Goal: Task Accomplishment & Management: Manage account settings

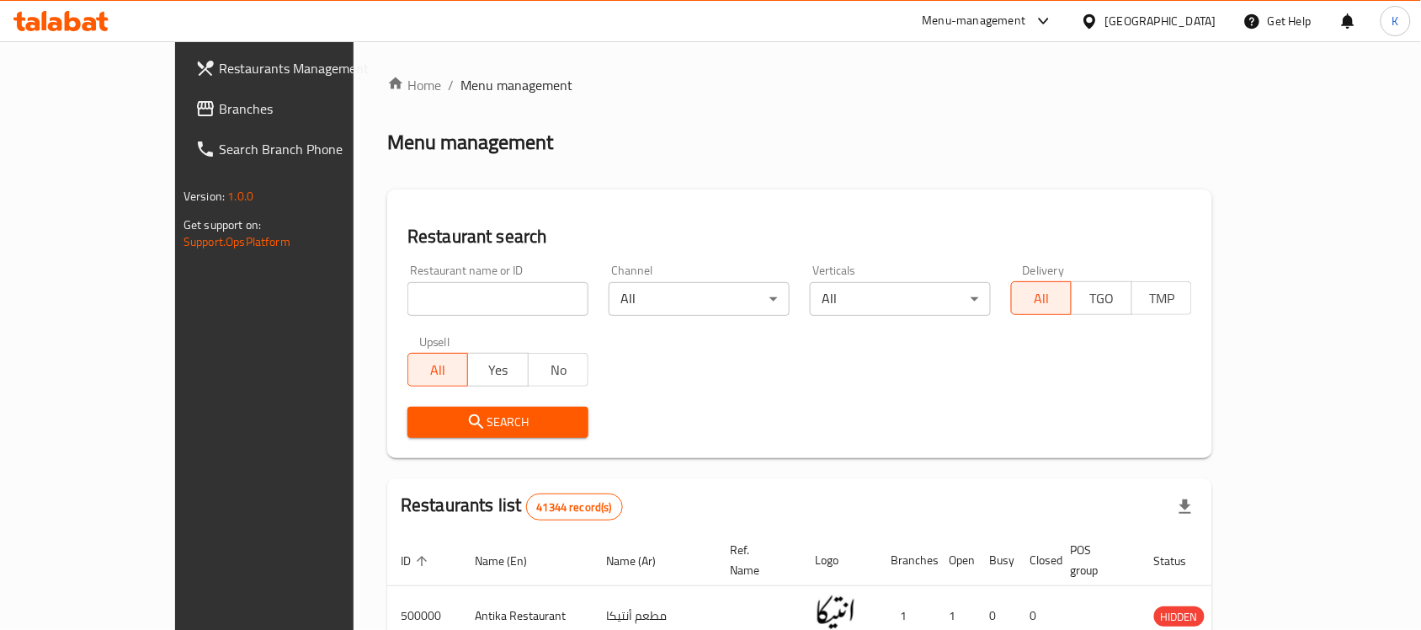
click at [219, 104] on span "Branches" at bounding box center [309, 108] width 180 height 20
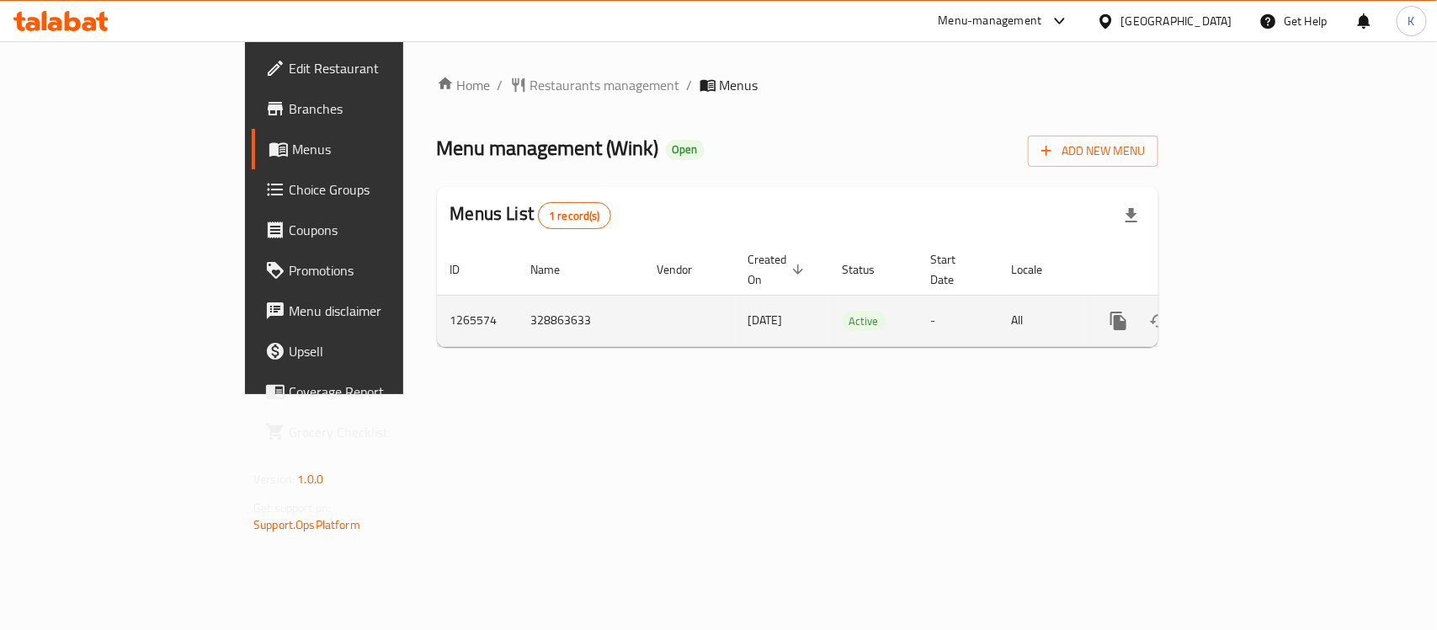
click at [1250, 312] on icon "enhanced table" at bounding box center [1240, 321] width 20 height 20
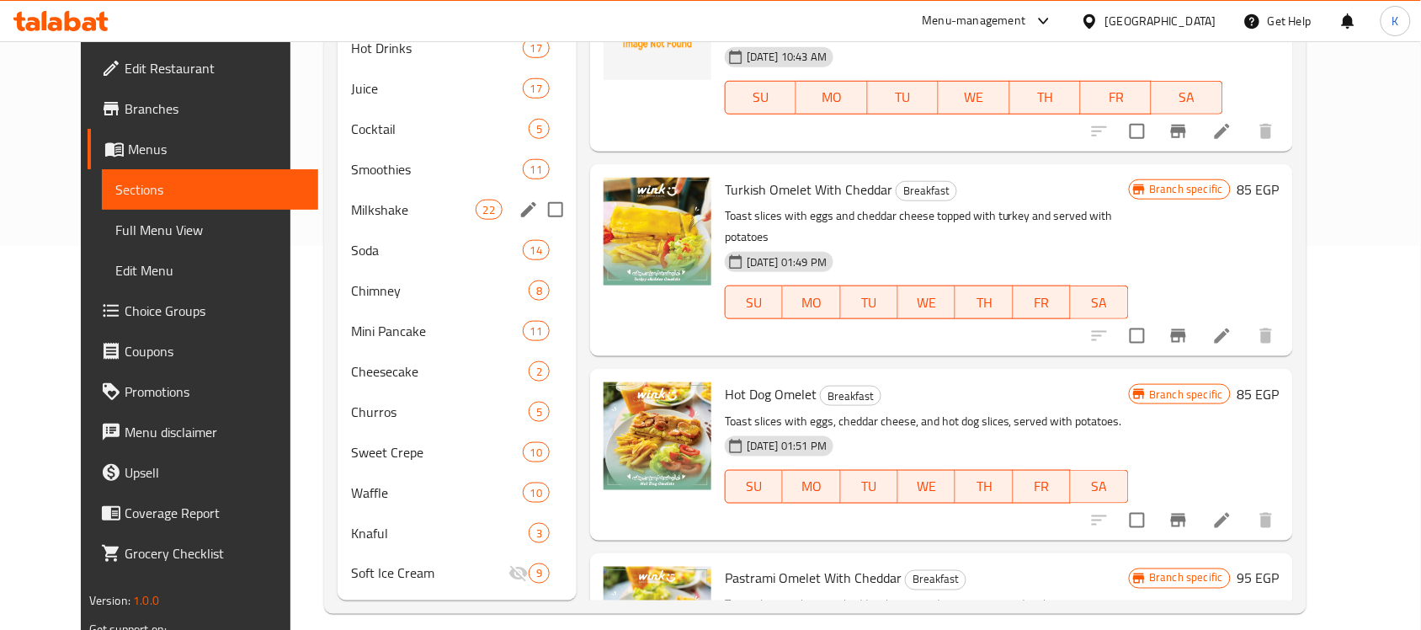
scroll to position [401, 0]
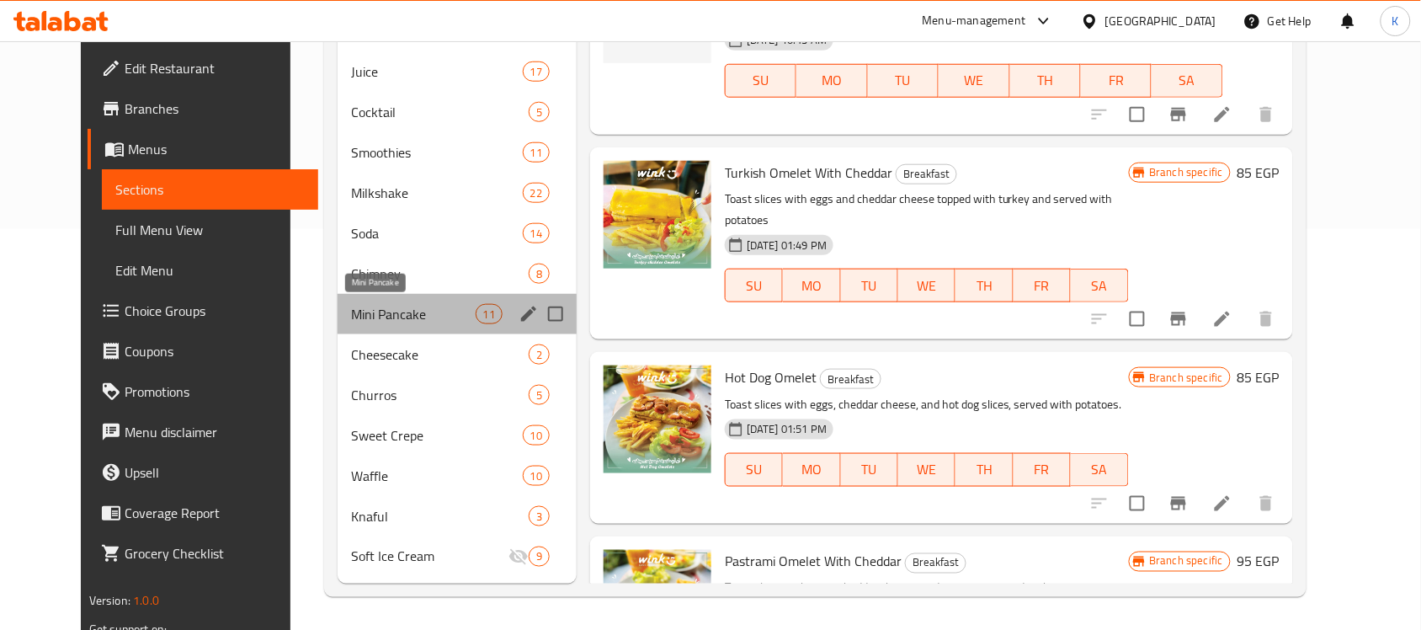
click at [423, 317] on span "Mini Pancake" at bounding box center [413, 314] width 124 height 20
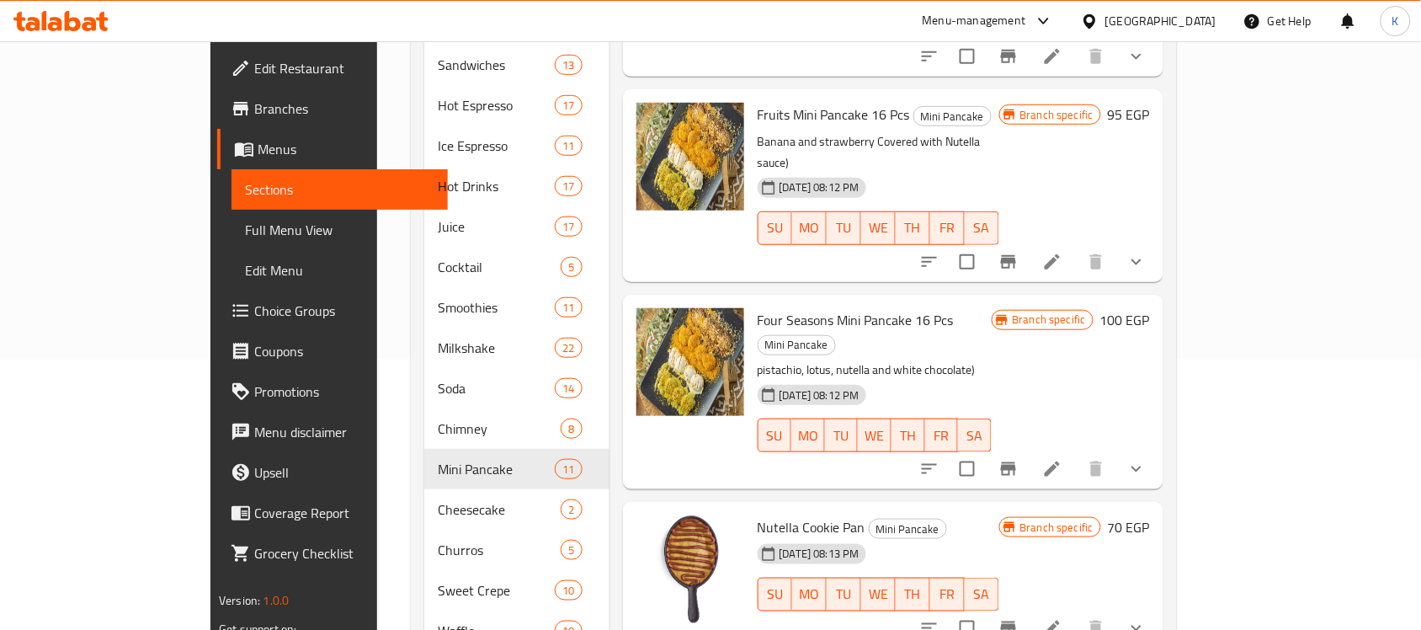
scroll to position [401, 0]
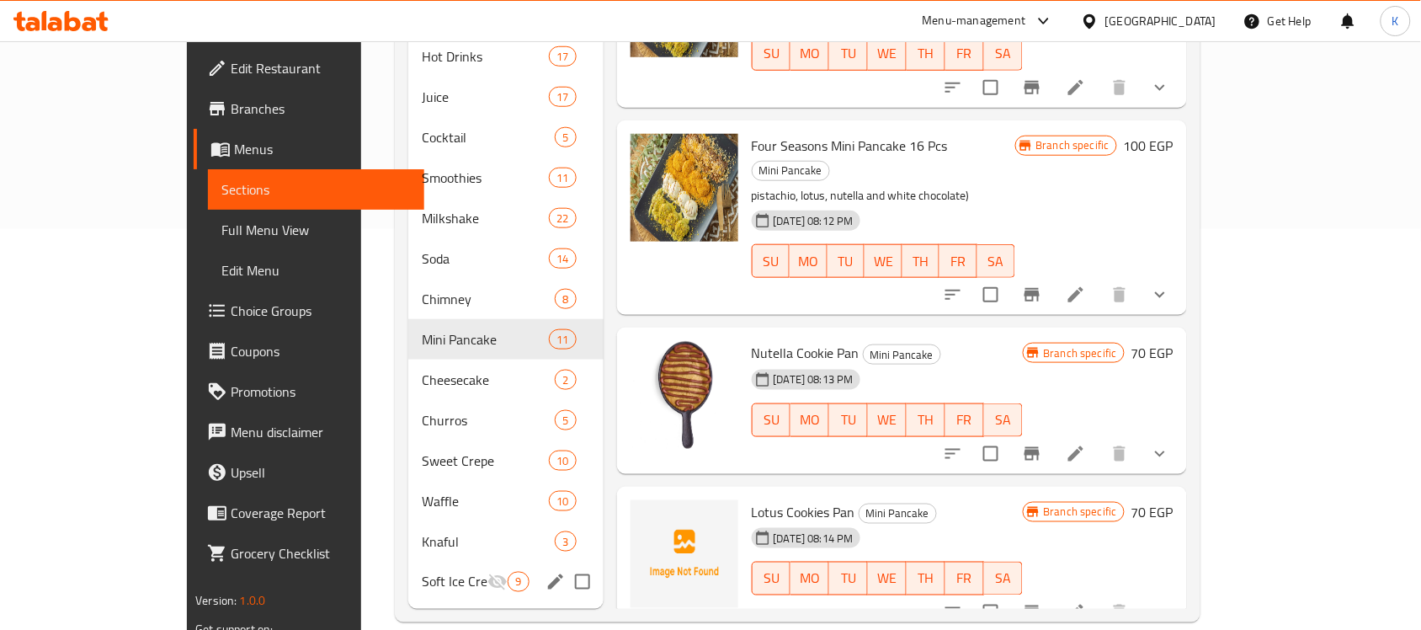
click at [422, 572] on span "Soft Ice Cream" at bounding box center [455, 582] width 66 height 20
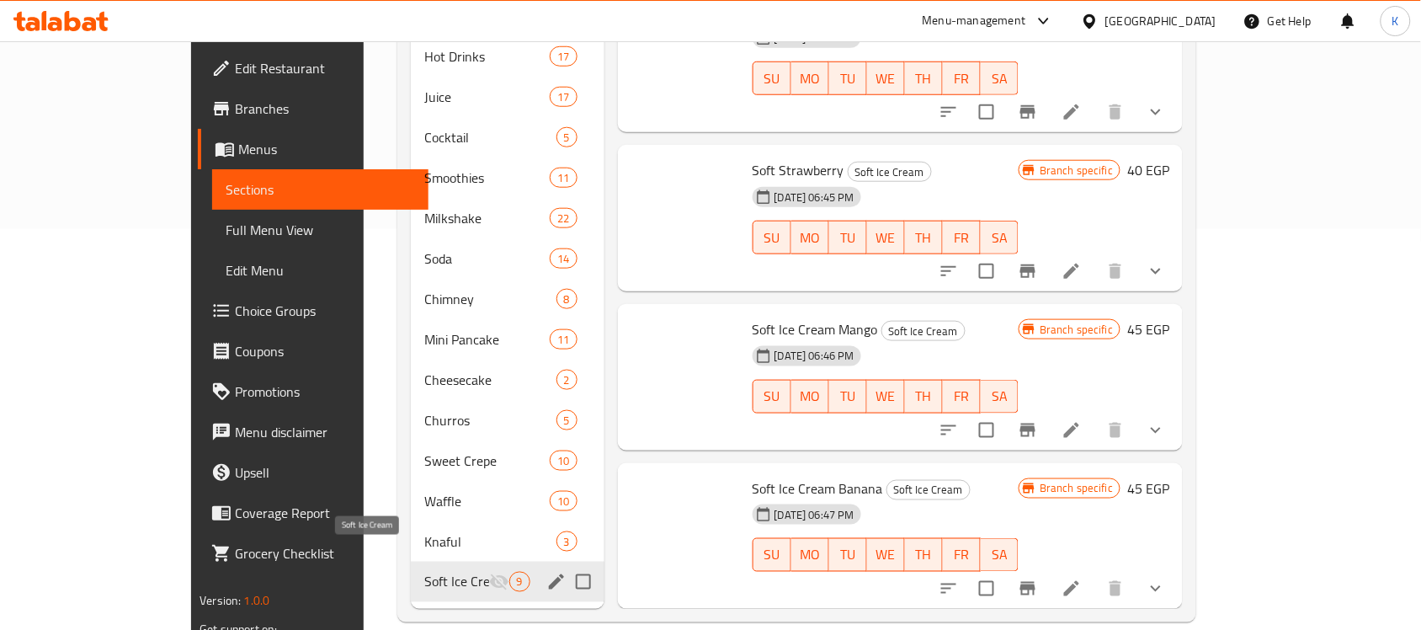
scroll to position [675, 0]
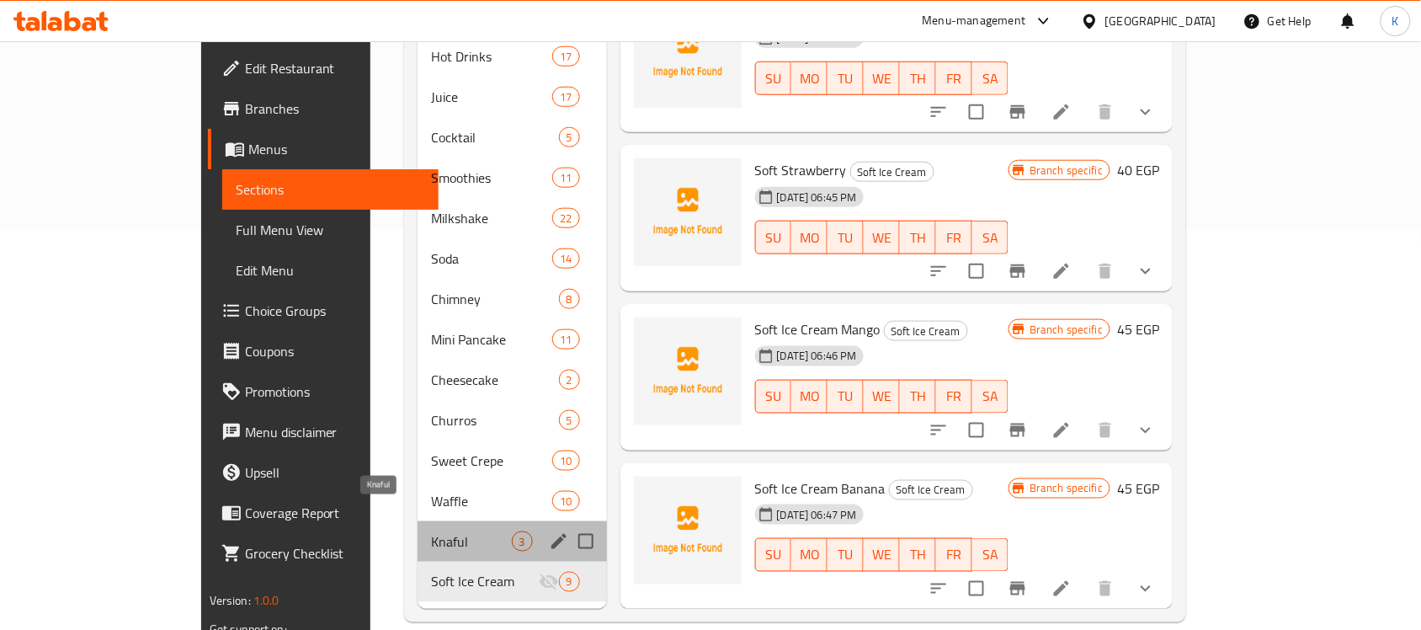
click at [431, 531] on span "Knaful" at bounding box center [471, 541] width 80 height 20
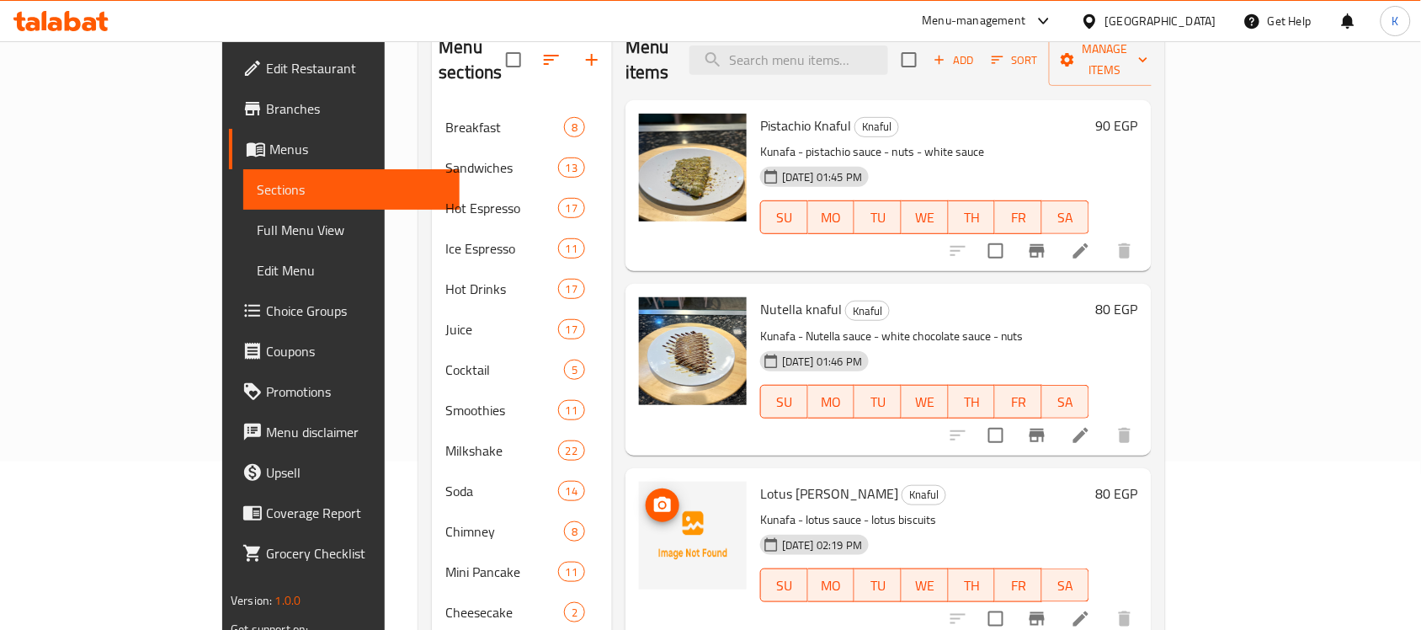
scroll to position [401, 0]
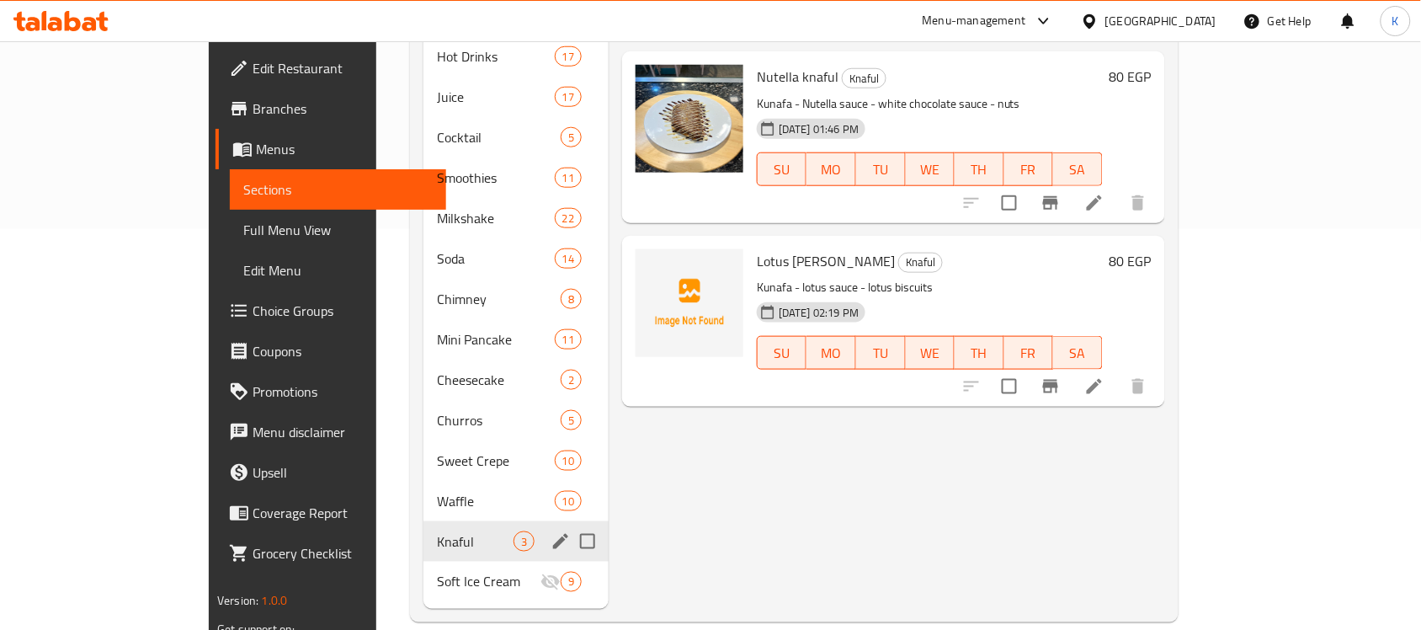
click at [423, 492] on div "Waffle 10" at bounding box center [515, 501] width 185 height 40
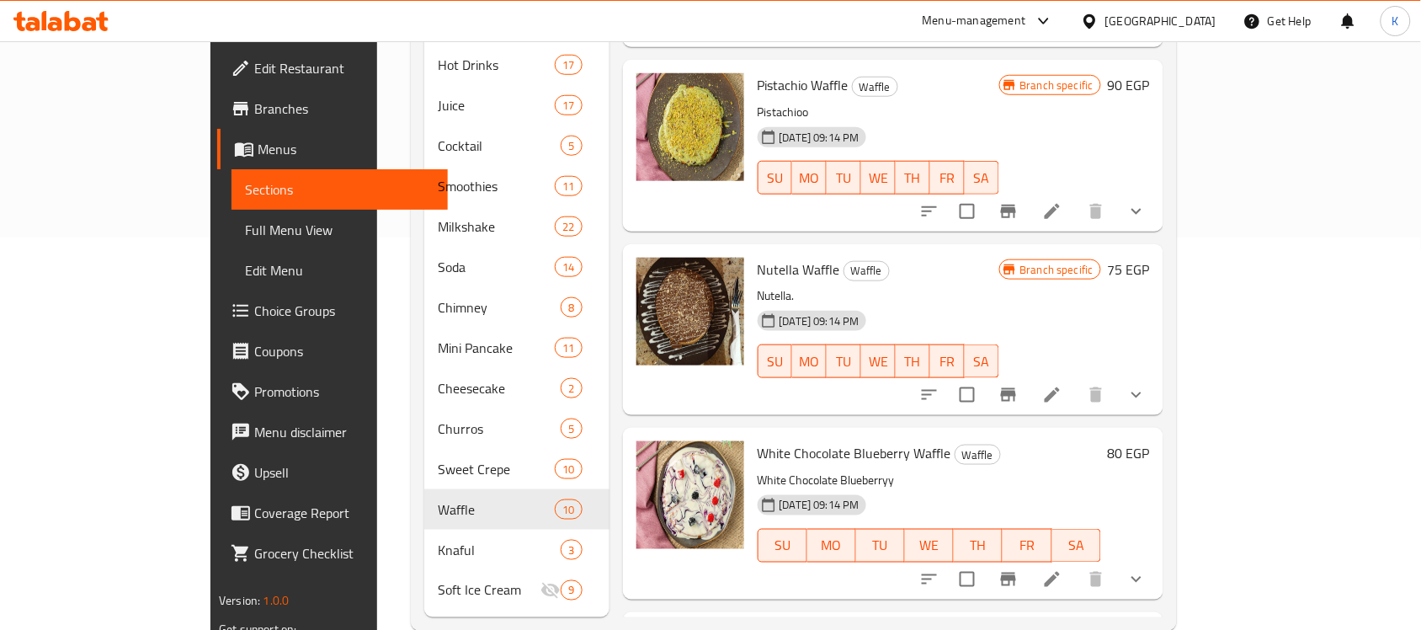
scroll to position [401, 0]
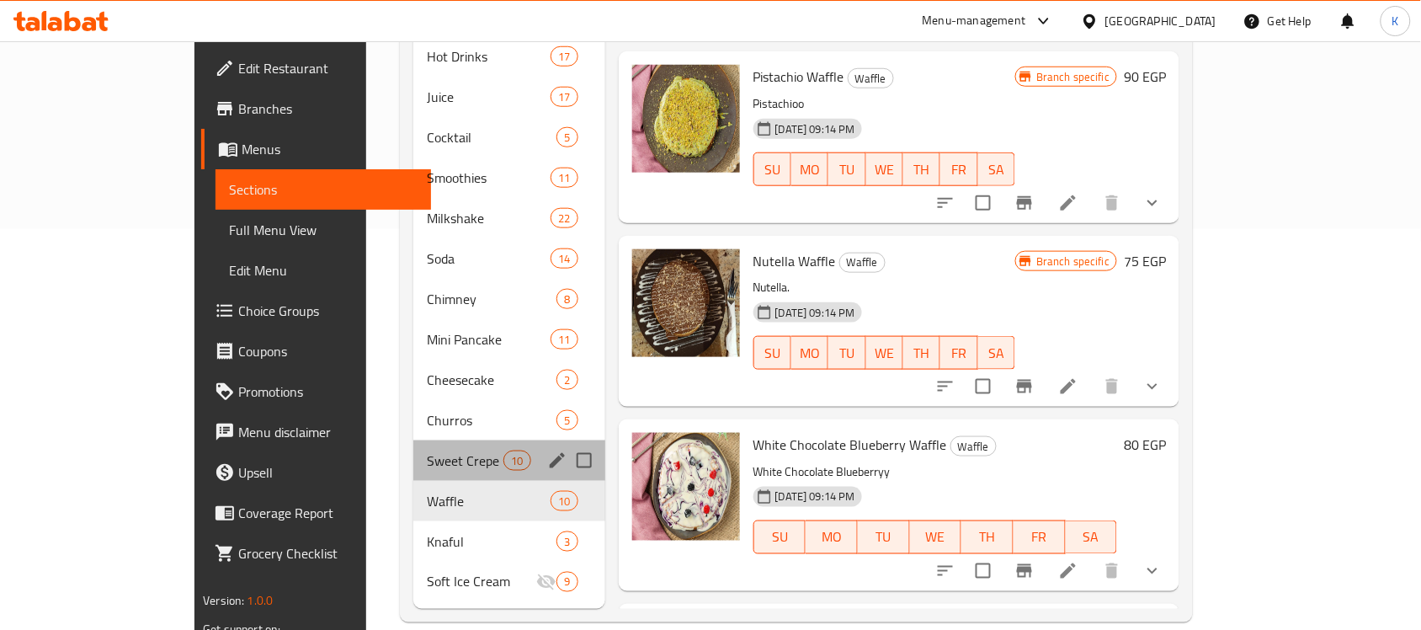
click at [413, 444] on div "Sweet Crepe 10" at bounding box center [509, 460] width 192 height 40
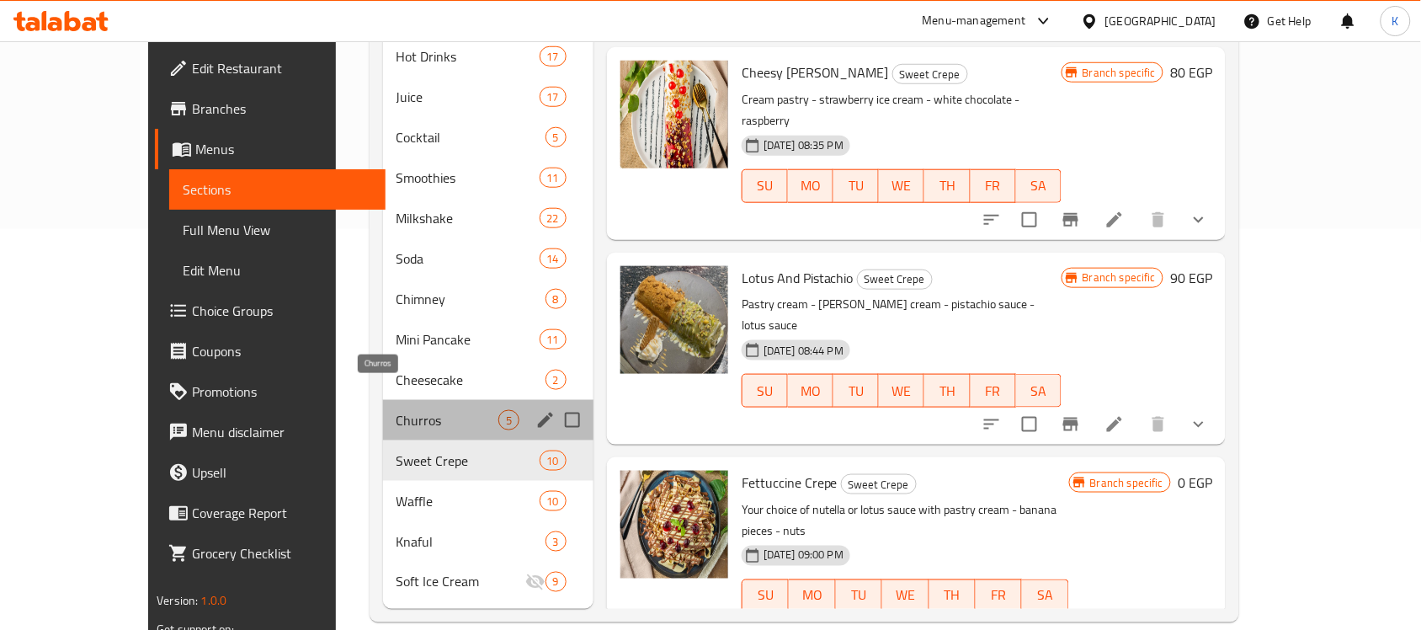
click at [422, 410] on span "Churros" at bounding box center [447, 420] width 102 height 20
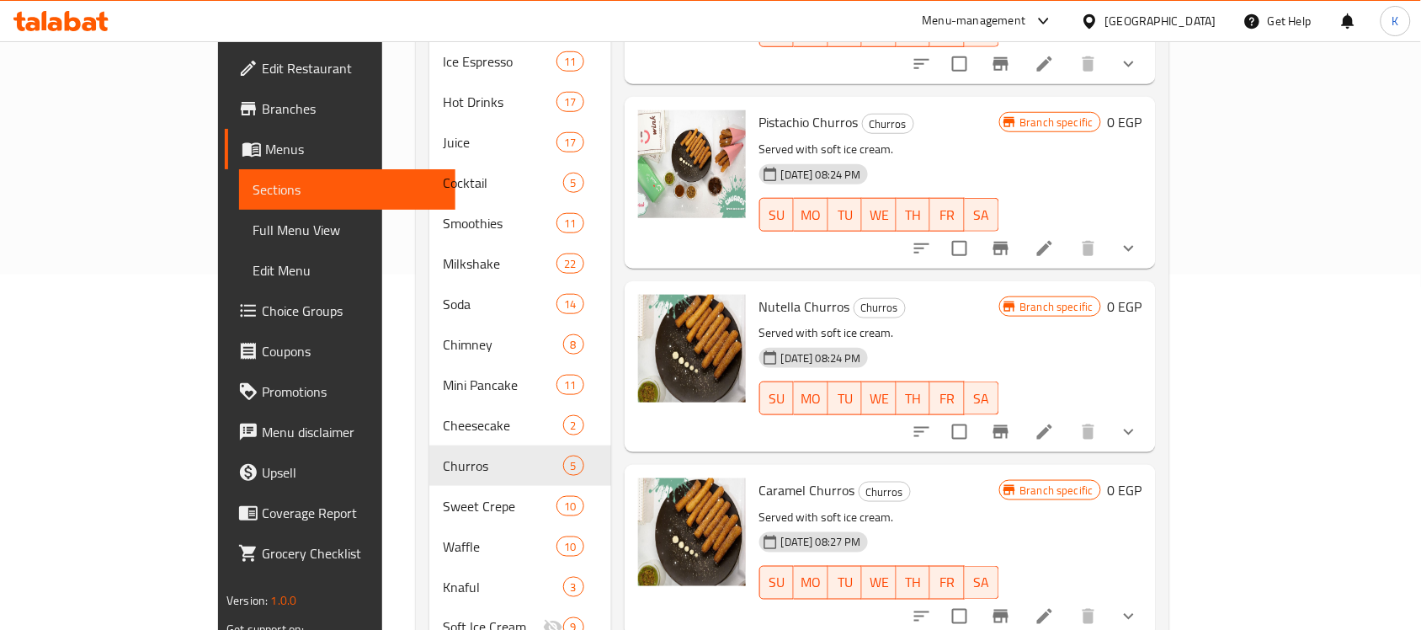
scroll to position [401, 0]
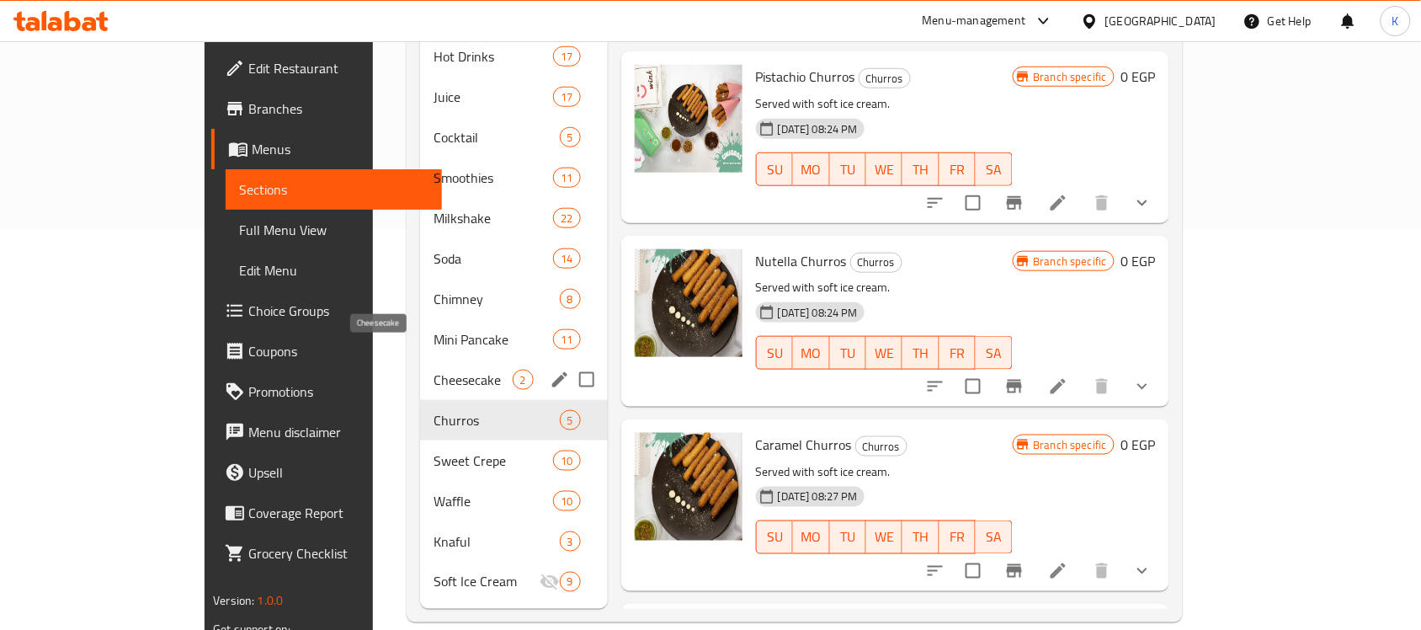
click at [434, 370] on span "Cheesecake" at bounding box center [473, 380] width 78 height 20
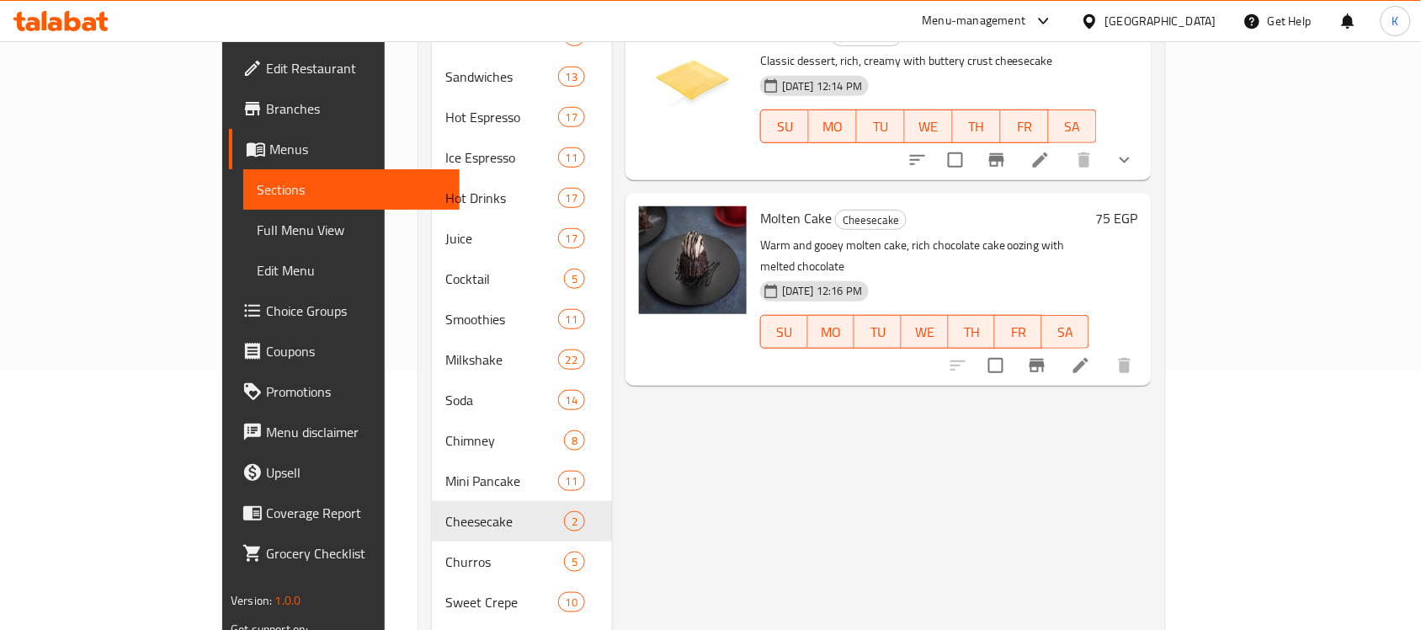
scroll to position [295, 0]
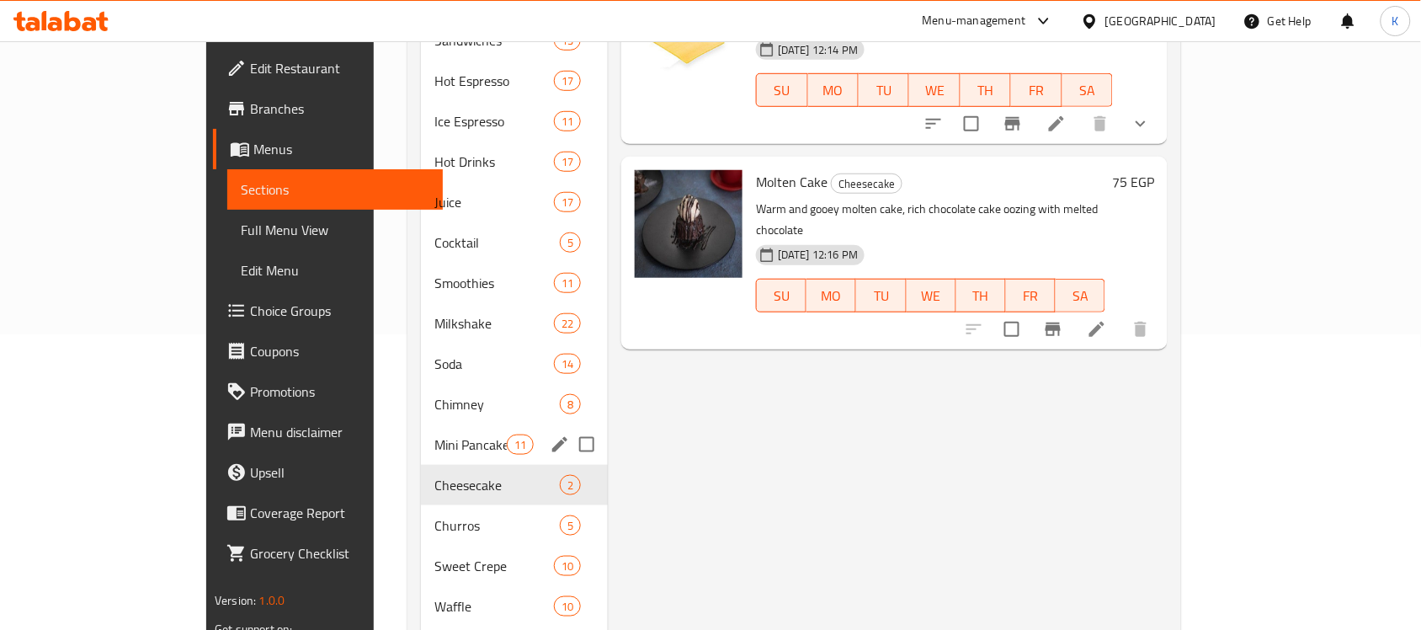
click at [421, 431] on div "Mini Pancake 11" at bounding box center [514, 444] width 187 height 40
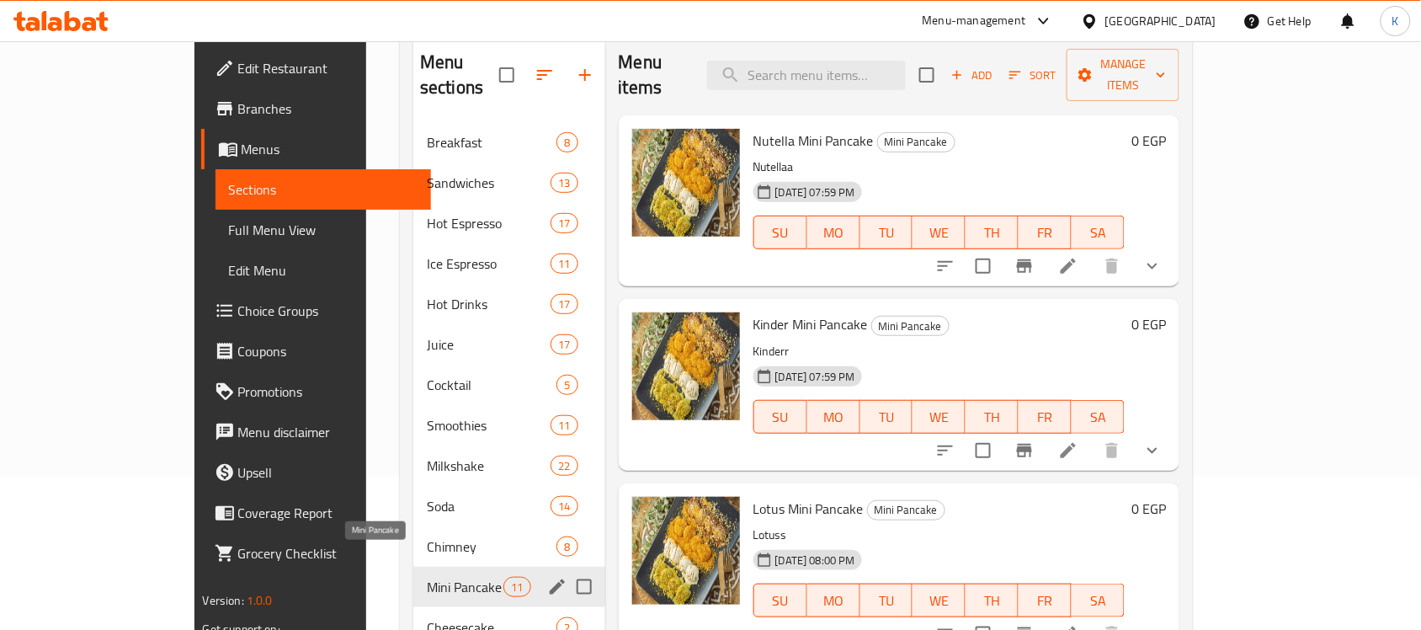
scroll to position [190, 0]
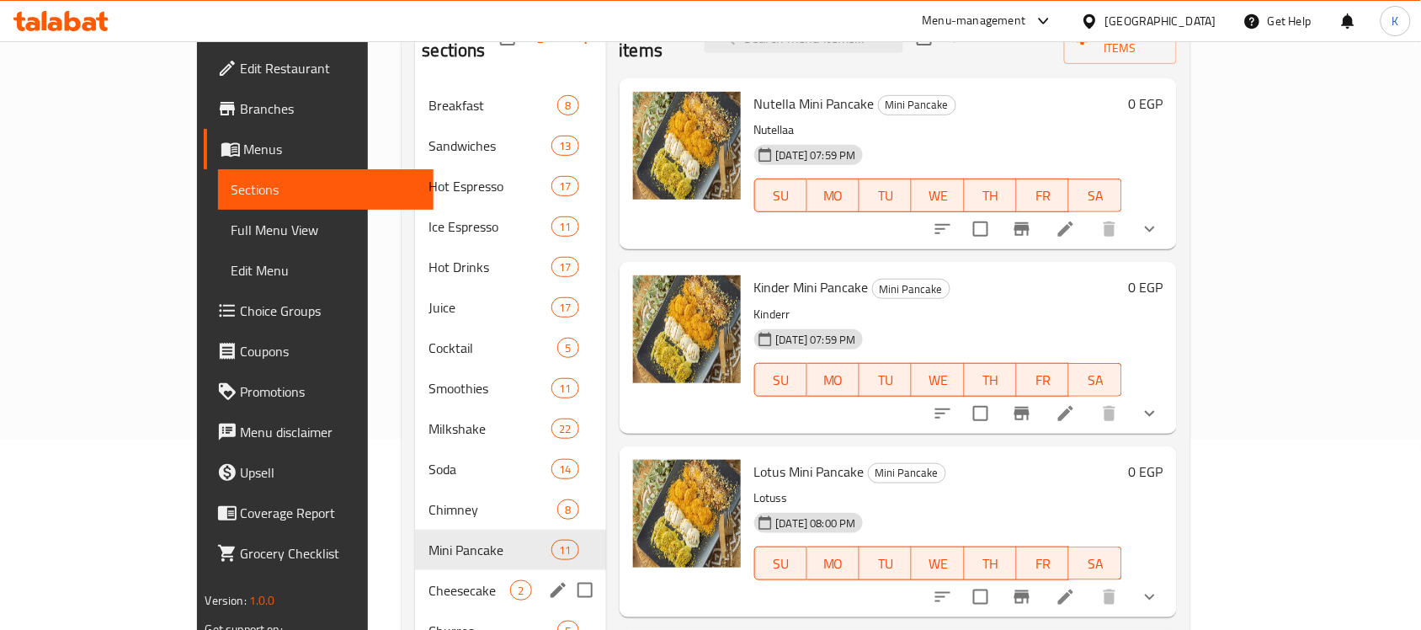
click at [415, 570] on div "Cheesecake 2" at bounding box center [510, 590] width 190 height 40
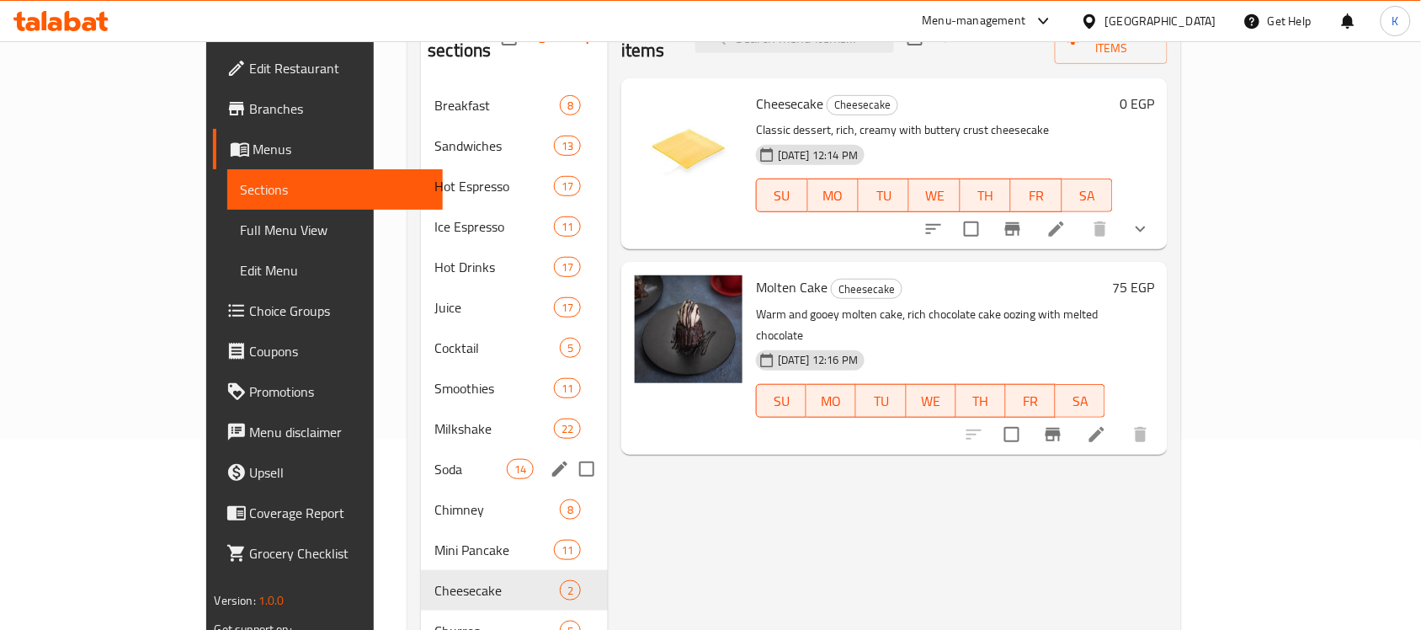
click at [434, 459] on span "Soda" at bounding box center [470, 469] width 72 height 20
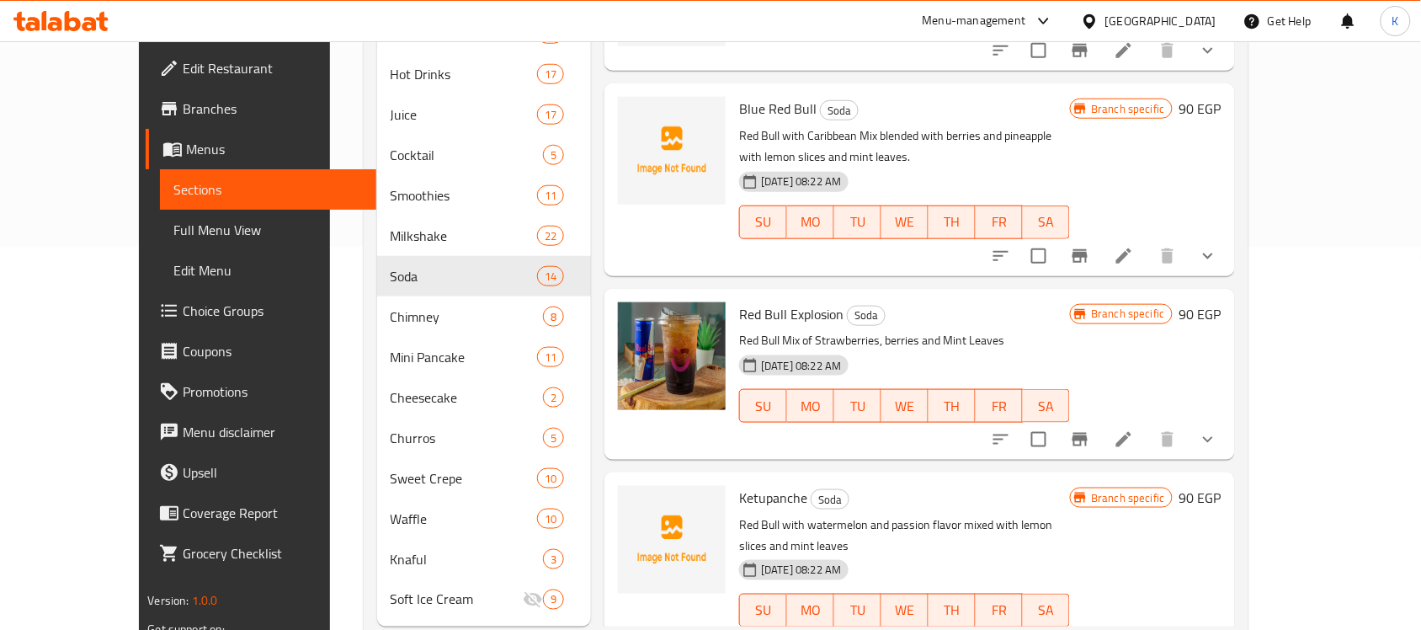
scroll to position [401, 0]
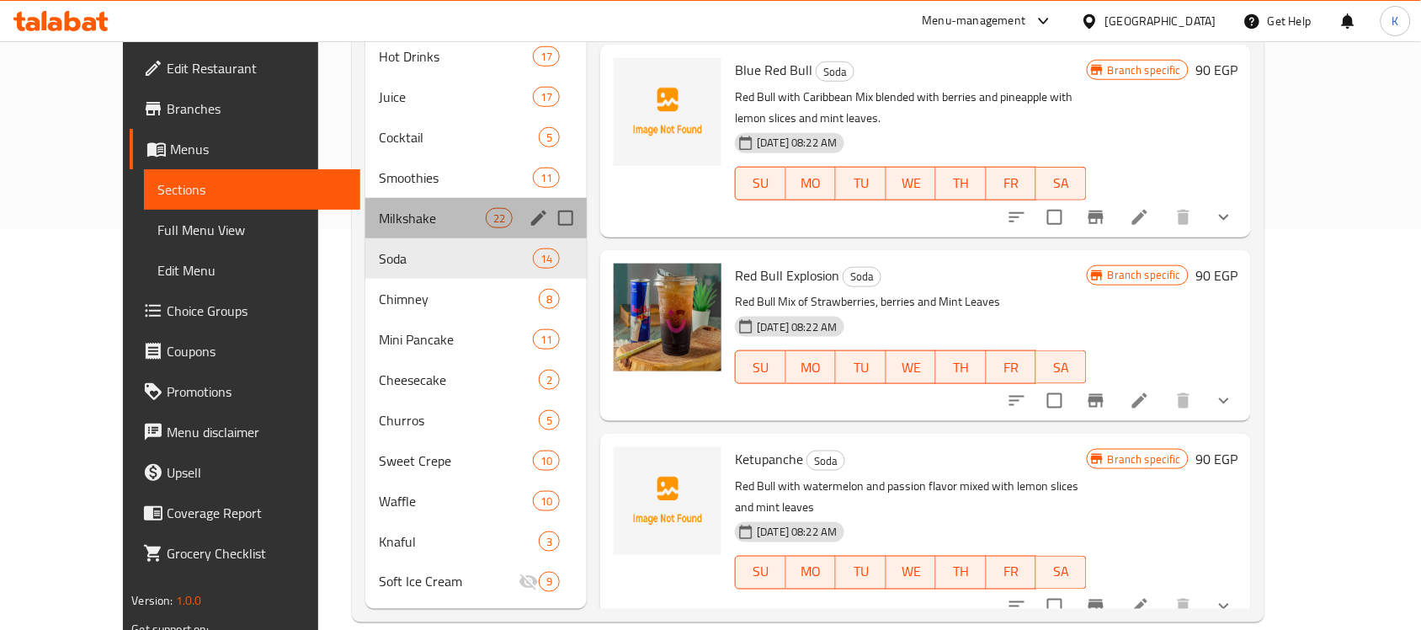
click at [429, 198] on div "Milkshake 22" at bounding box center [475, 218] width 221 height 40
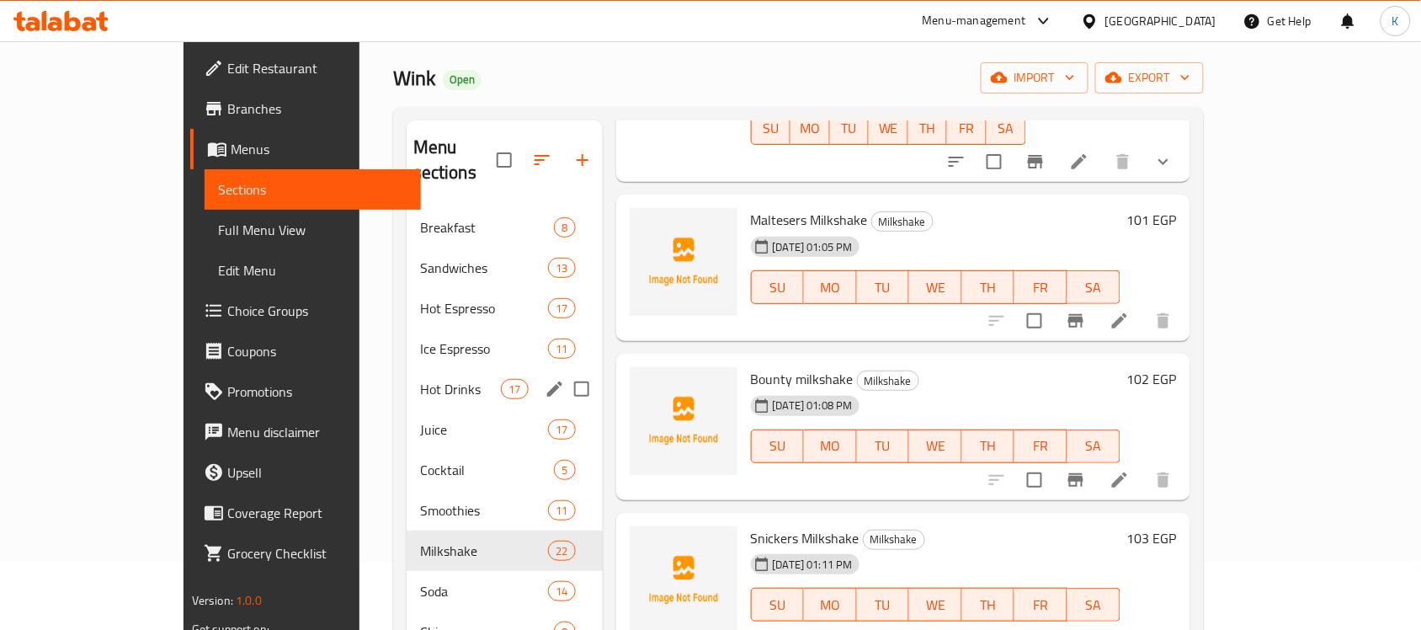
scroll to position [105, 0]
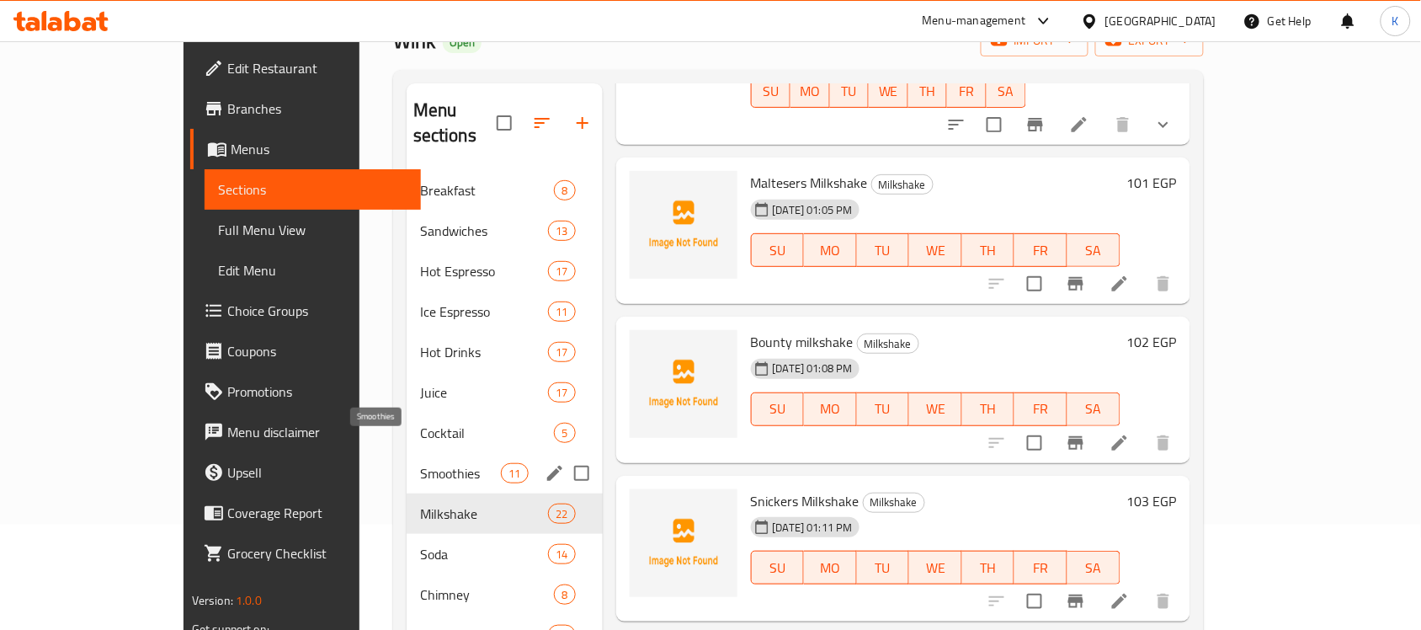
click at [420, 463] on span "Smoothies" at bounding box center [460, 473] width 81 height 20
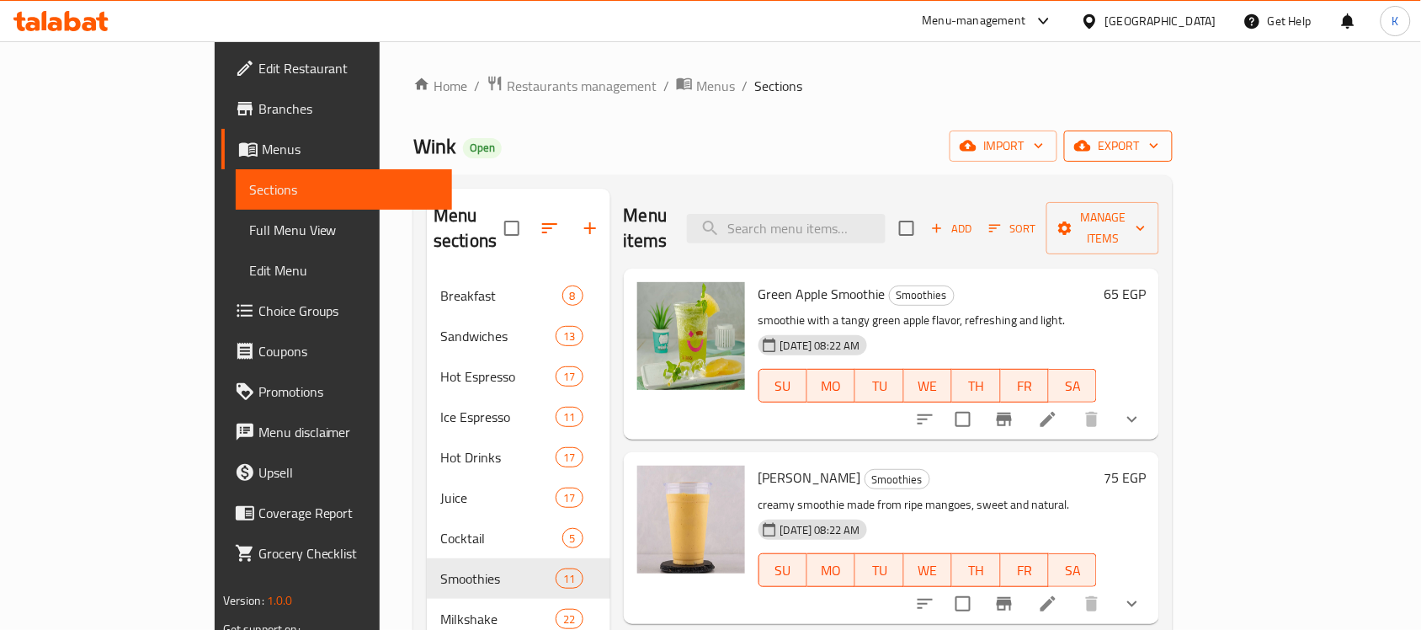
click at [1173, 160] on button "export" at bounding box center [1118, 145] width 109 height 31
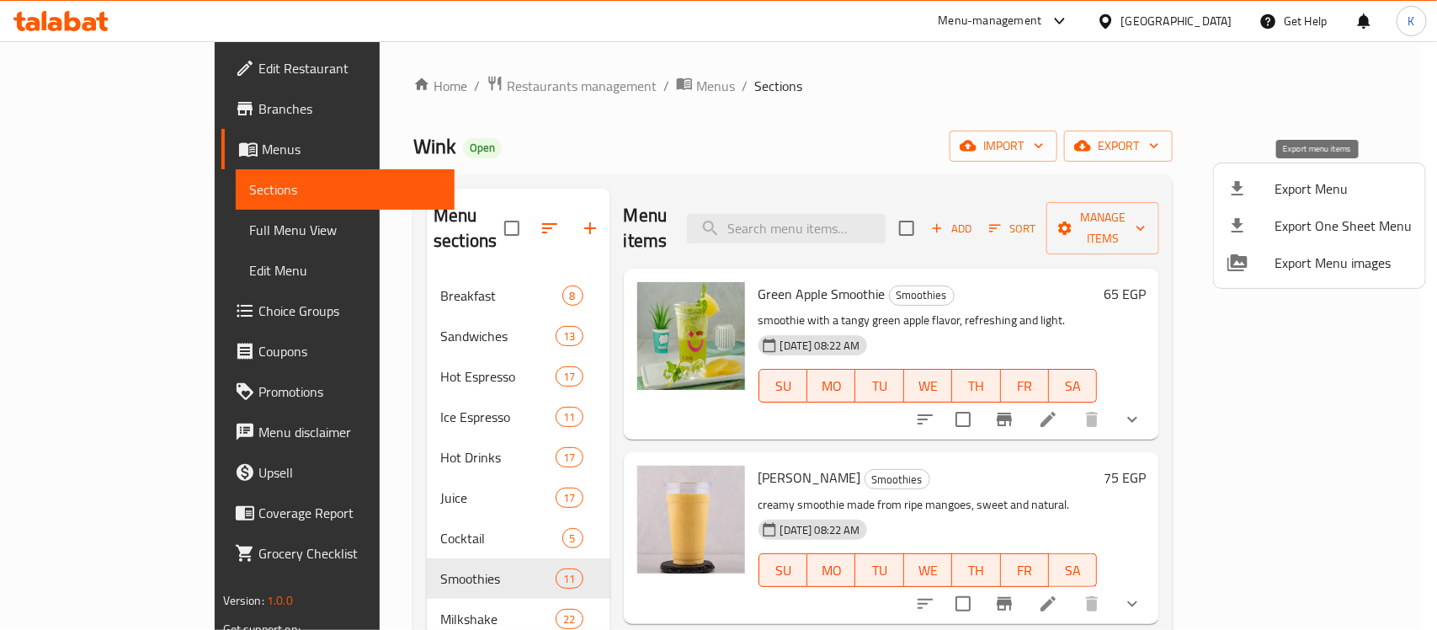
click at [1338, 190] on span "Export Menu" at bounding box center [1342, 188] width 137 height 20
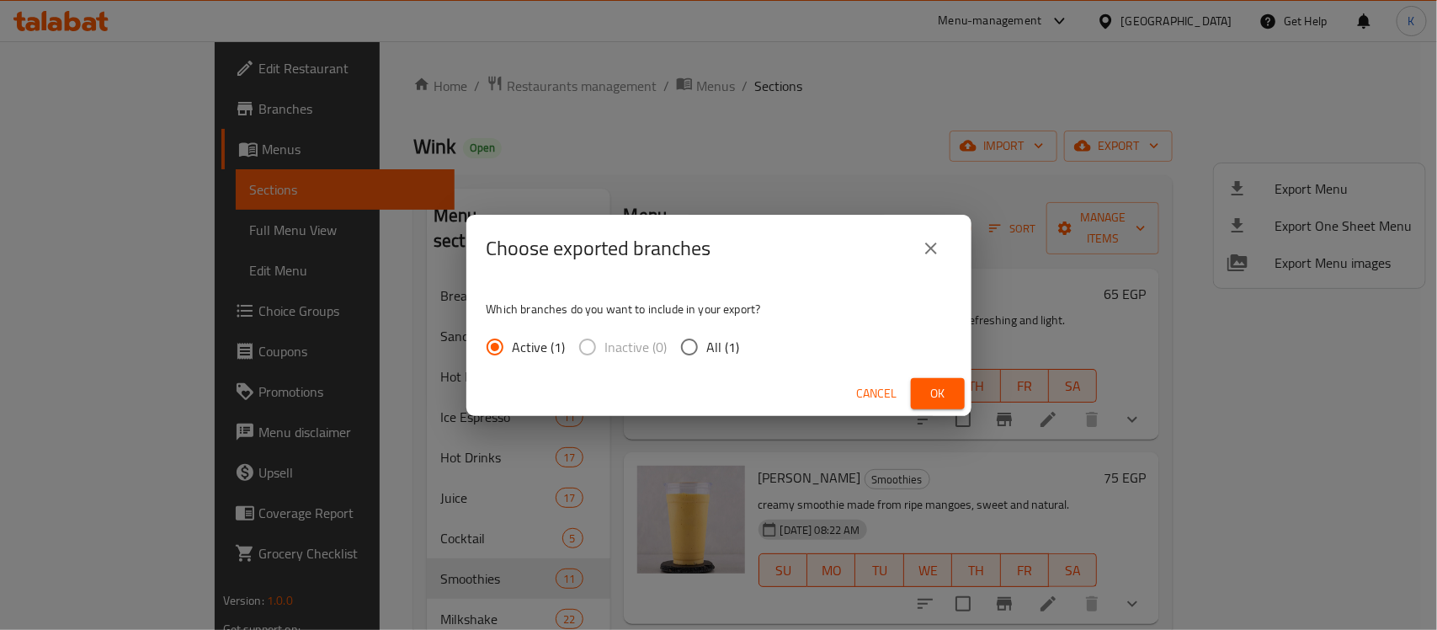
click at [916, 396] on button "Ok" at bounding box center [938, 393] width 54 height 31
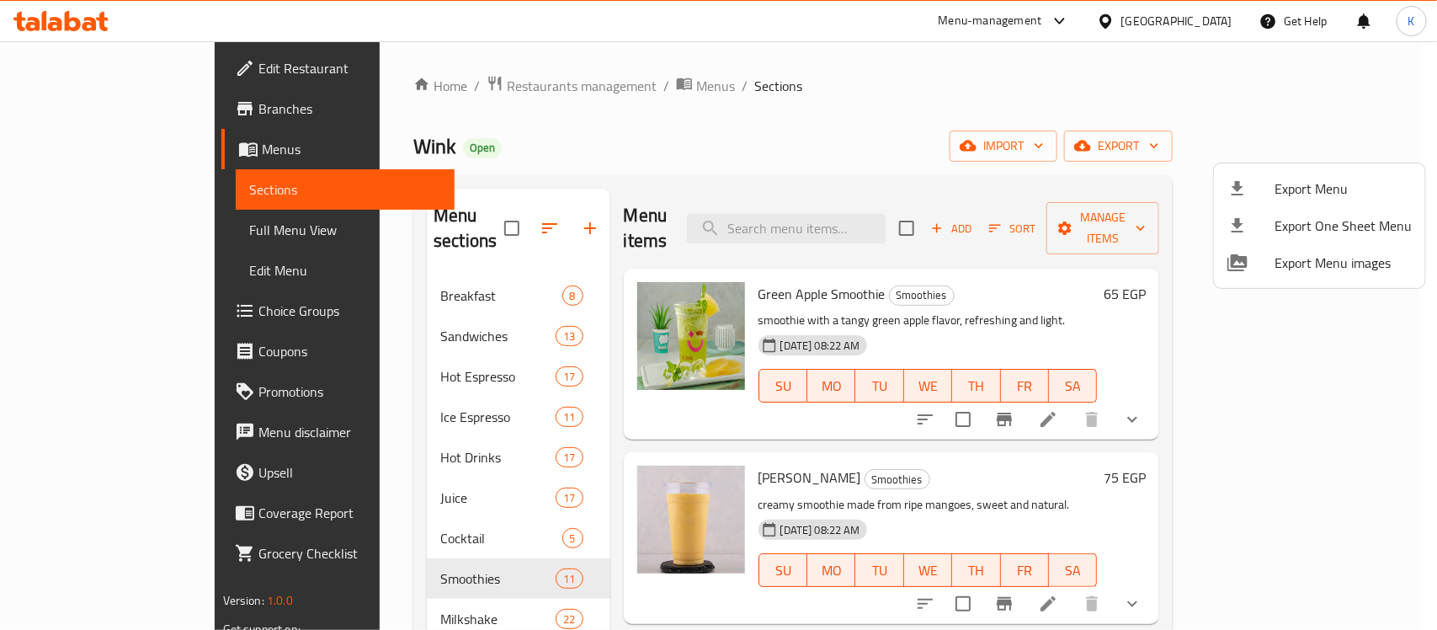
click at [411, 471] on div at bounding box center [718, 315] width 1437 height 630
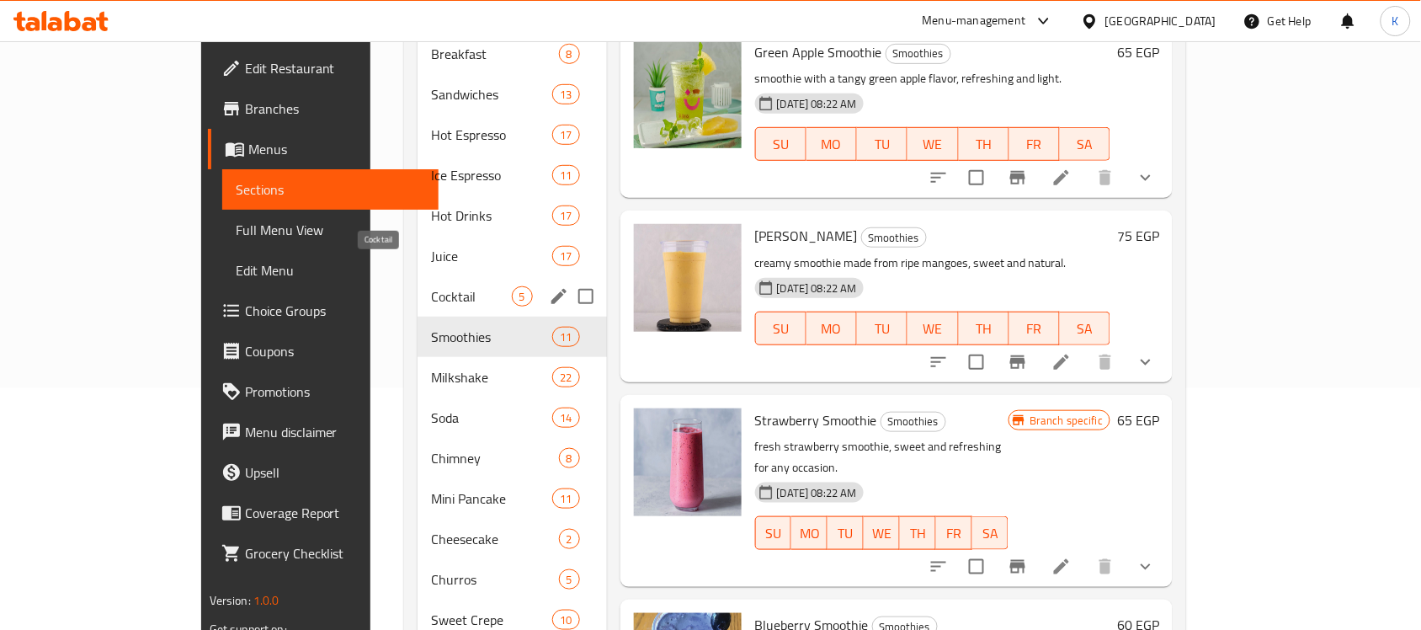
scroll to position [401, 0]
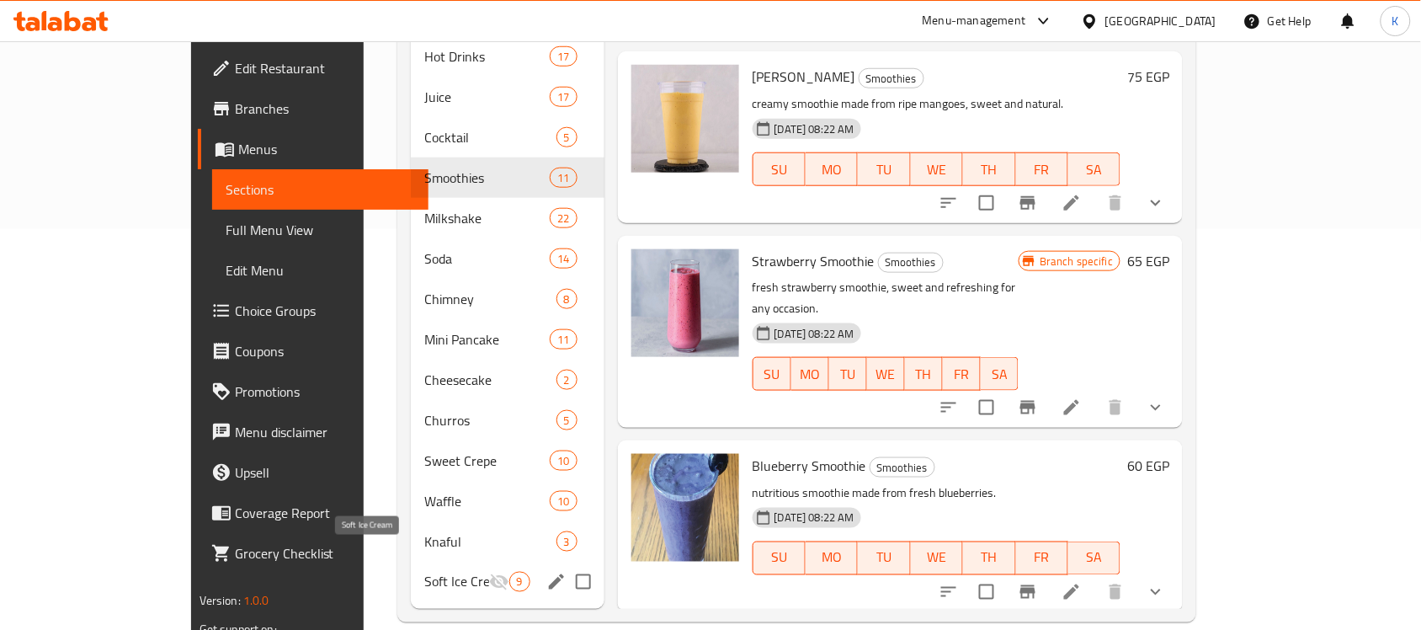
click at [424, 572] on span "Soft Ice Cream" at bounding box center [456, 582] width 64 height 20
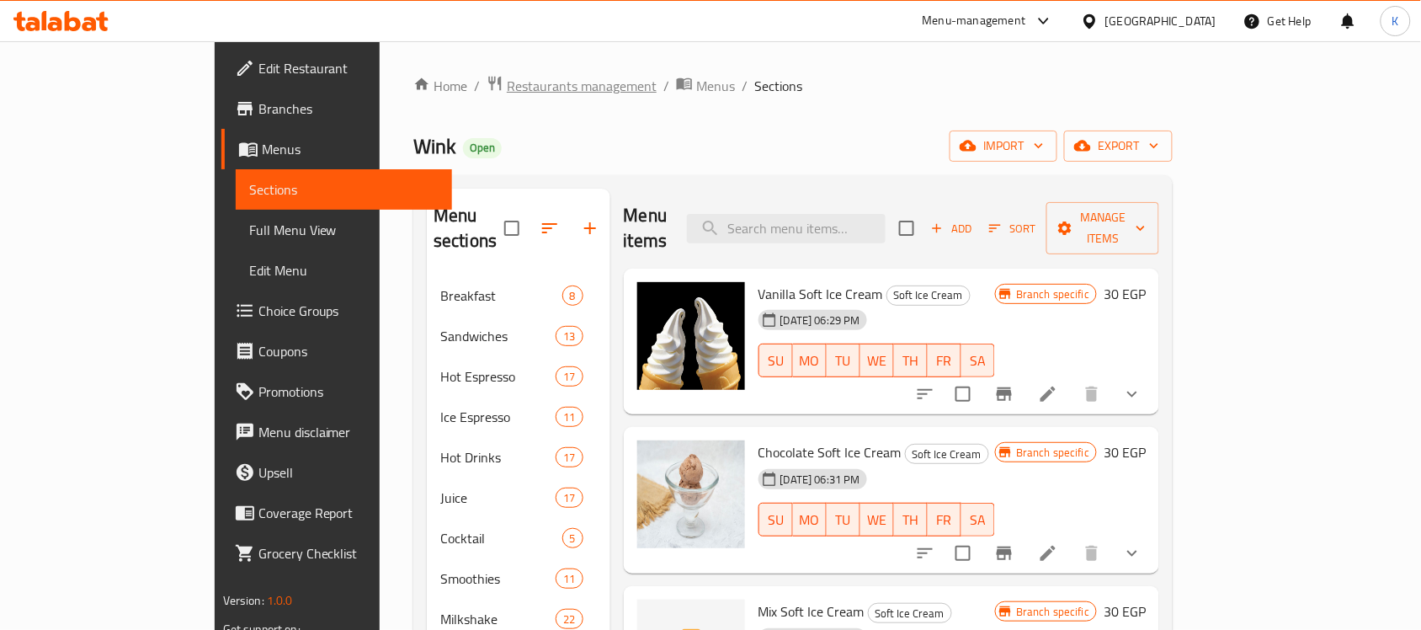
click at [507, 85] on span "Restaurants management" at bounding box center [582, 86] width 150 height 20
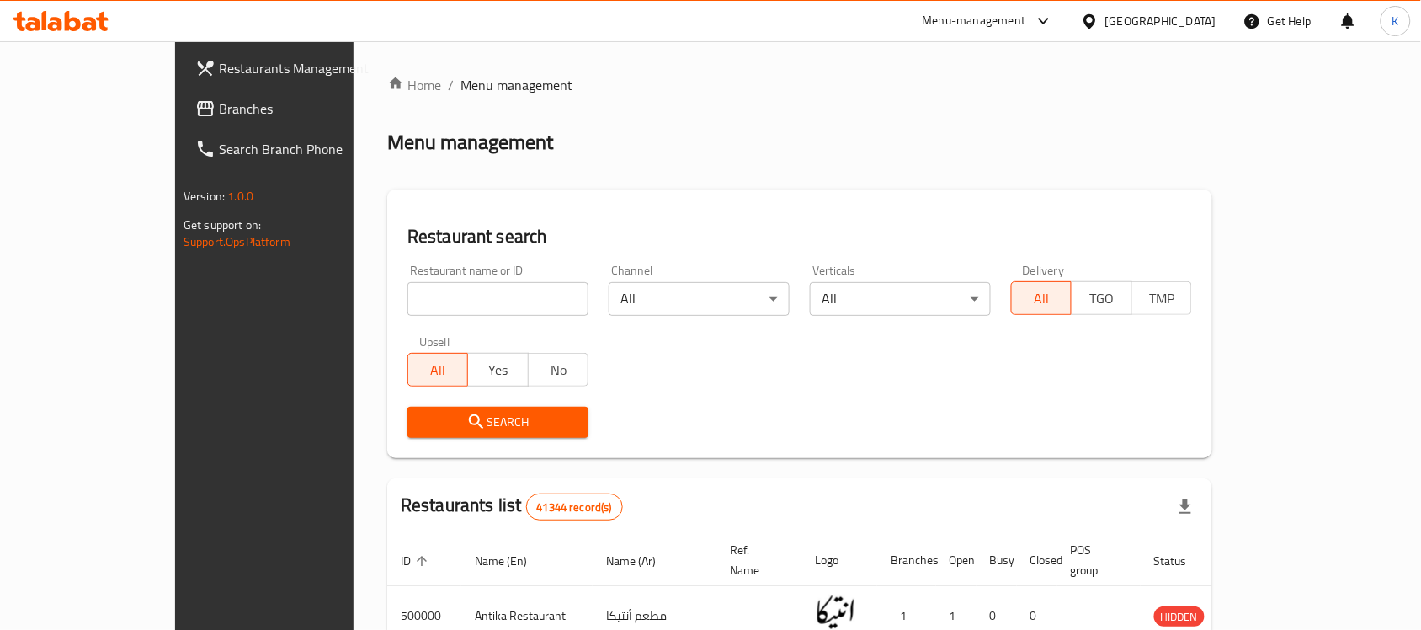
click at [506, 300] on input "search" at bounding box center [497, 299] width 181 height 34
paste input "697992"
type input "697992"
click at [453, 423] on span "Search" at bounding box center [498, 422] width 154 height 21
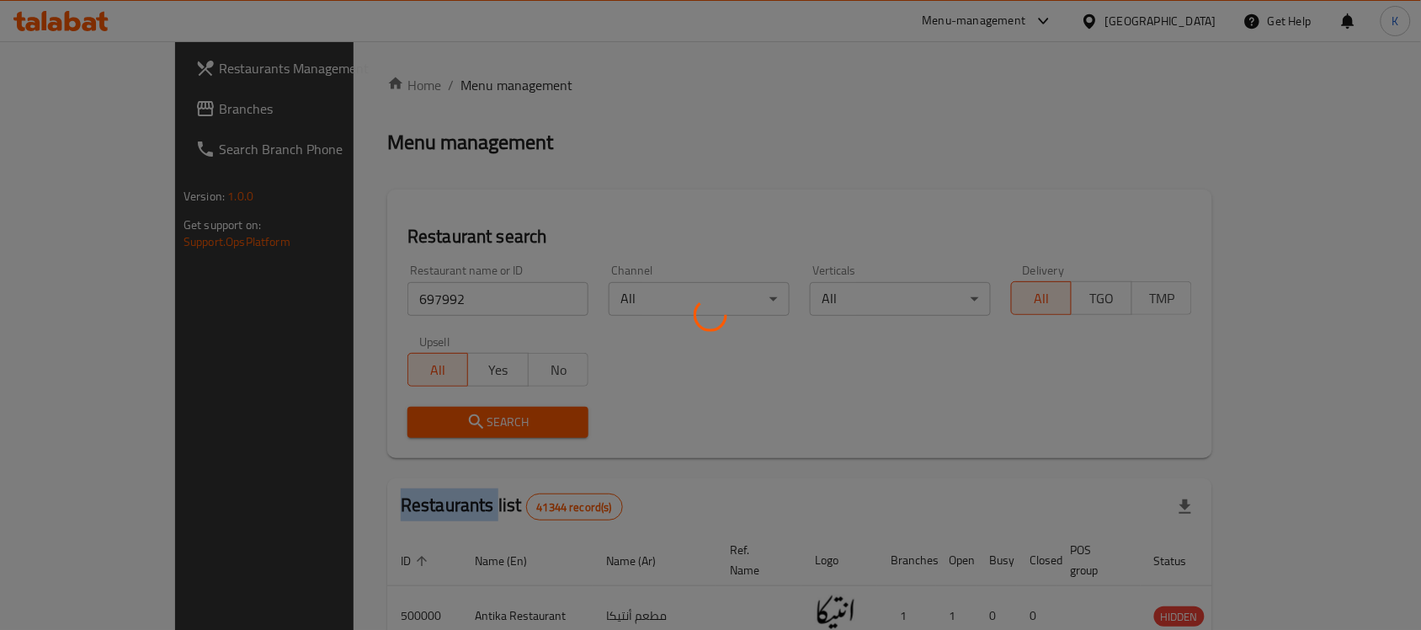
click at [453, 423] on div at bounding box center [710, 315] width 1421 height 630
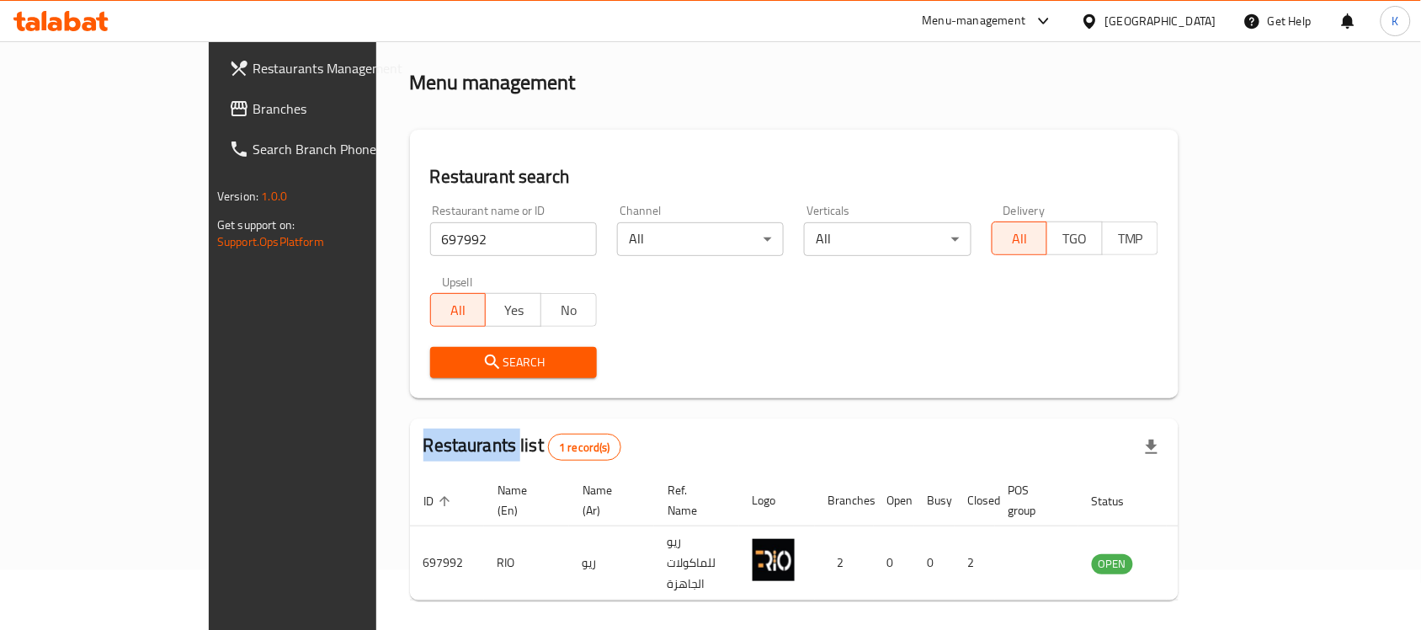
scroll to position [88, 0]
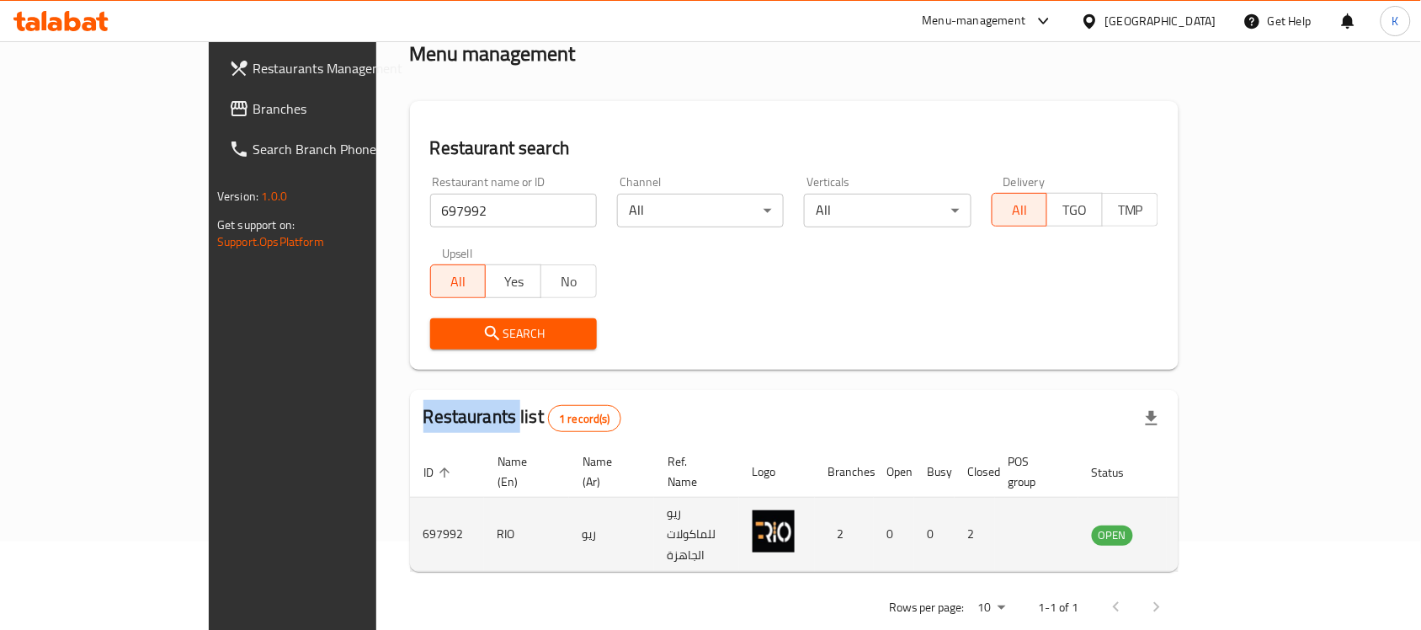
click at [1200, 524] on icon "enhanced table" at bounding box center [1190, 534] width 20 height 20
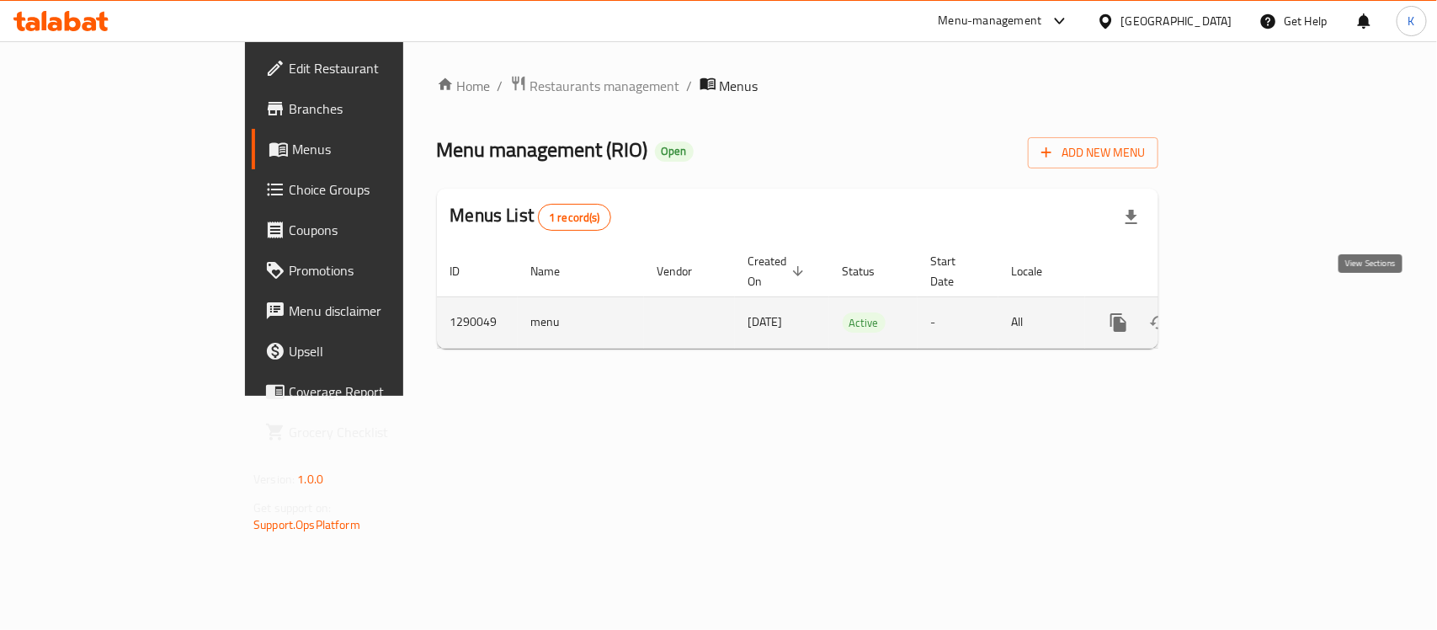
click at [1260, 302] on link "enhanced table" at bounding box center [1240, 322] width 40 height 40
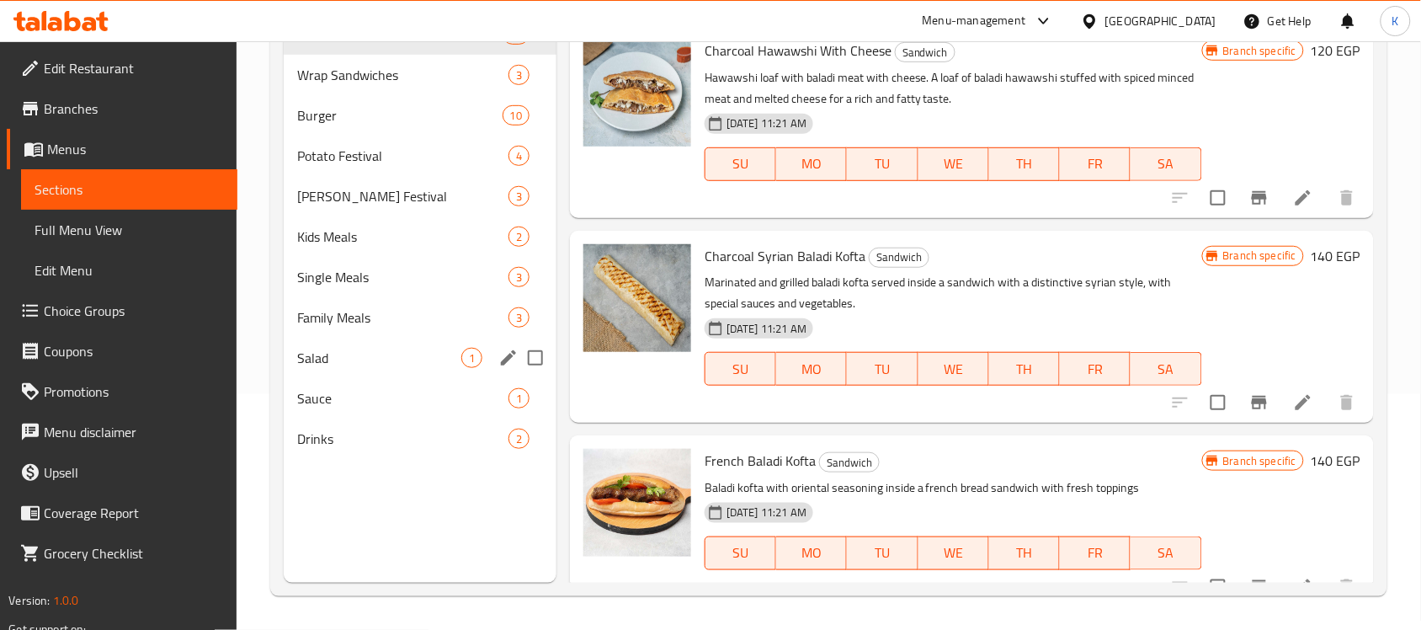
scroll to position [131, 0]
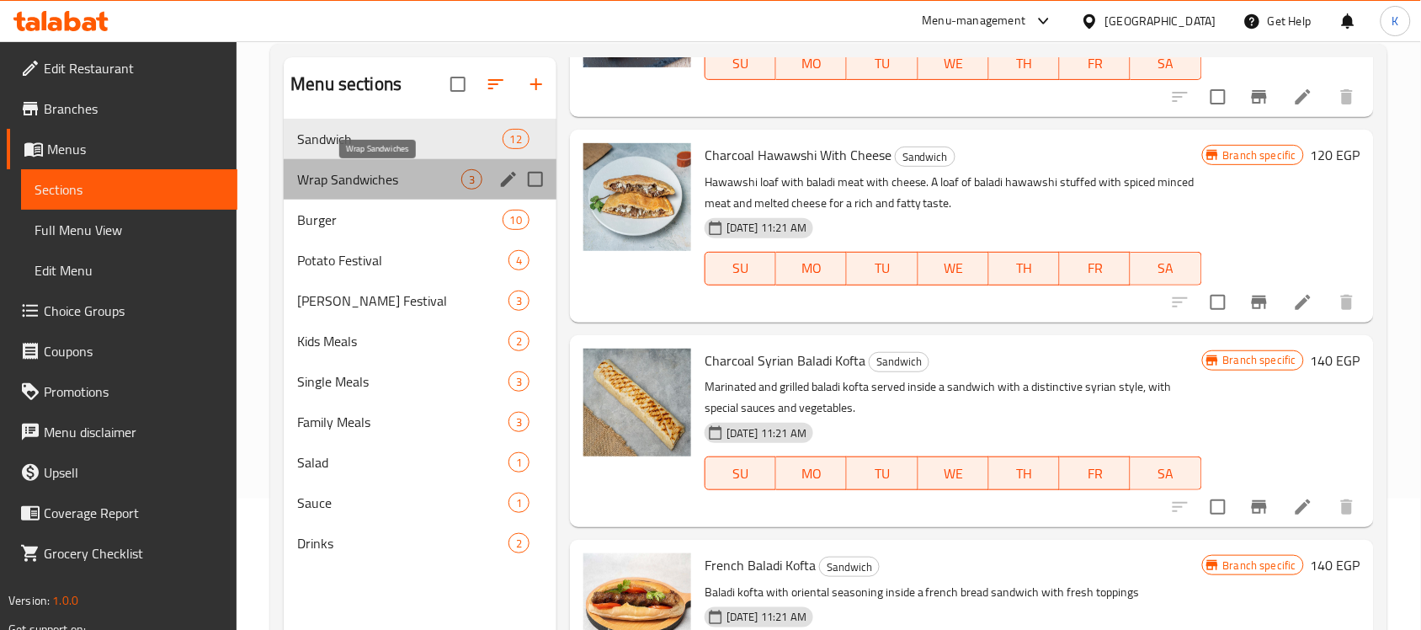
click at [369, 173] on span "Wrap Sandwiches" at bounding box center [379, 179] width 164 height 20
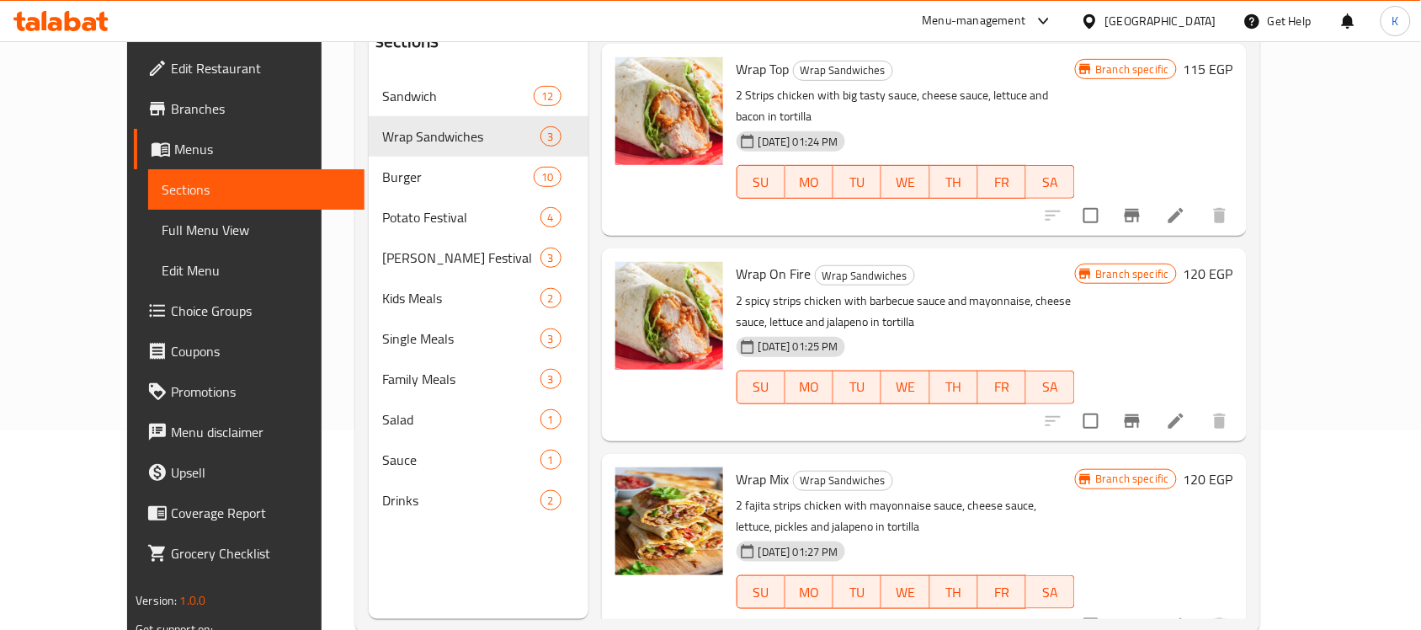
scroll to position [237, 0]
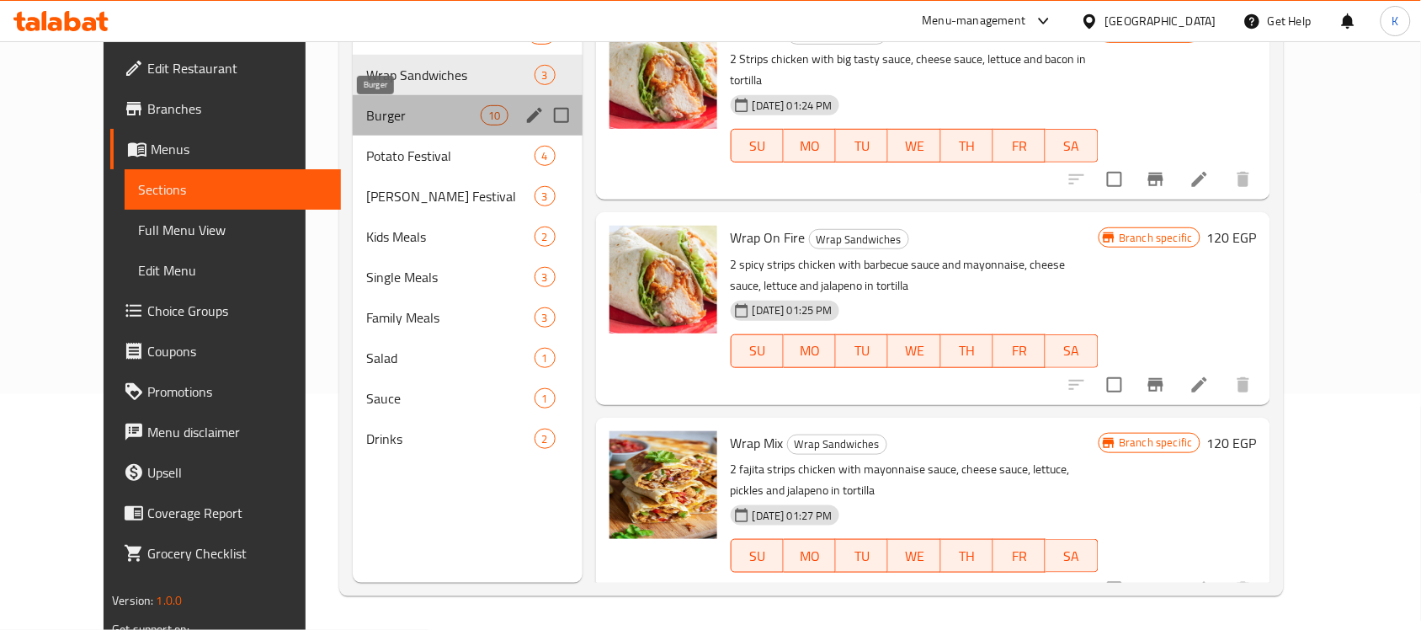
click at [366, 110] on span "Burger" at bounding box center [423, 115] width 114 height 20
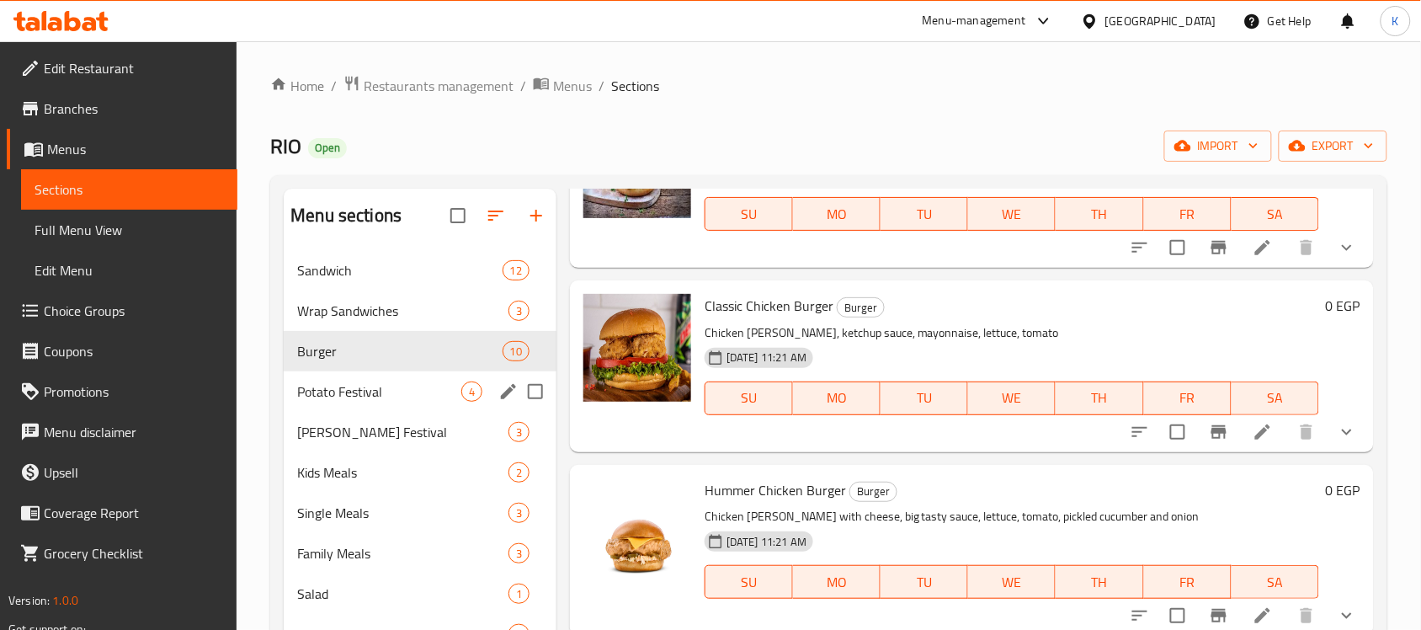
click at [359, 394] on span "Potato Festival" at bounding box center [379, 391] width 164 height 20
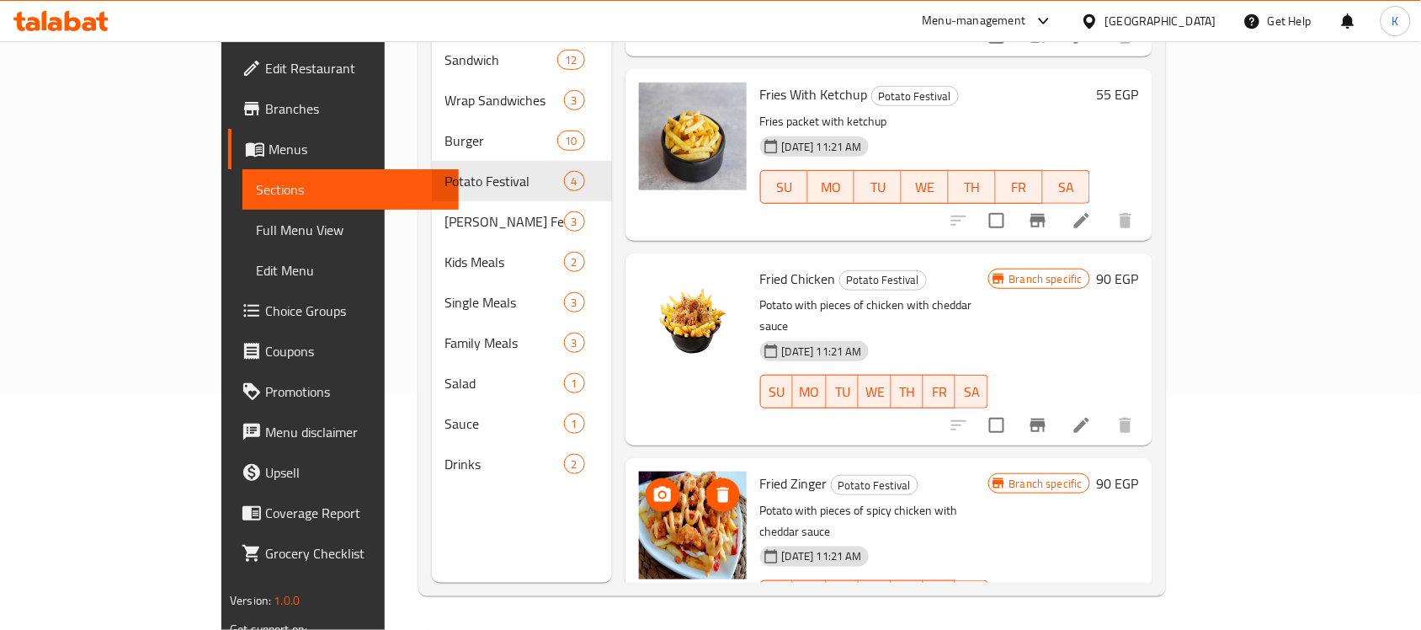
scroll to position [42, 0]
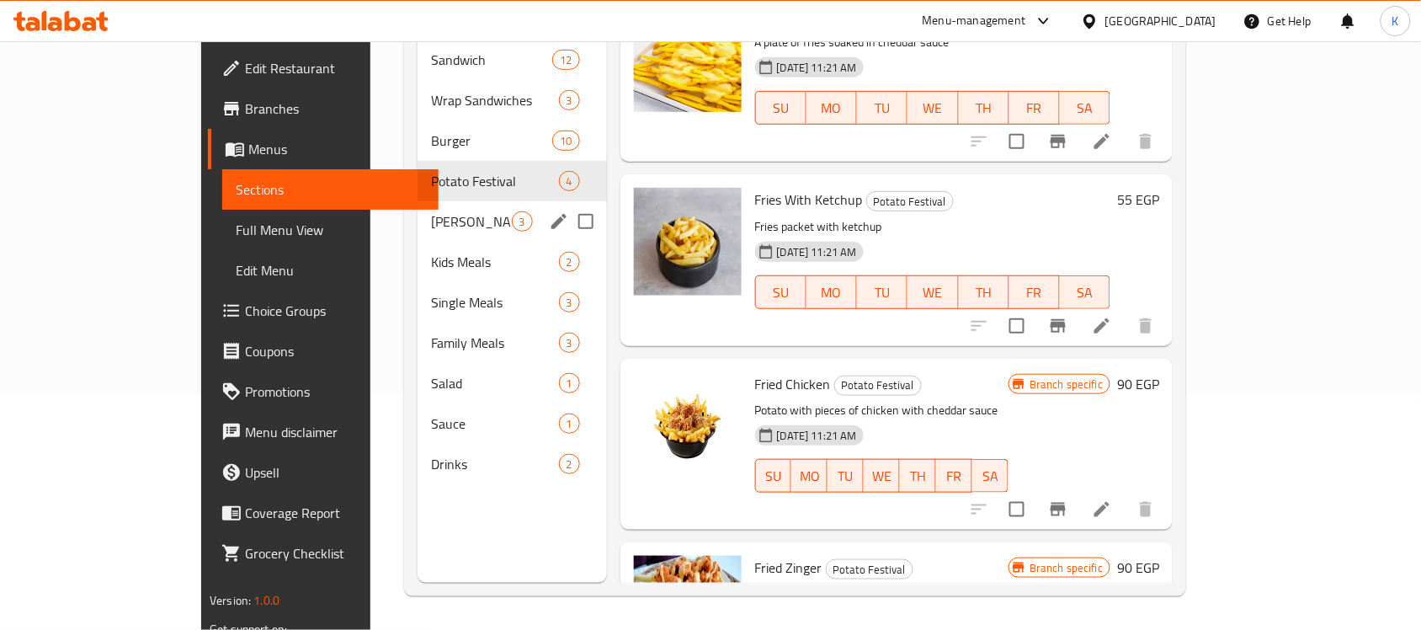
click at [431, 211] on span "Rizo Festival" at bounding box center [471, 221] width 80 height 20
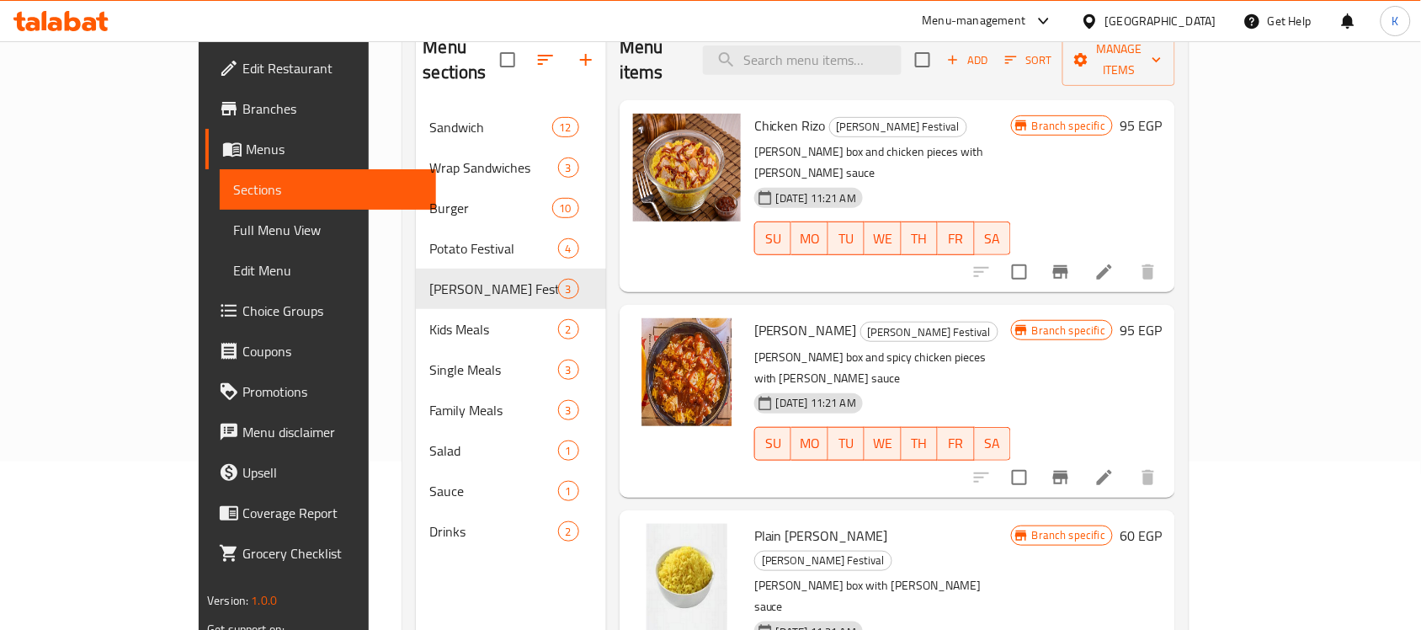
scroll to position [131, 0]
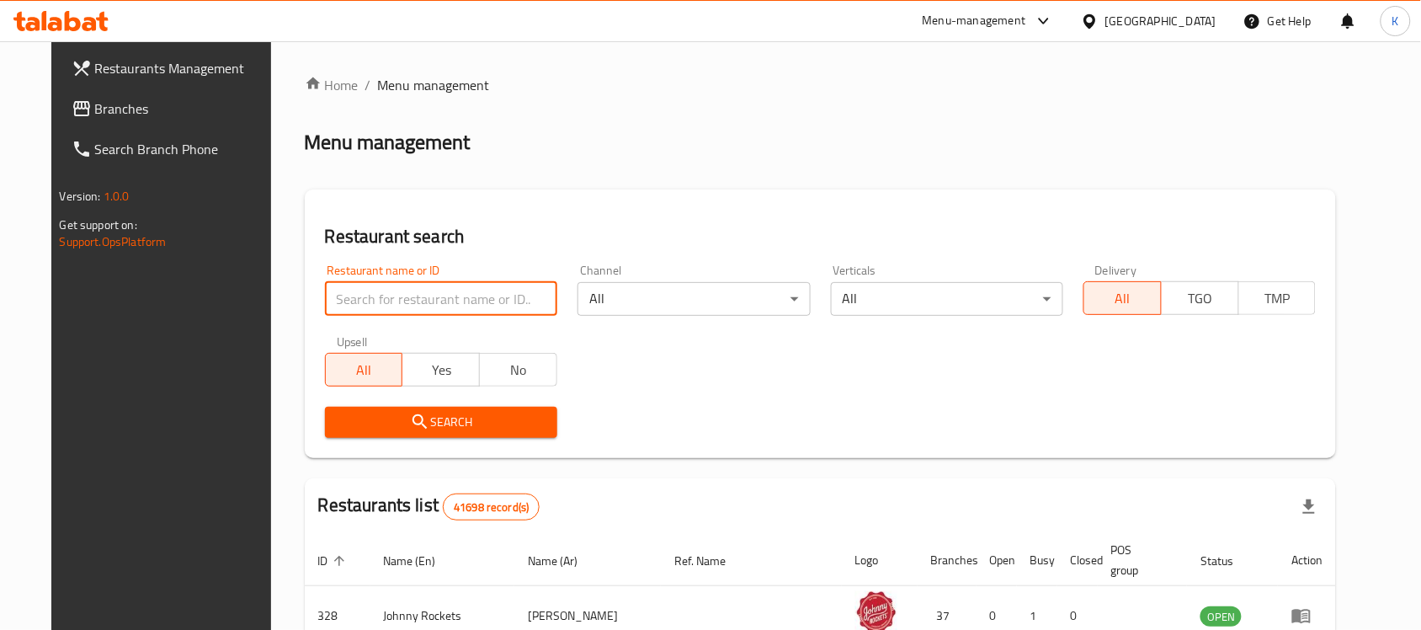
click at [469, 301] on input "search" at bounding box center [441, 299] width 232 height 34
type input "pizza 2 go"
click button "Search" at bounding box center [441, 422] width 232 height 31
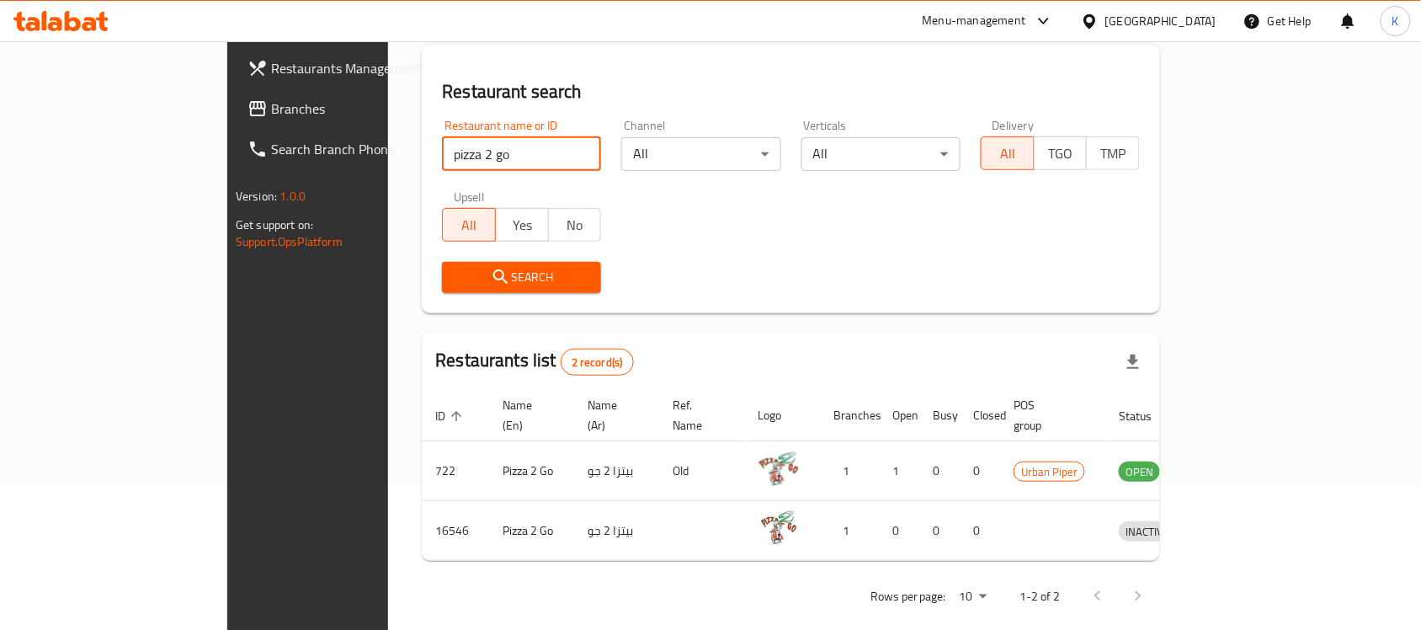
scroll to position [148, 0]
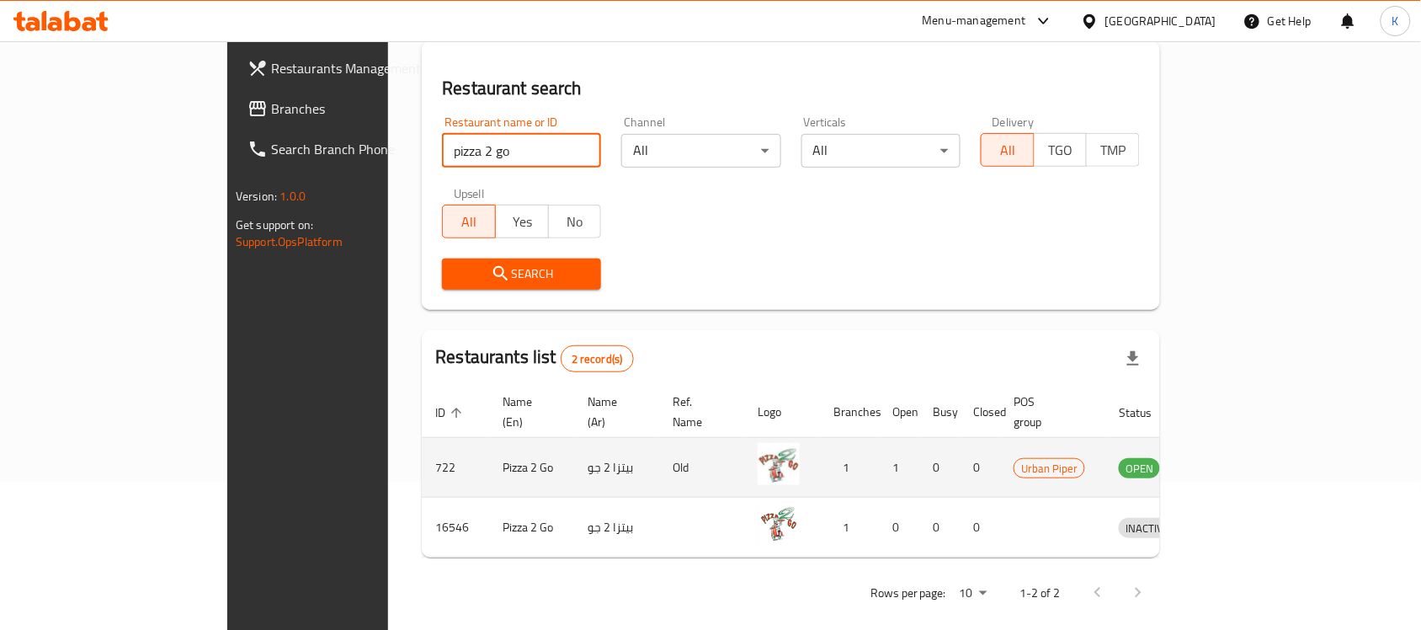
click at [1229, 461] on icon "enhanced table" at bounding box center [1219, 468] width 19 height 14
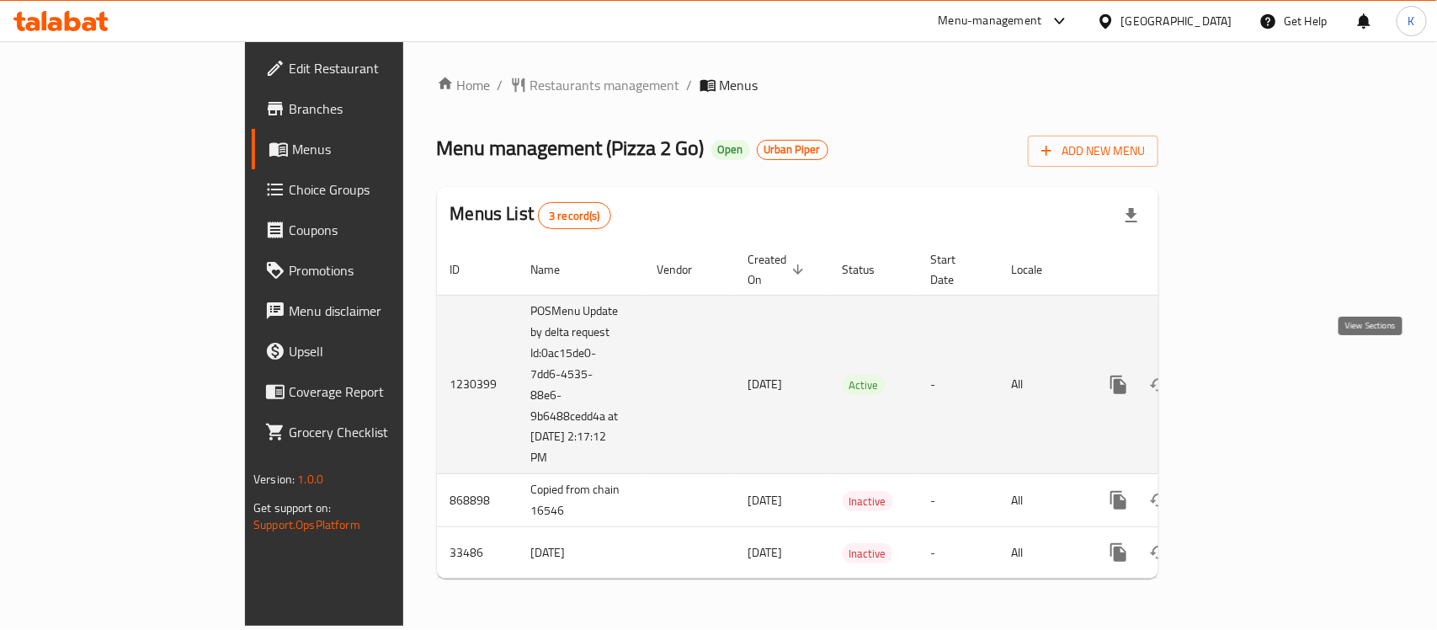
click at [1250, 375] on icon "enhanced table" at bounding box center [1240, 385] width 20 height 20
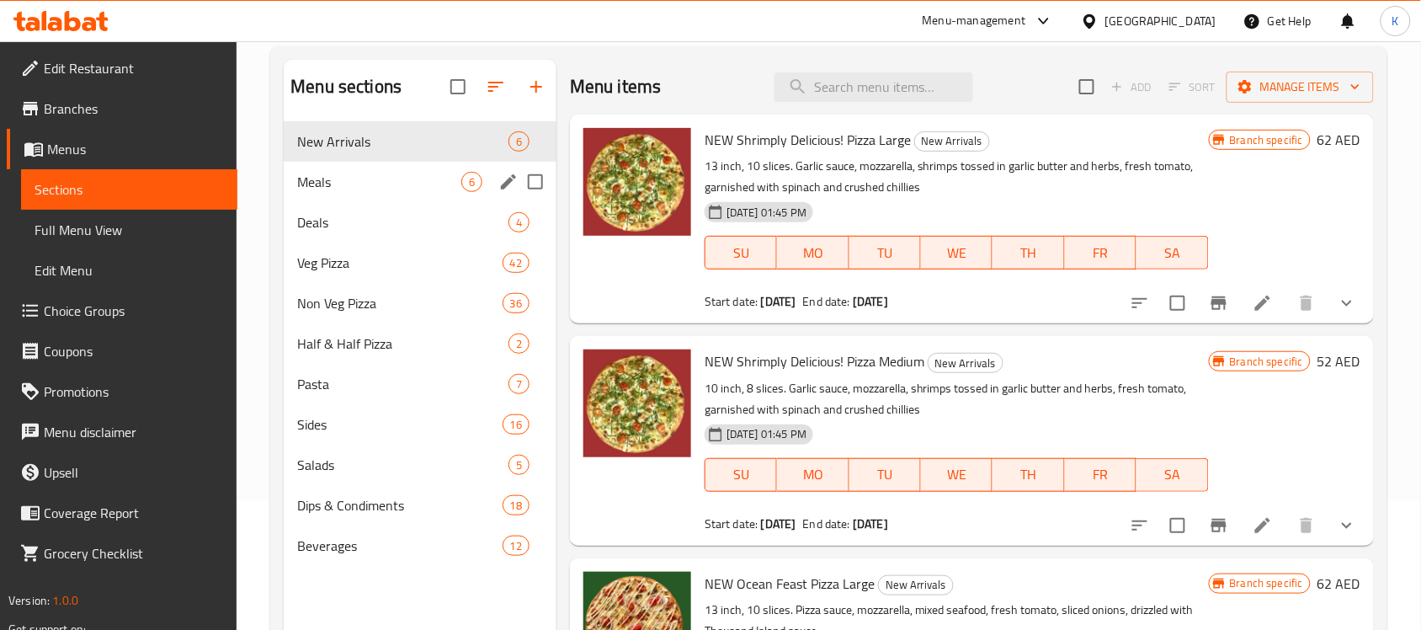
scroll to position [26, 0]
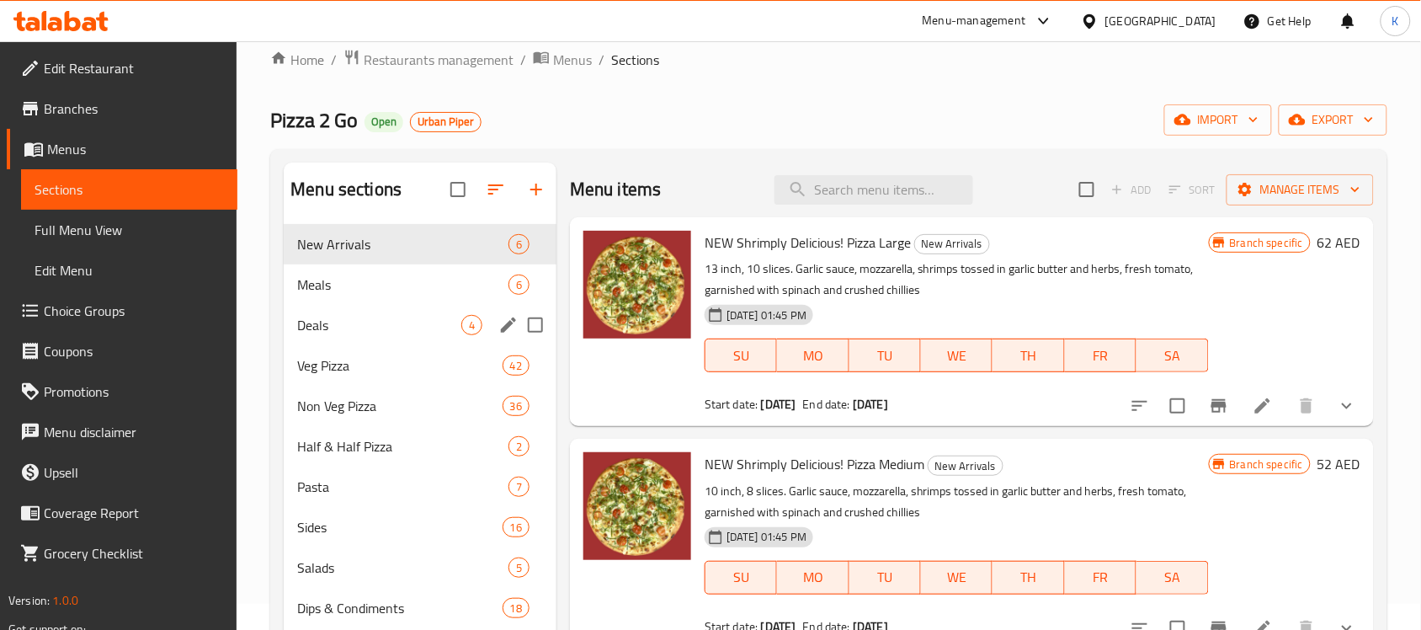
click at [358, 287] on span "Meals" at bounding box center [402, 284] width 211 height 20
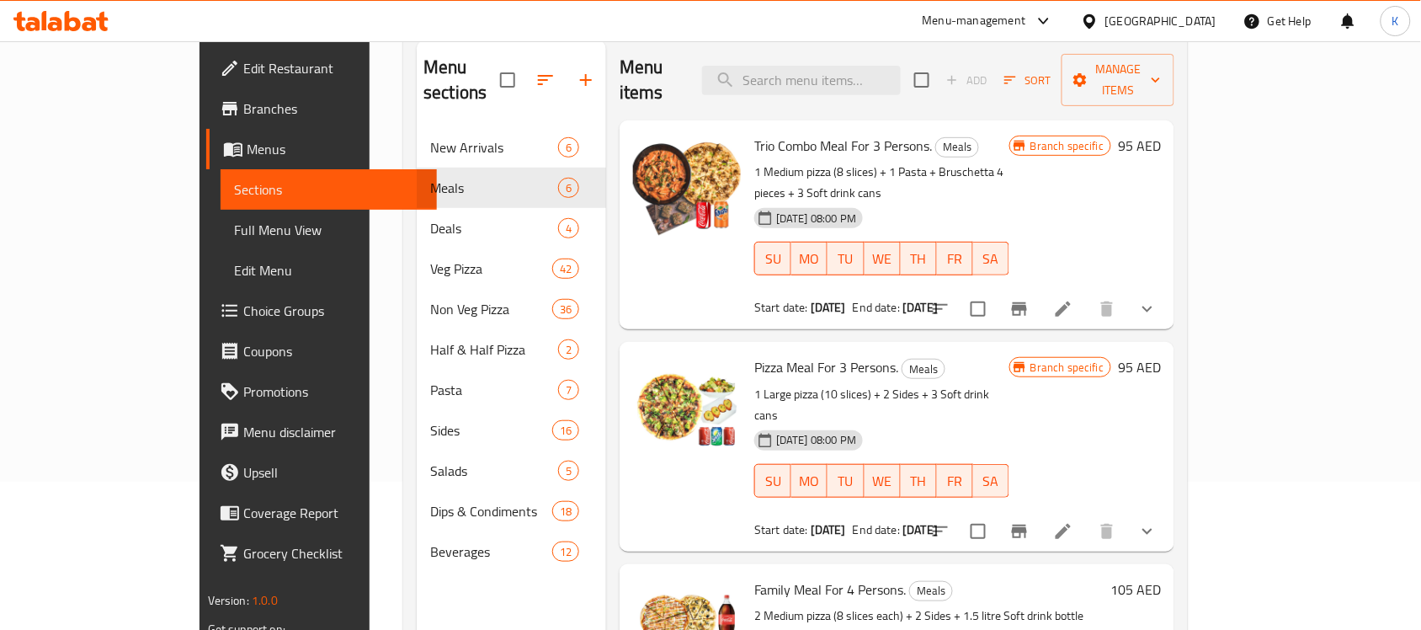
scroll to position [26, 0]
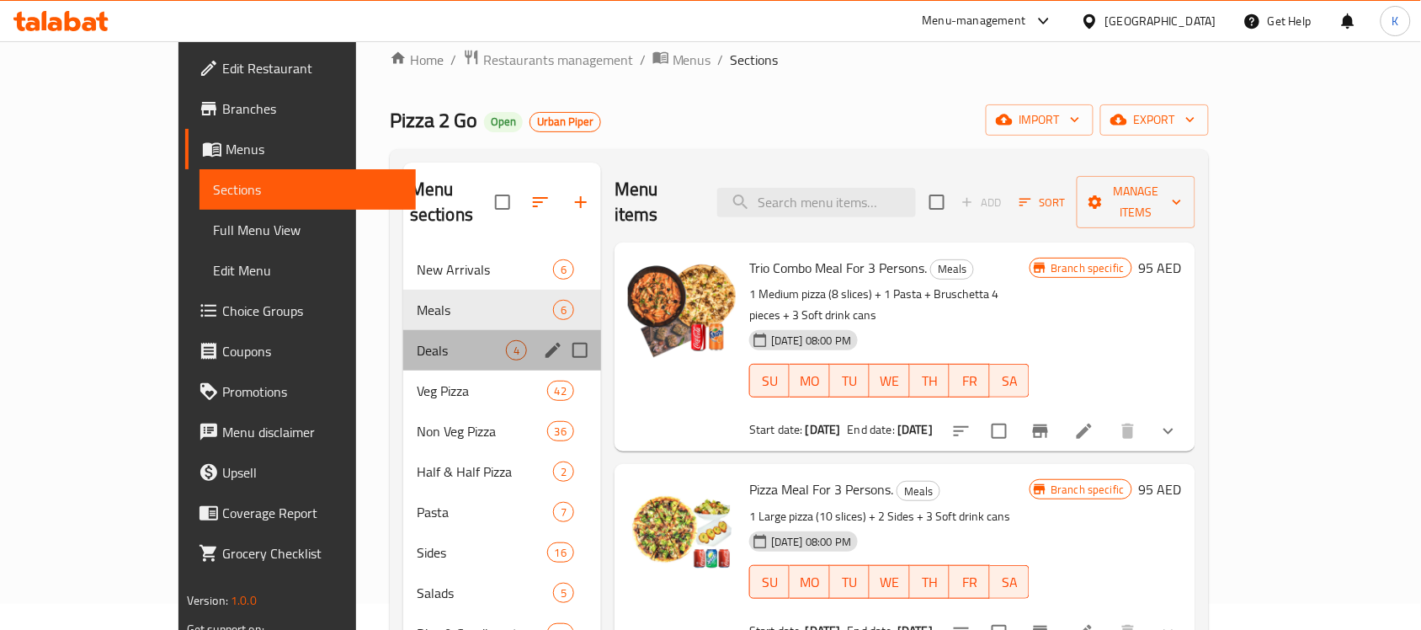
click at [403, 343] on div "Deals 4" at bounding box center [502, 350] width 198 height 40
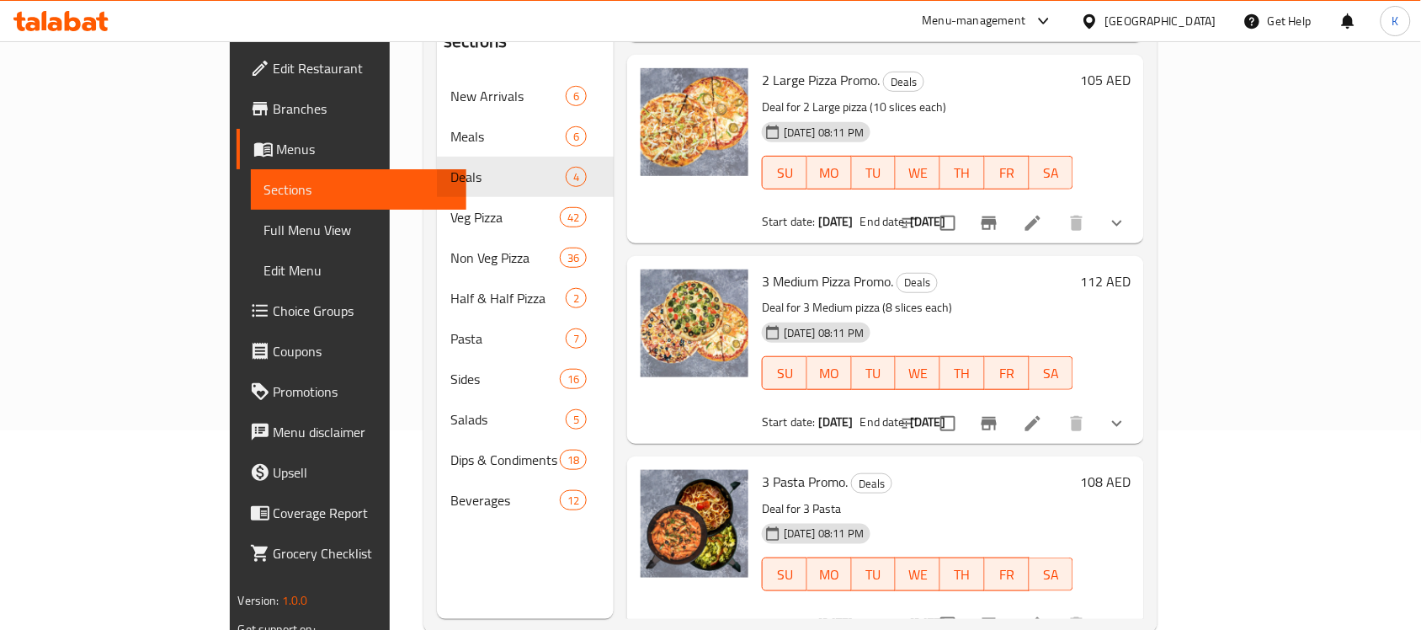
scroll to position [237, 0]
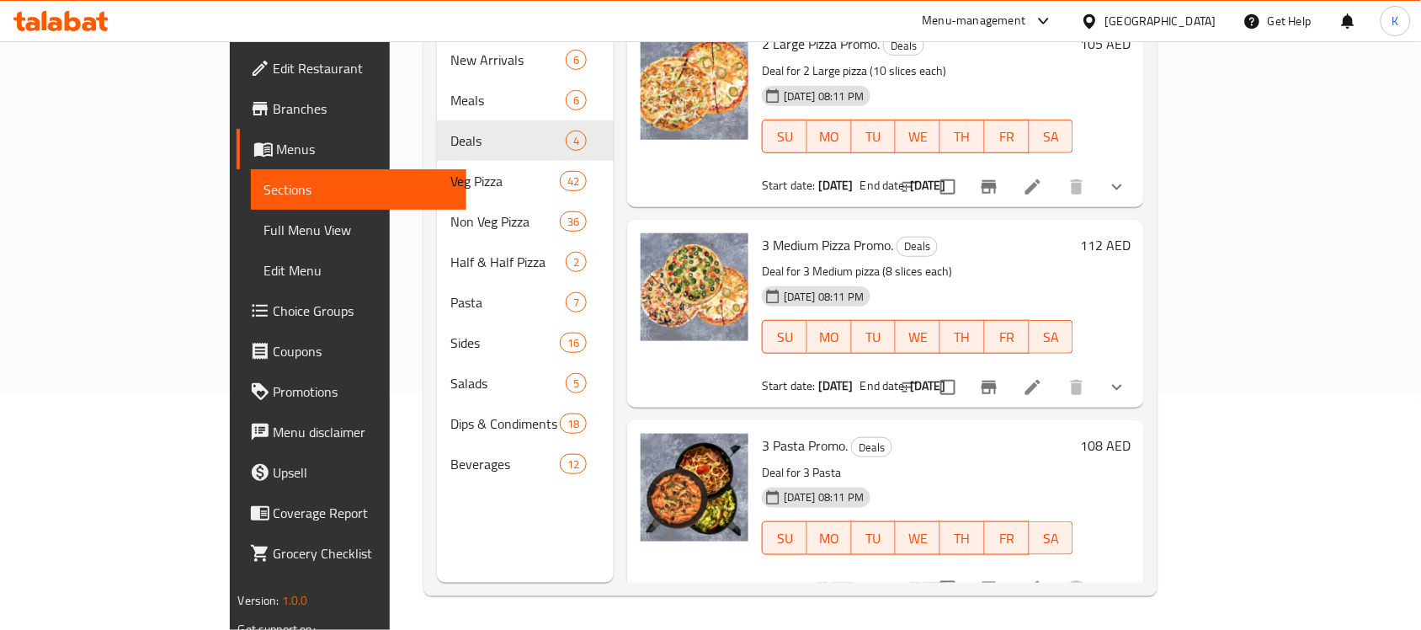
click at [1127, 377] on icon "show more" at bounding box center [1117, 387] width 20 height 20
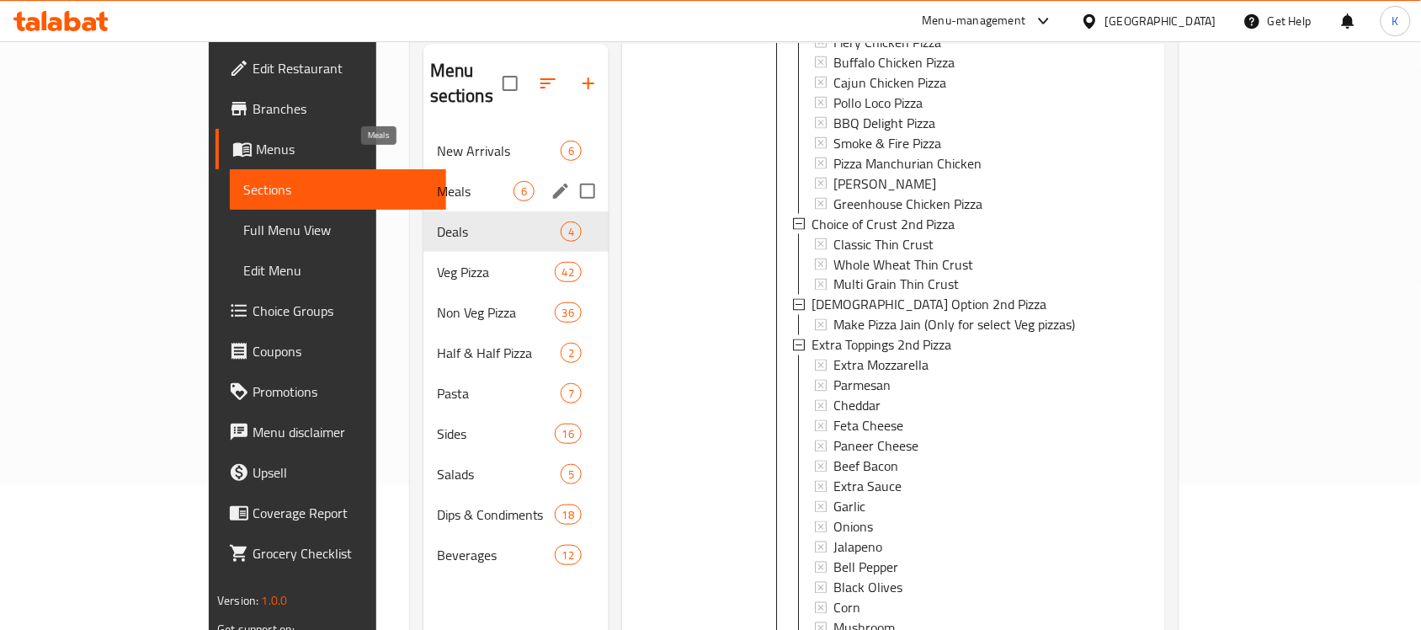
scroll to position [26, 0]
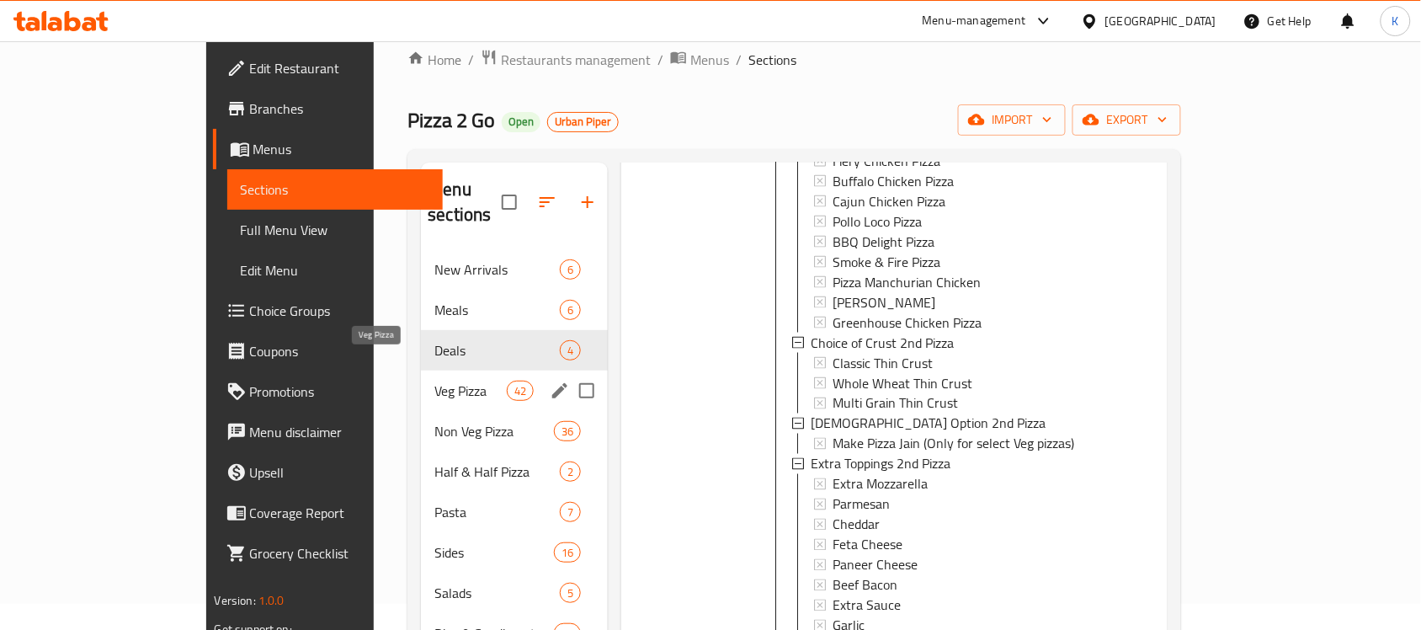
click at [434, 380] on span "Veg Pizza" at bounding box center [470, 390] width 72 height 20
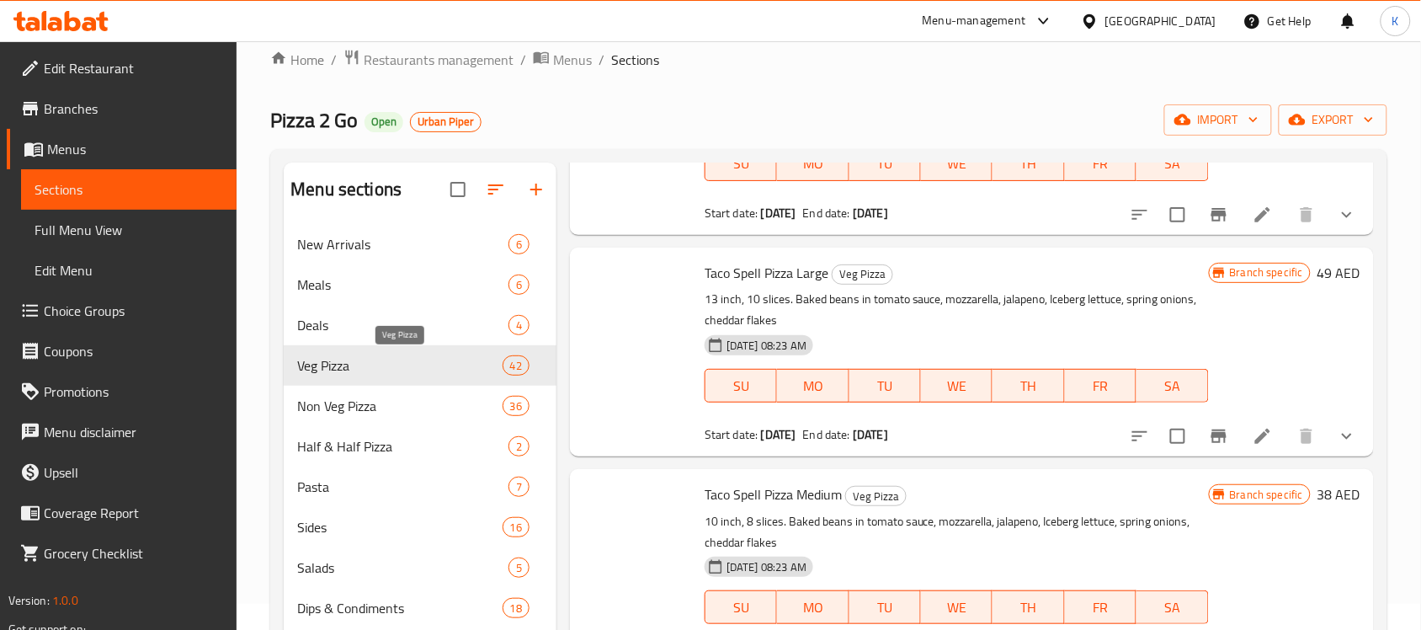
scroll to position [1280, 0]
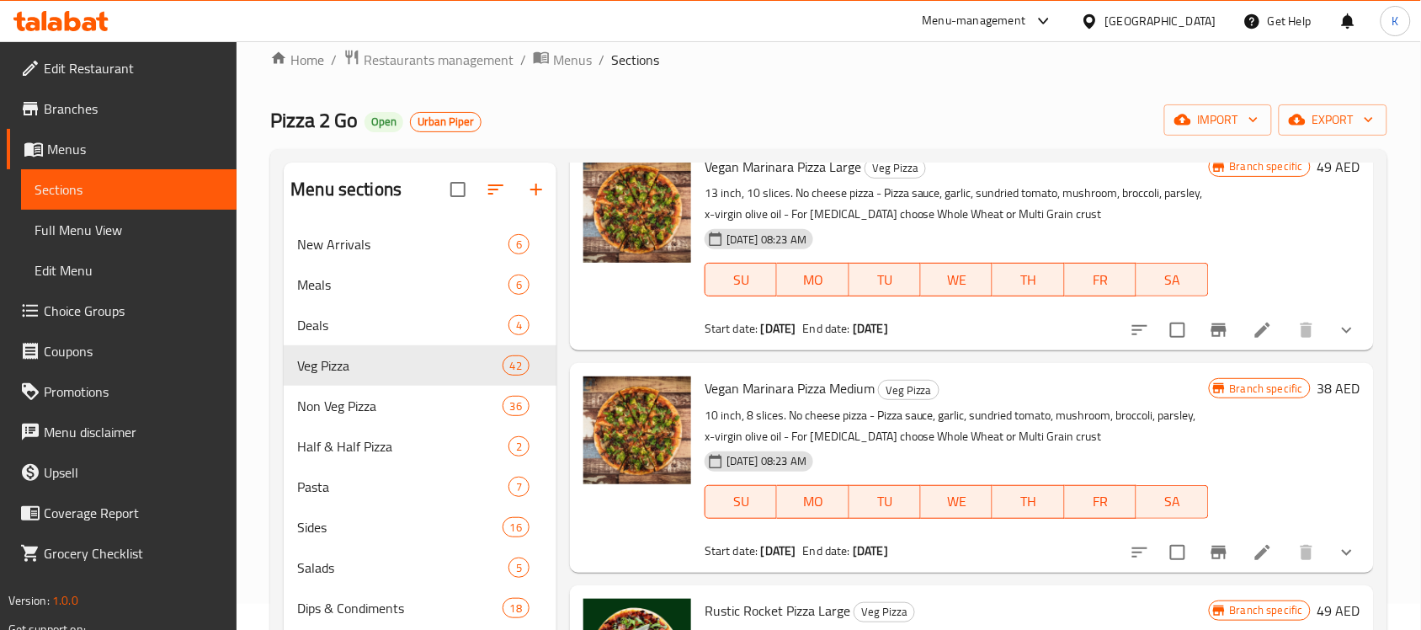
click at [1342, 328] on icon "show more" at bounding box center [1347, 330] width 10 height 6
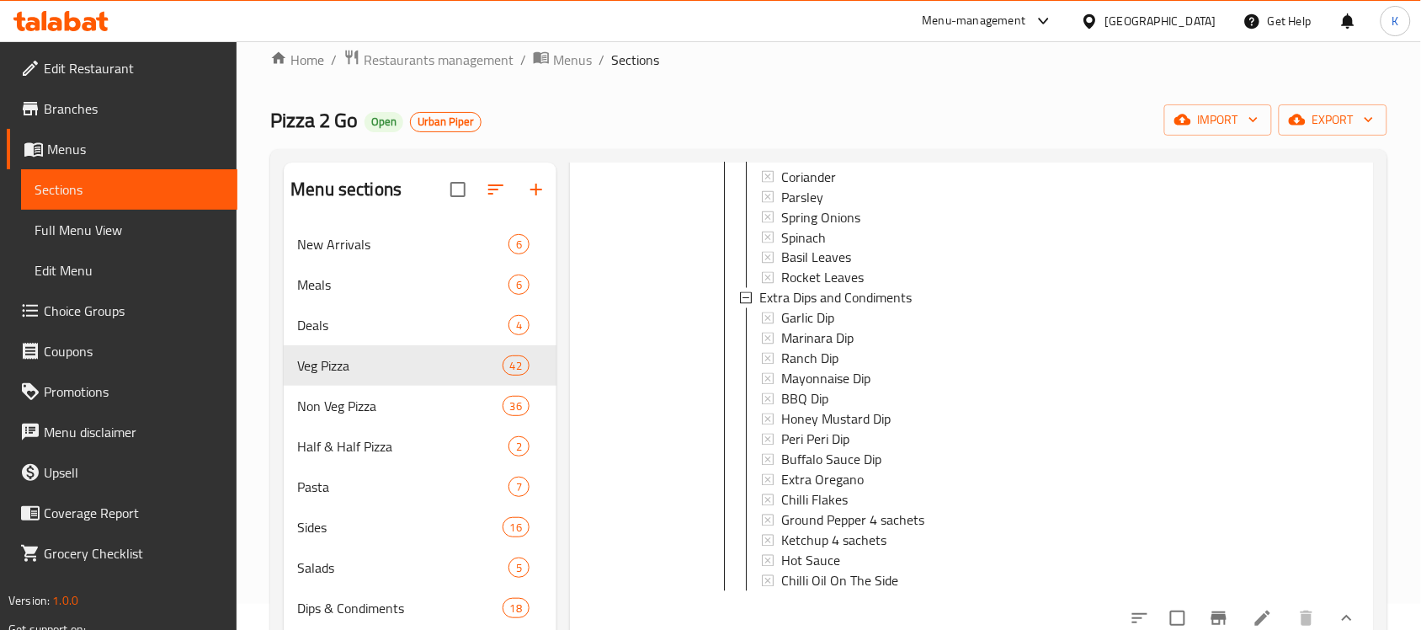
scroll to position [2438, 0]
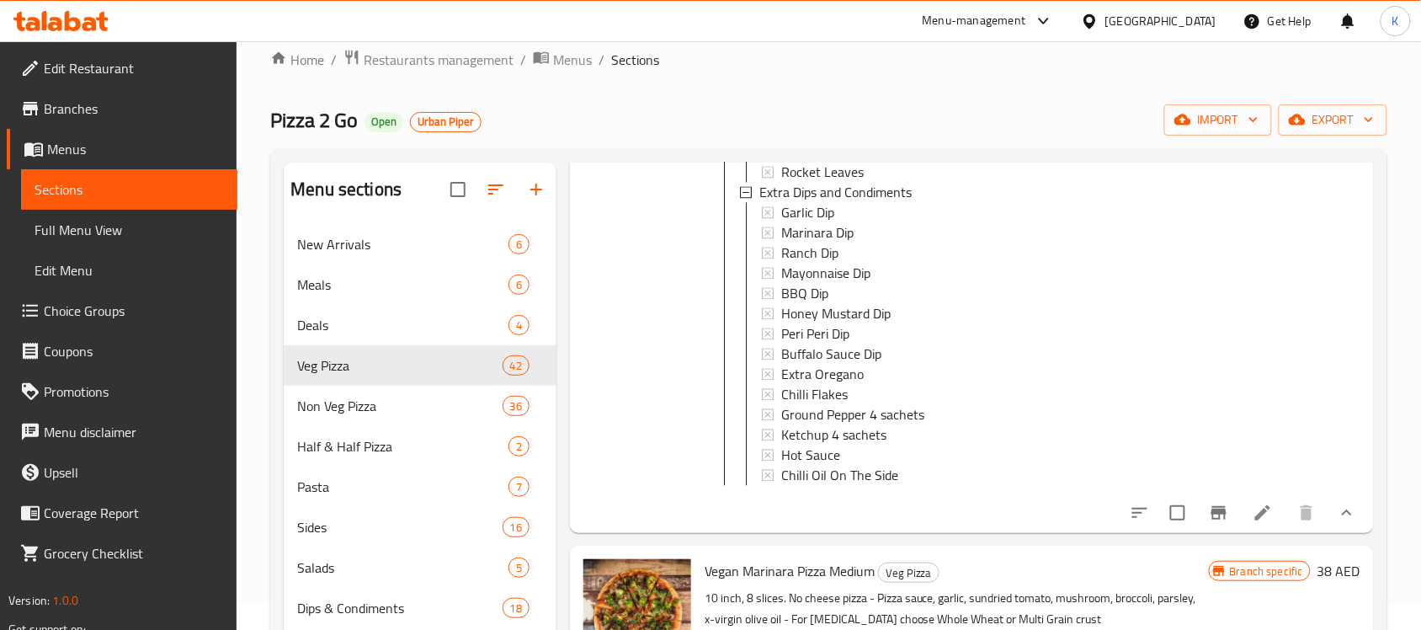
click at [1255, 520] on icon at bounding box center [1262, 512] width 15 height 15
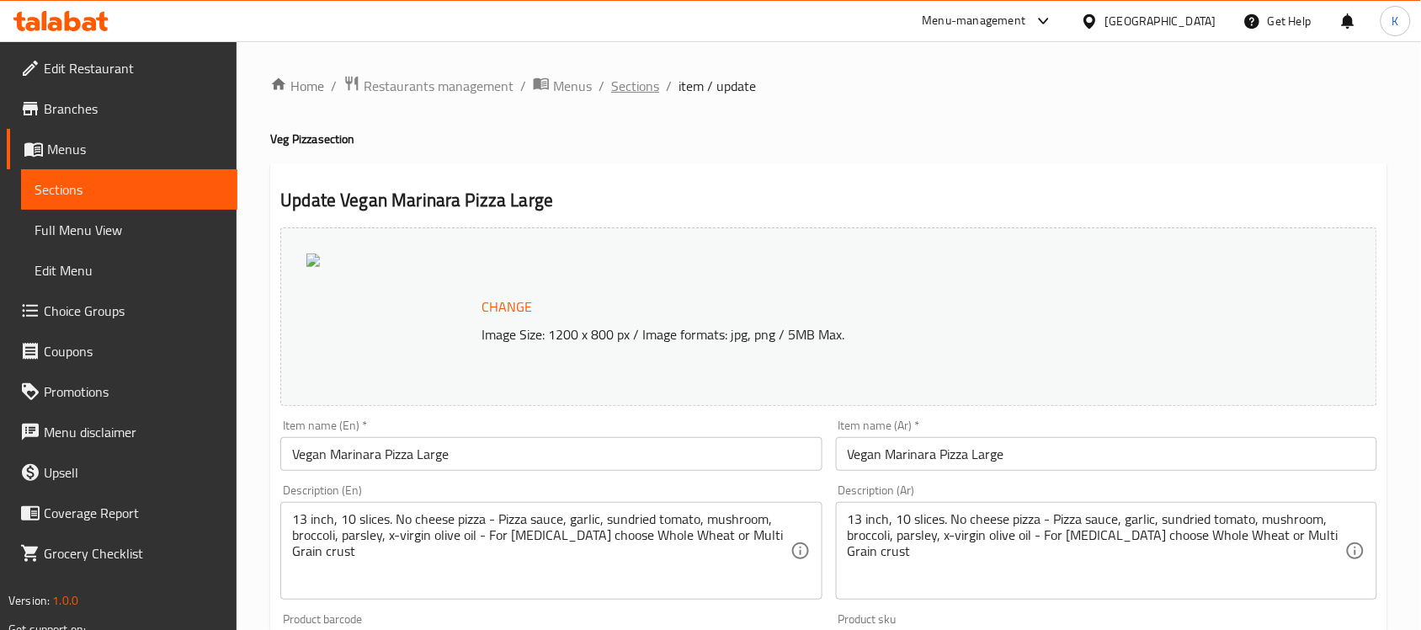
click at [640, 95] on span "Sections" at bounding box center [635, 86] width 48 height 20
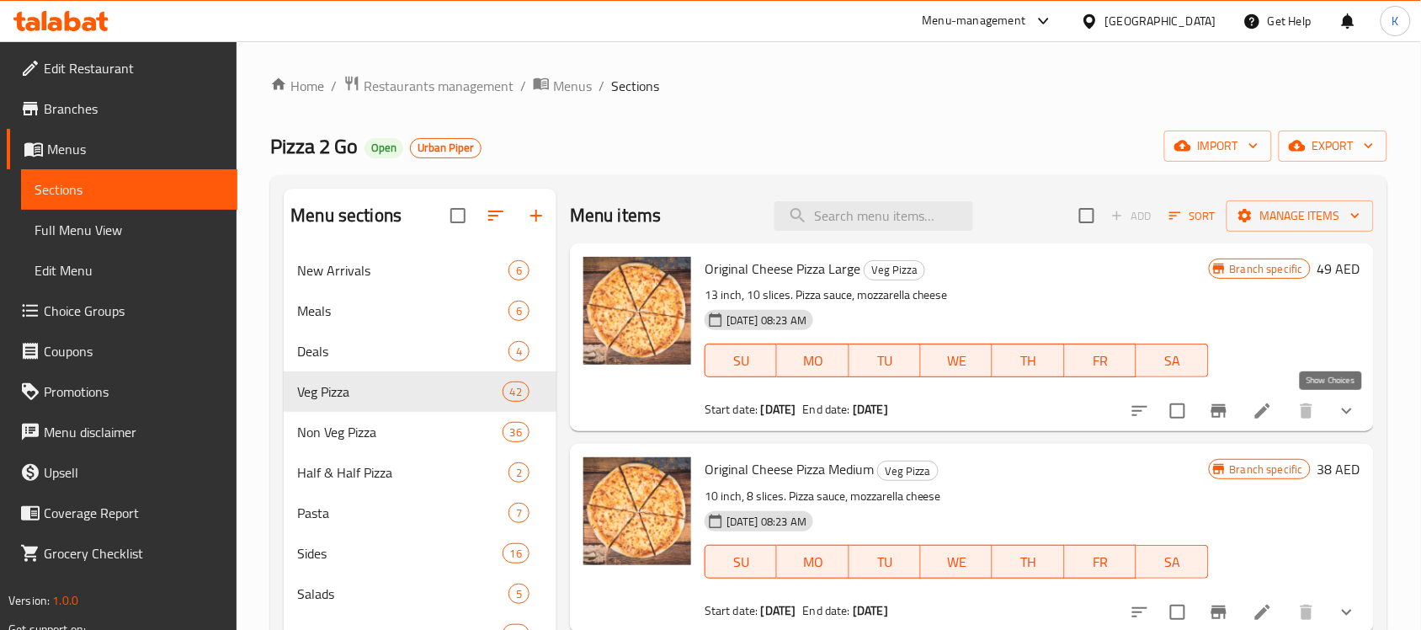
click at [1342, 411] on icon "show more" at bounding box center [1347, 411] width 10 height 6
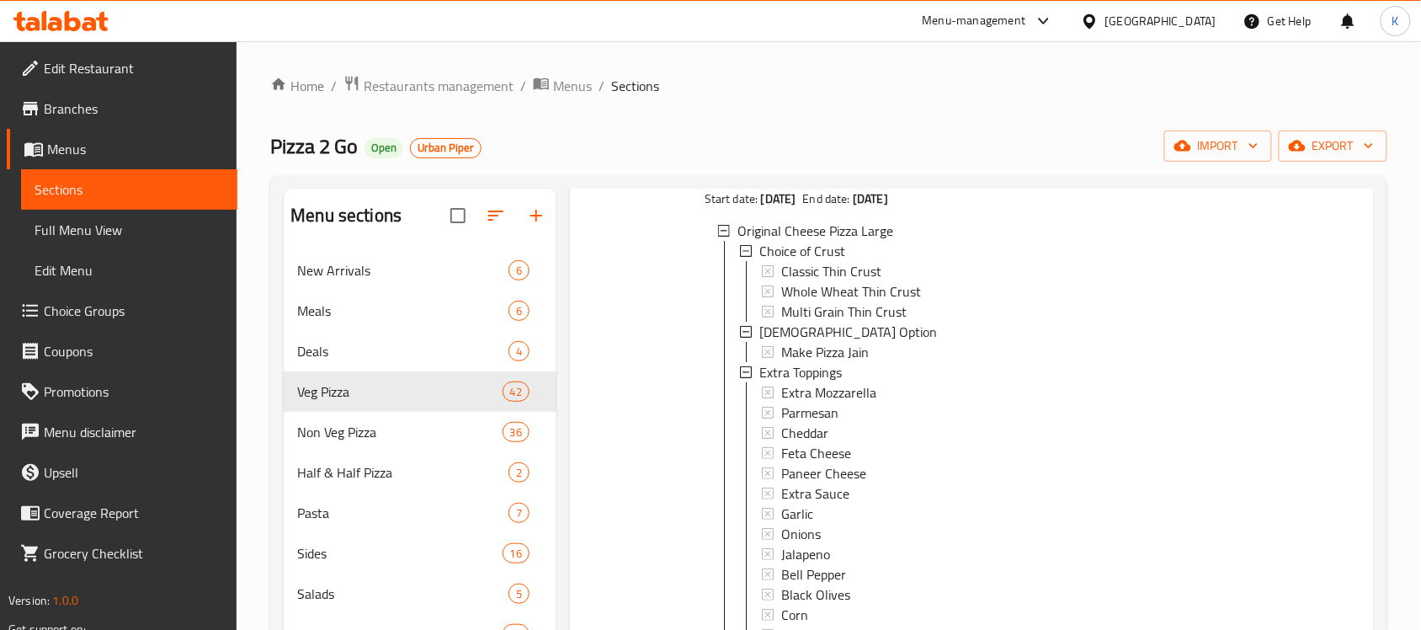
scroll to position [2, 0]
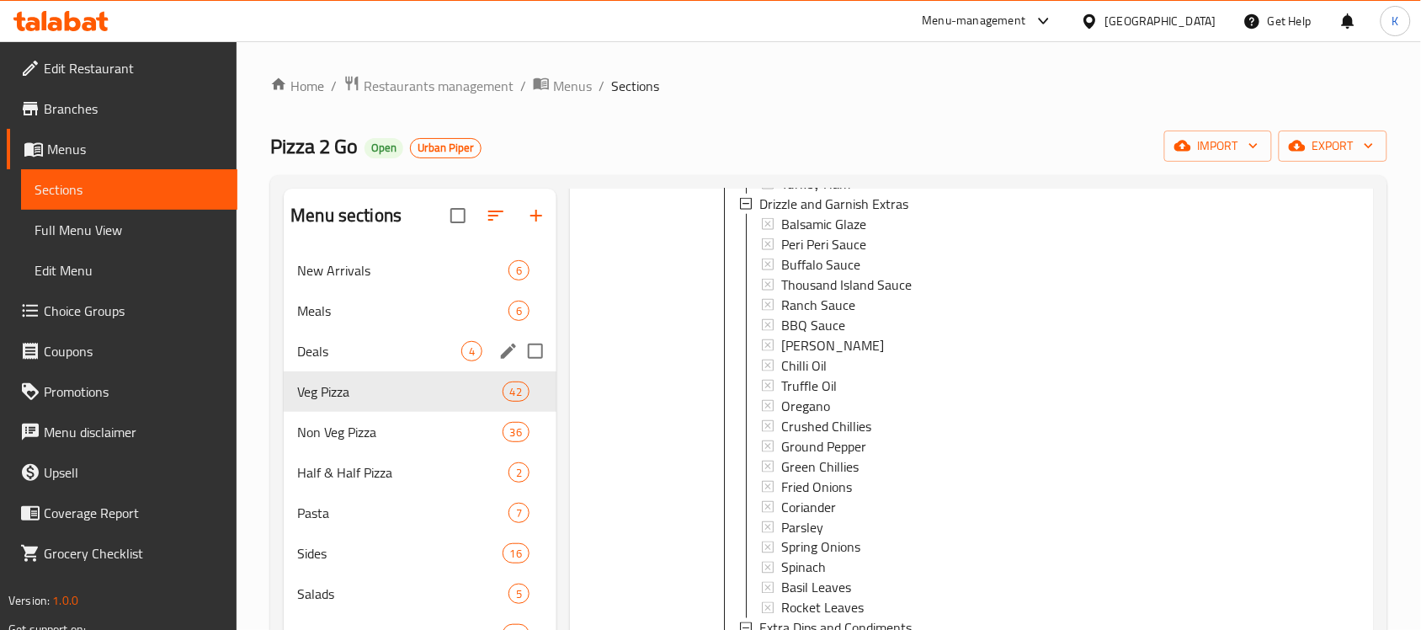
click at [335, 332] on div "Deals 4" at bounding box center [420, 351] width 273 height 40
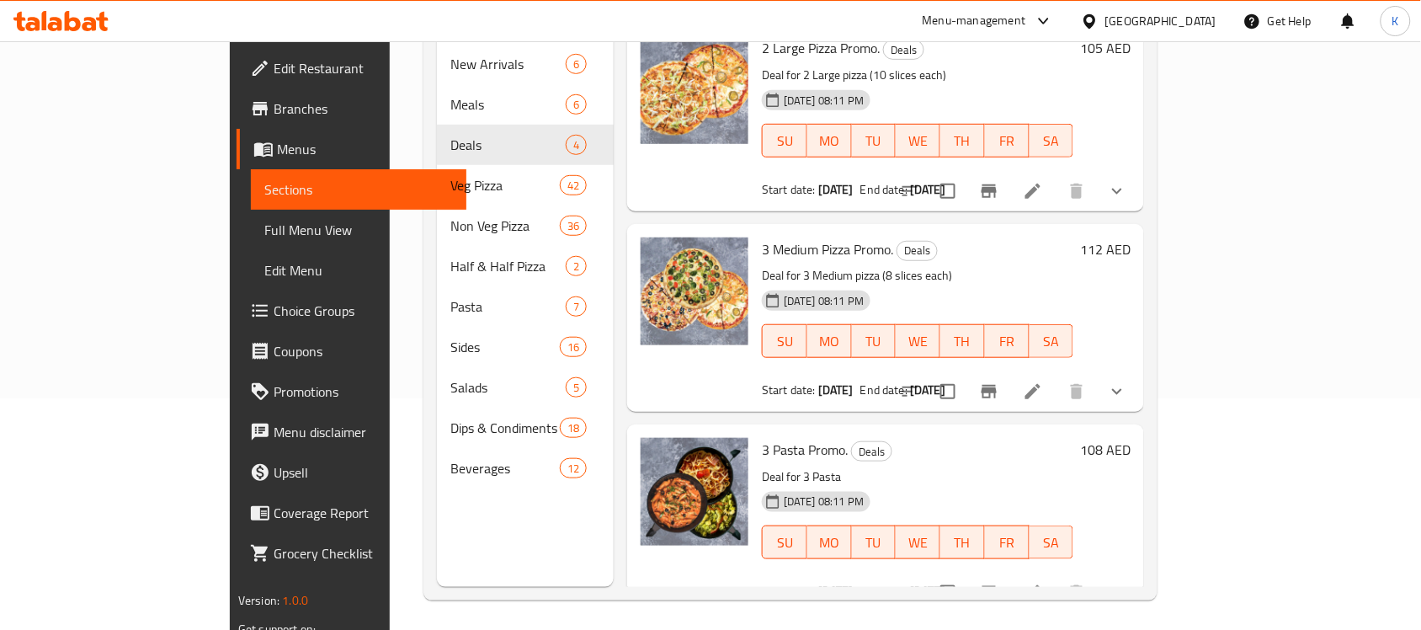
scroll to position [237, 0]
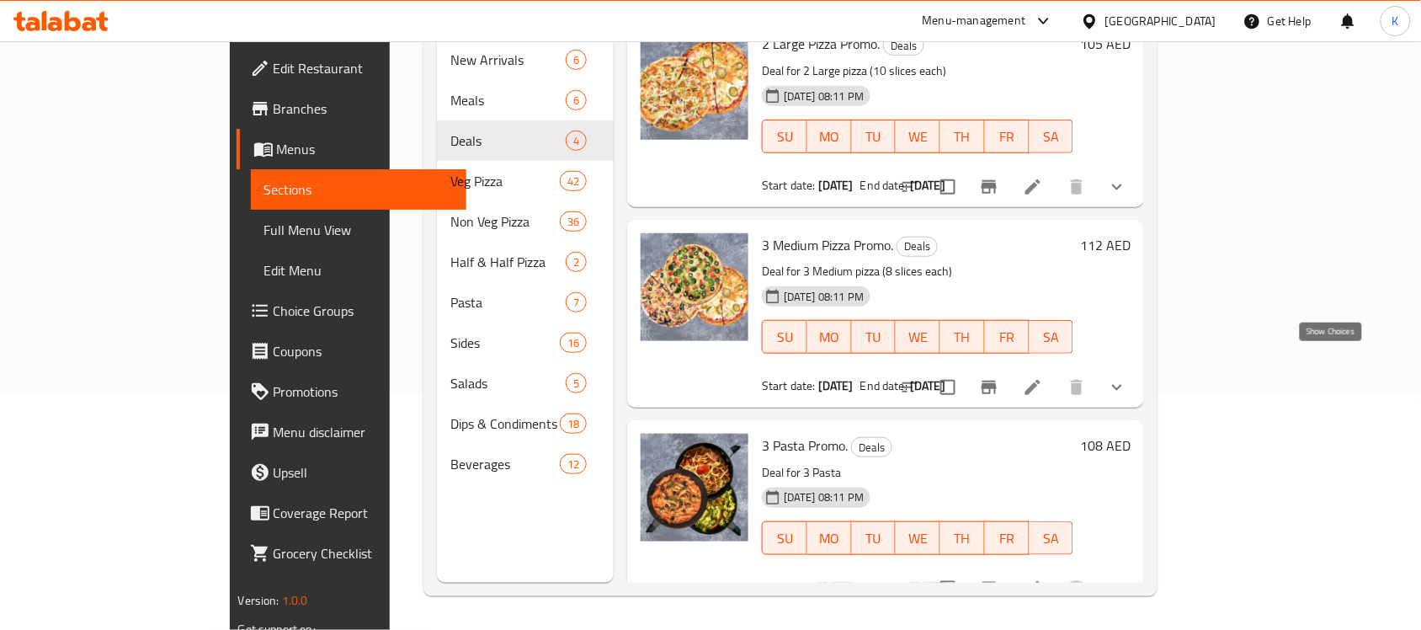
click at [1127, 377] on icon "show more" at bounding box center [1117, 387] width 20 height 20
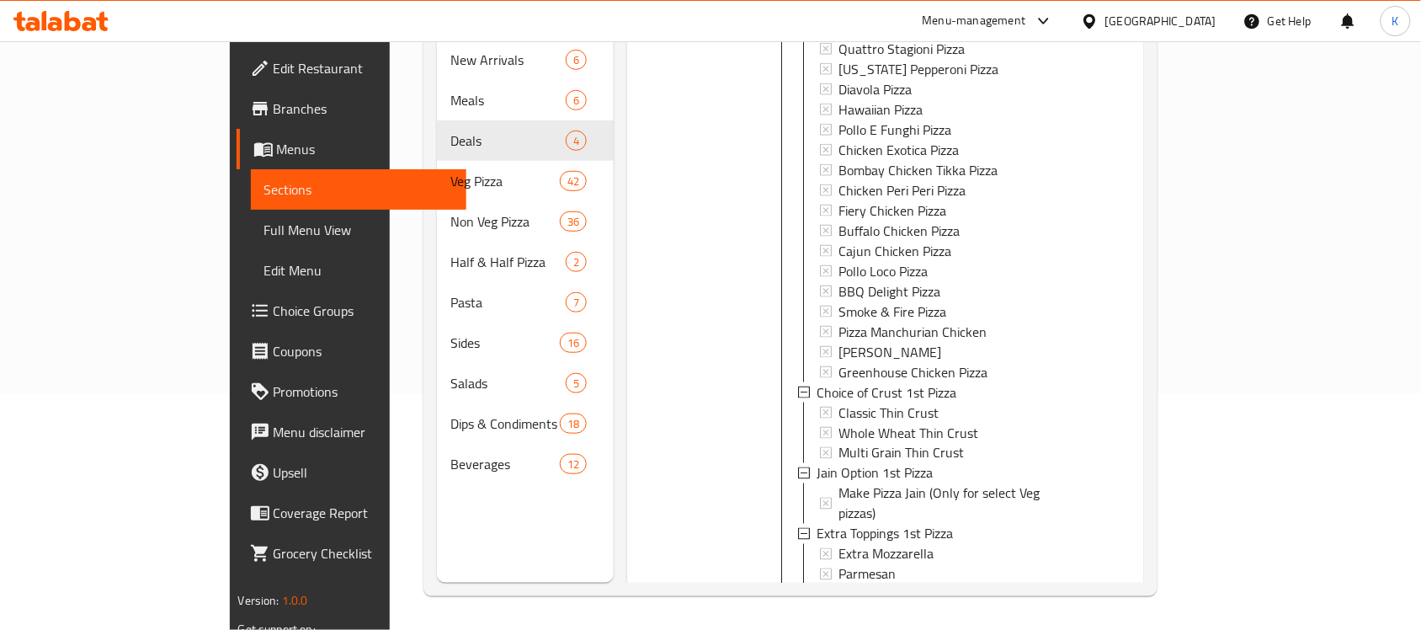
scroll to position [1162, 0]
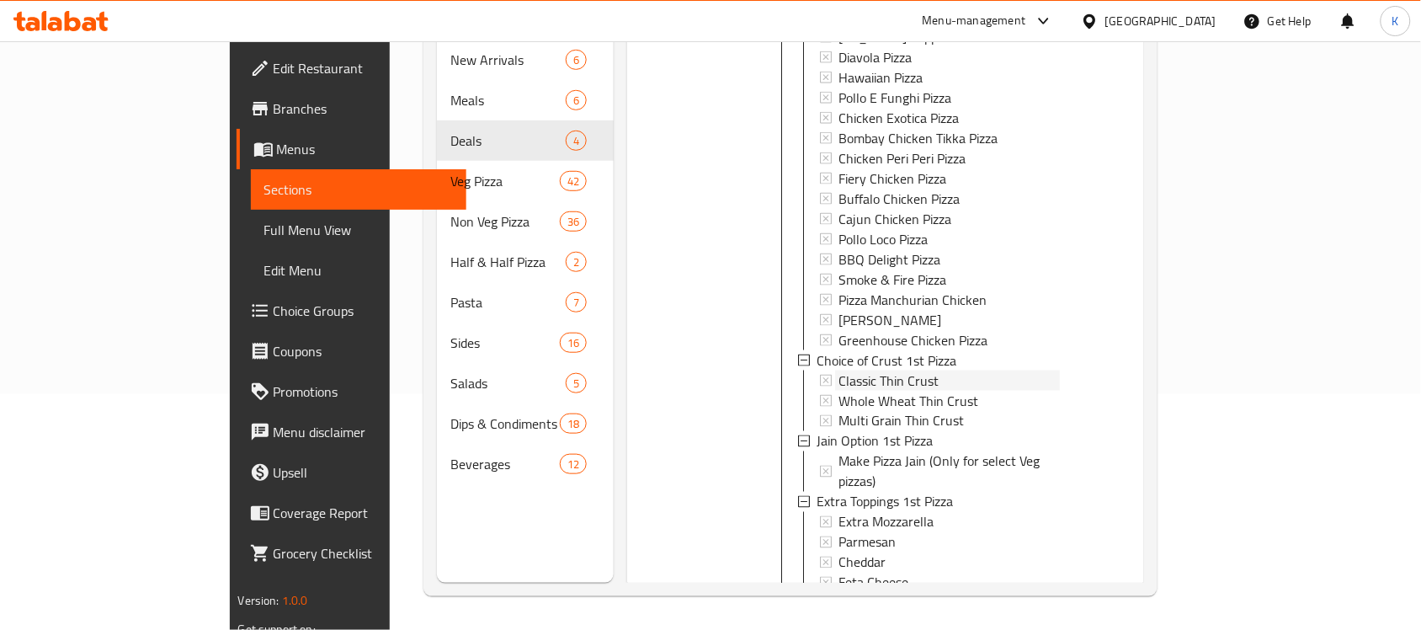
click at [838, 370] on span "Classic Thin Crust" at bounding box center [888, 380] width 100 height 20
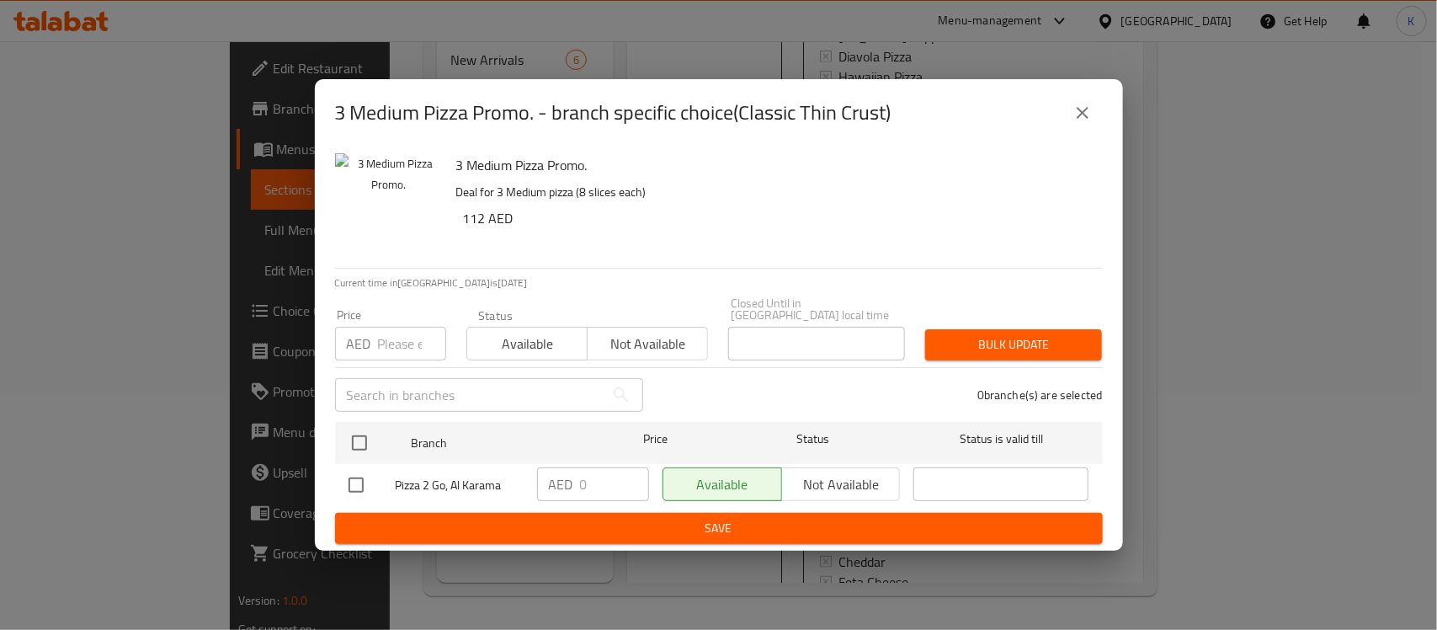
click at [1094, 112] on button "close" at bounding box center [1082, 113] width 40 height 40
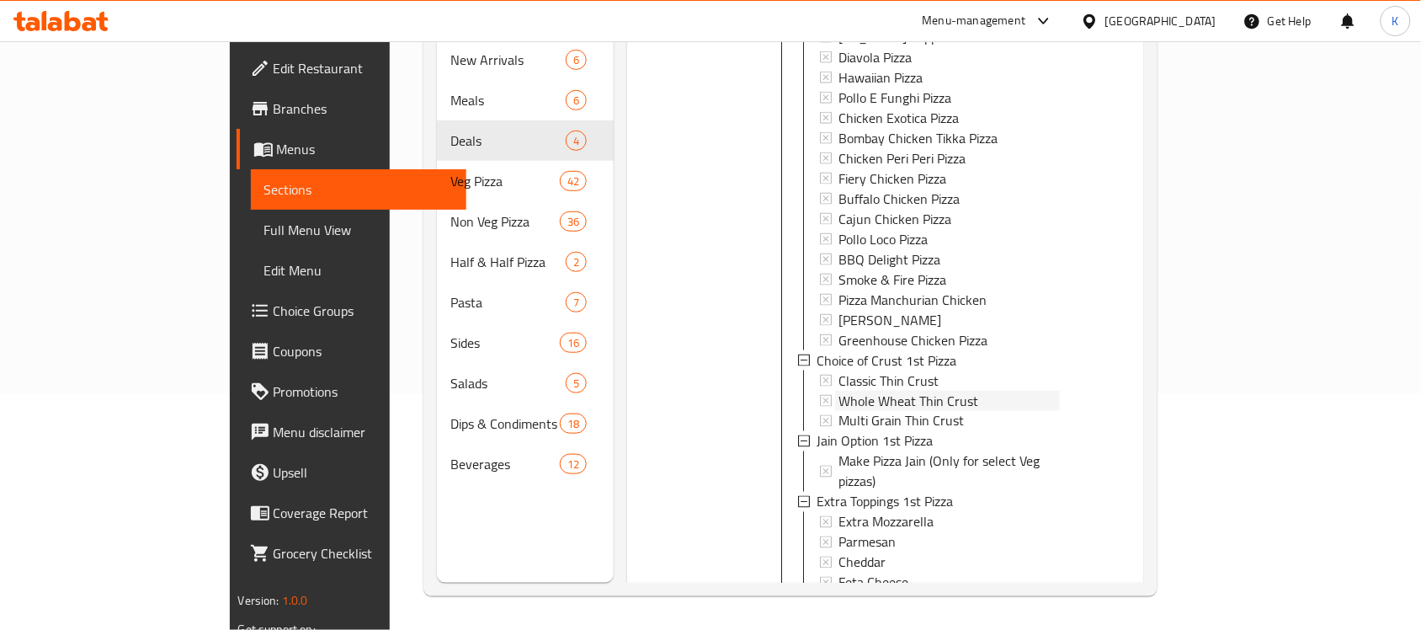
click at [855, 390] on span "Whole Wheat Thin Crust" at bounding box center [908, 400] width 140 height 20
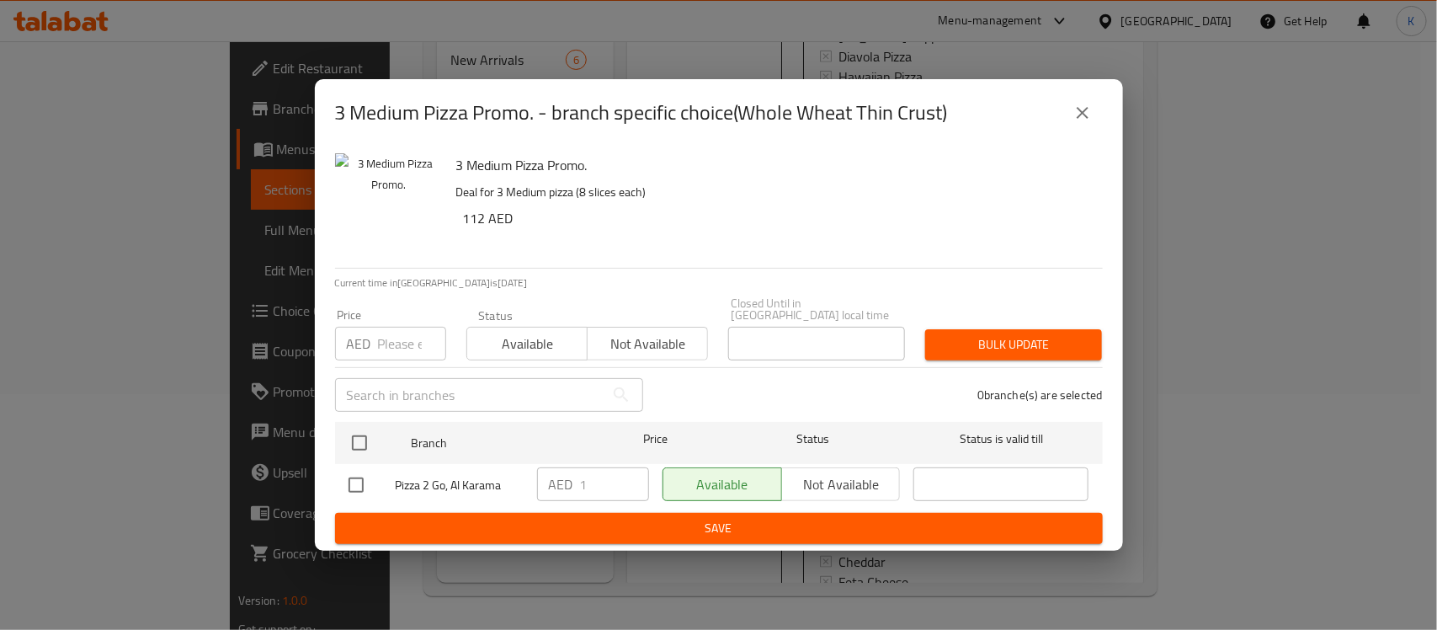
click at [1093, 104] on button "close" at bounding box center [1082, 113] width 40 height 40
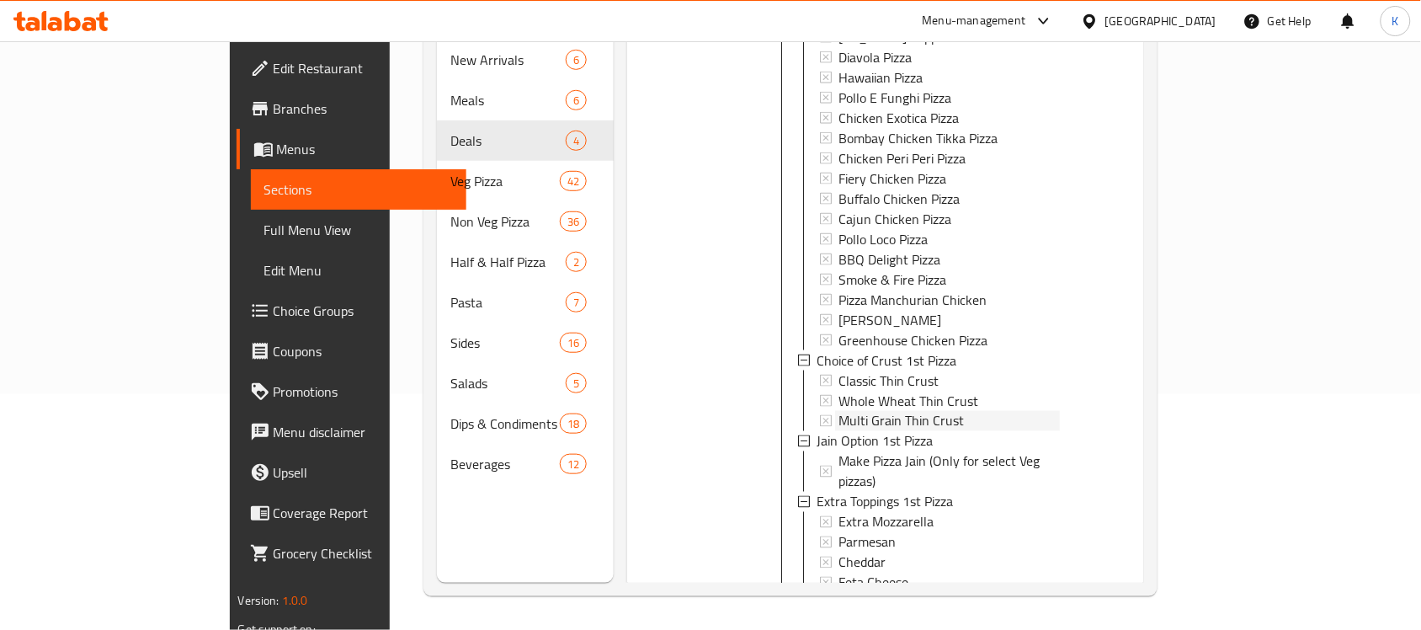
click at [895, 410] on span "Multi Grain Thin Crust" at bounding box center [900, 420] width 125 height 20
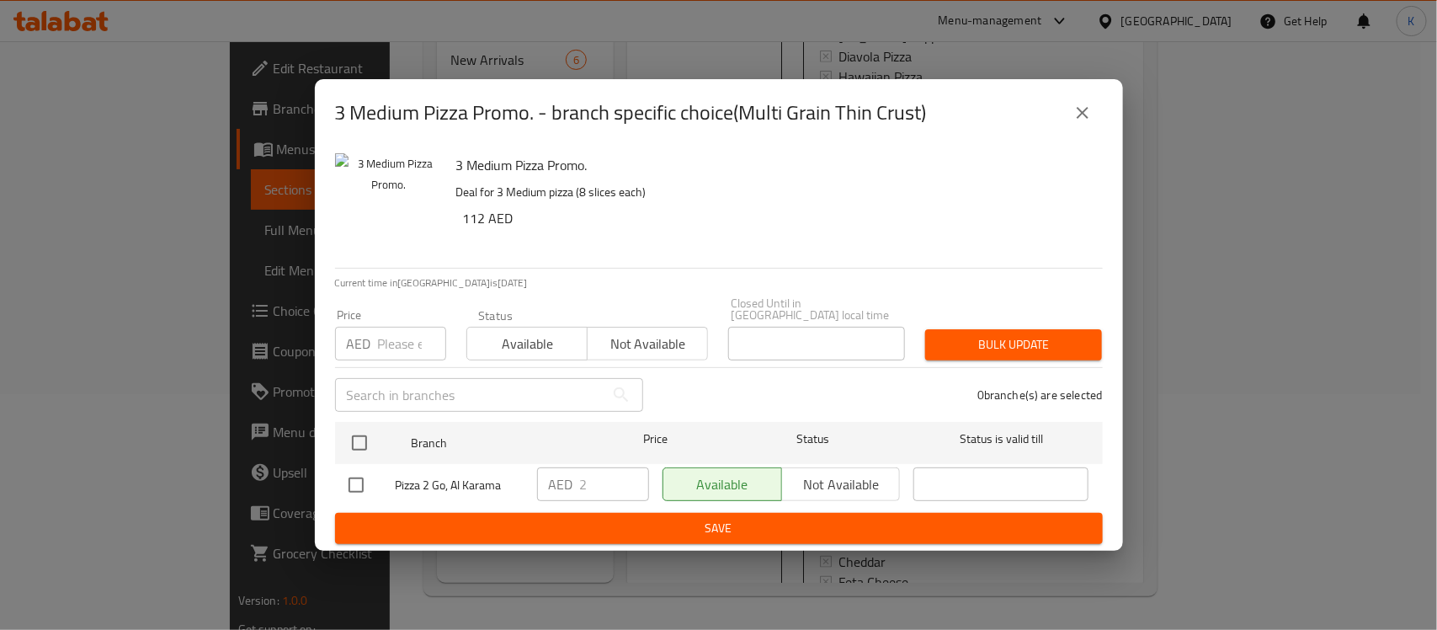
drag, startPoint x: 1116, startPoint y: 82, endPoint x: 1100, endPoint y: 93, distance: 19.4
click at [1115, 82] on div "3 Medium Pizza Promo. - branch specific choice(Multi Grain Thin Crust)" at bounding box center [719, 112] width 808 height 67
click at [1094, 102] on button "close" at bounding box center [1082, 113] width 40 height 40
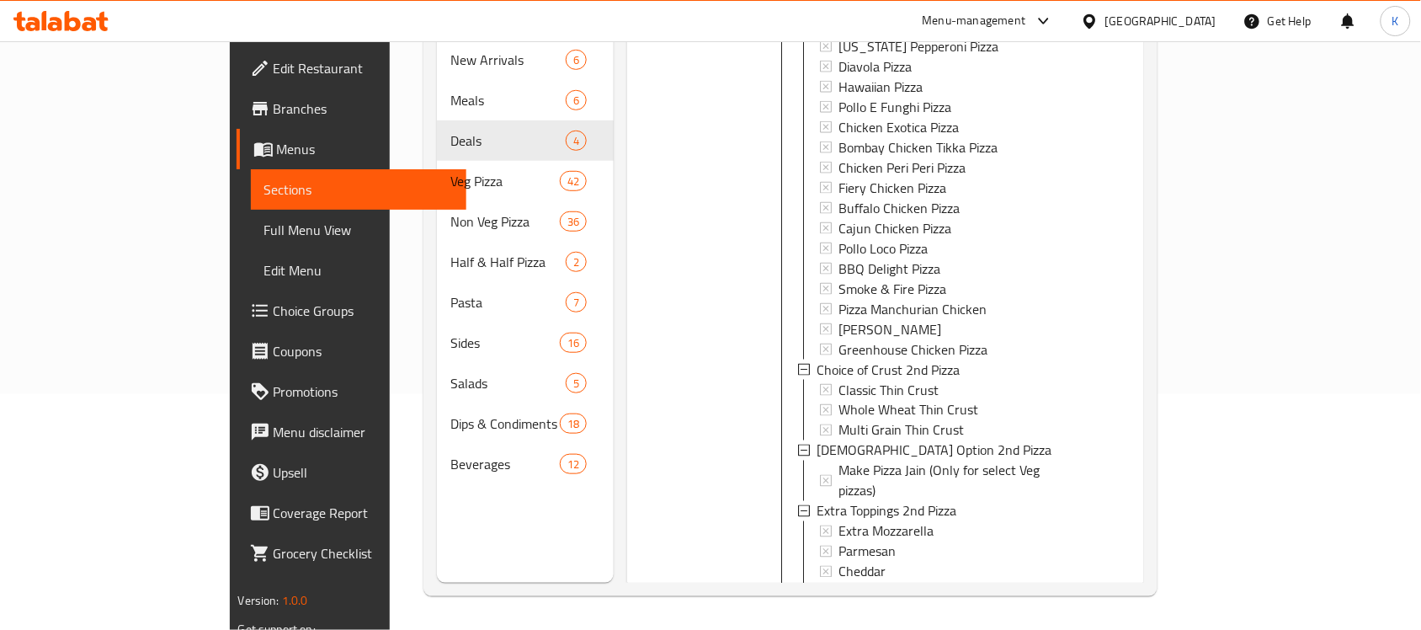
scroll to position [3056, 0]
click at [838, 373] on span "Classic Thin Crust" at bounding box center [888, 383] width 100 height 20
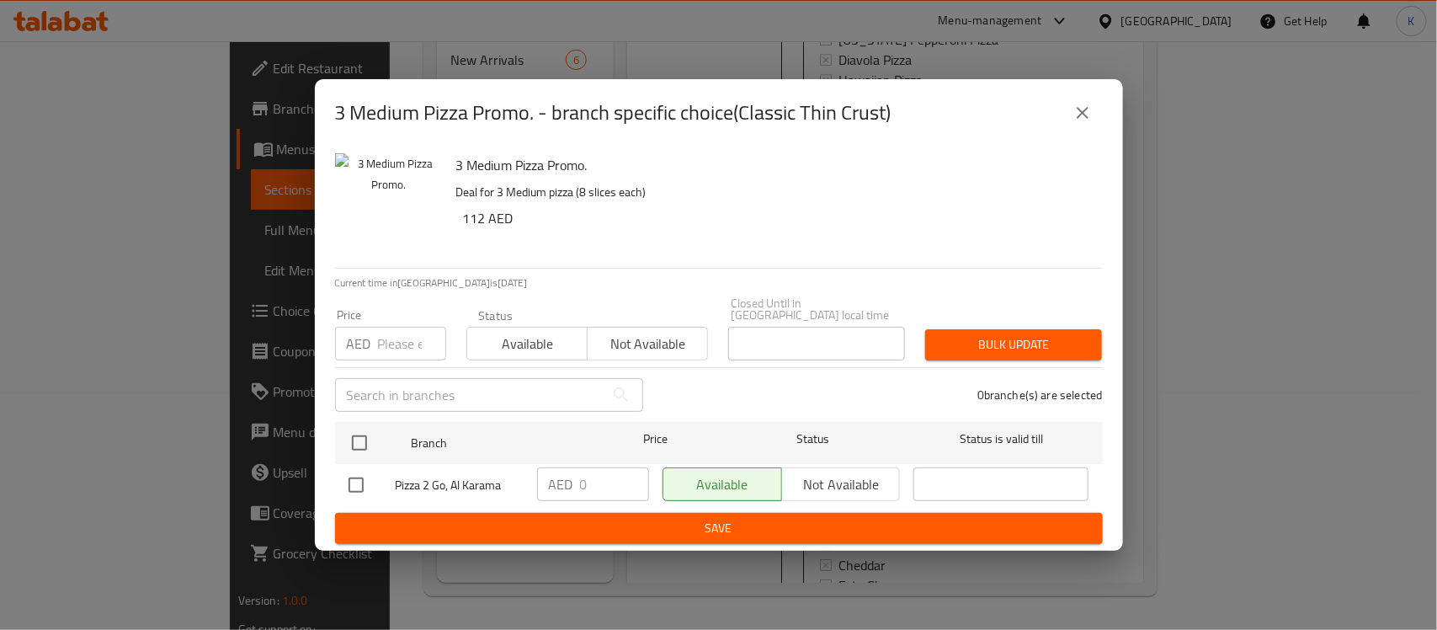
click at [1073, 125] on button "close" at bounding box center [1082, 113] width 40 height 40
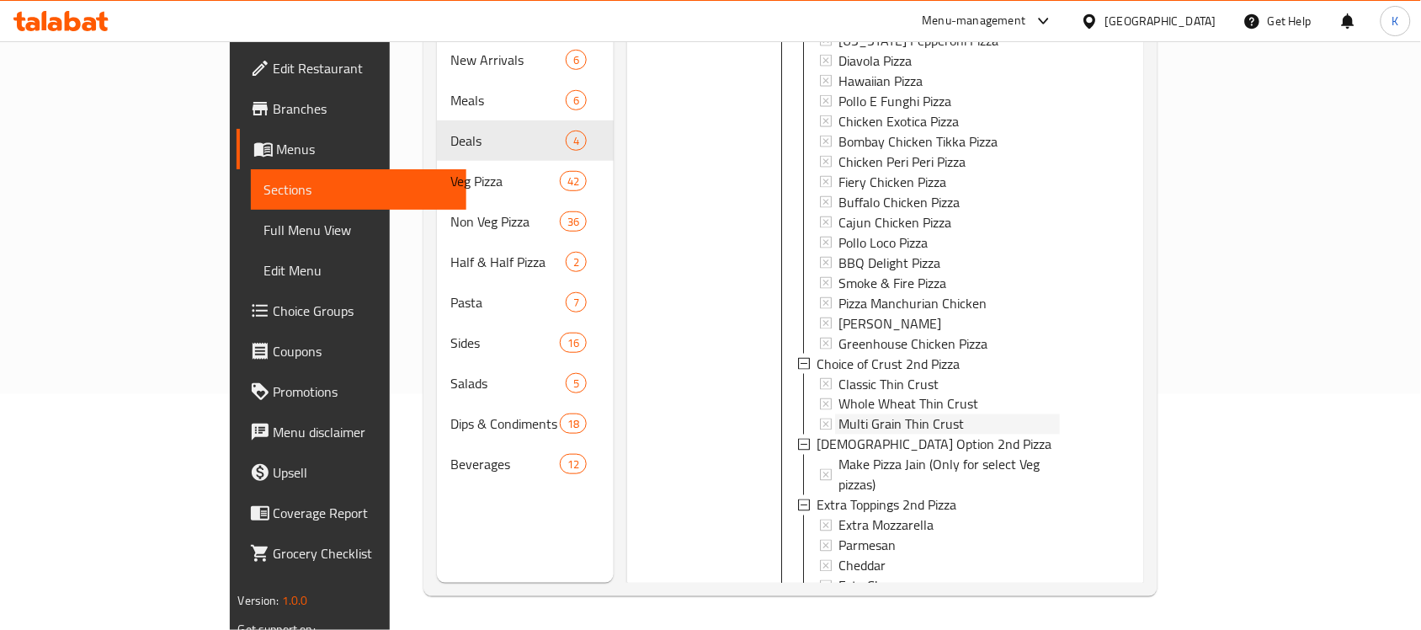
click at [890, 413] on span "Multi Grain Thin Crust" at bounding box center [900, 423] width 125 height 20
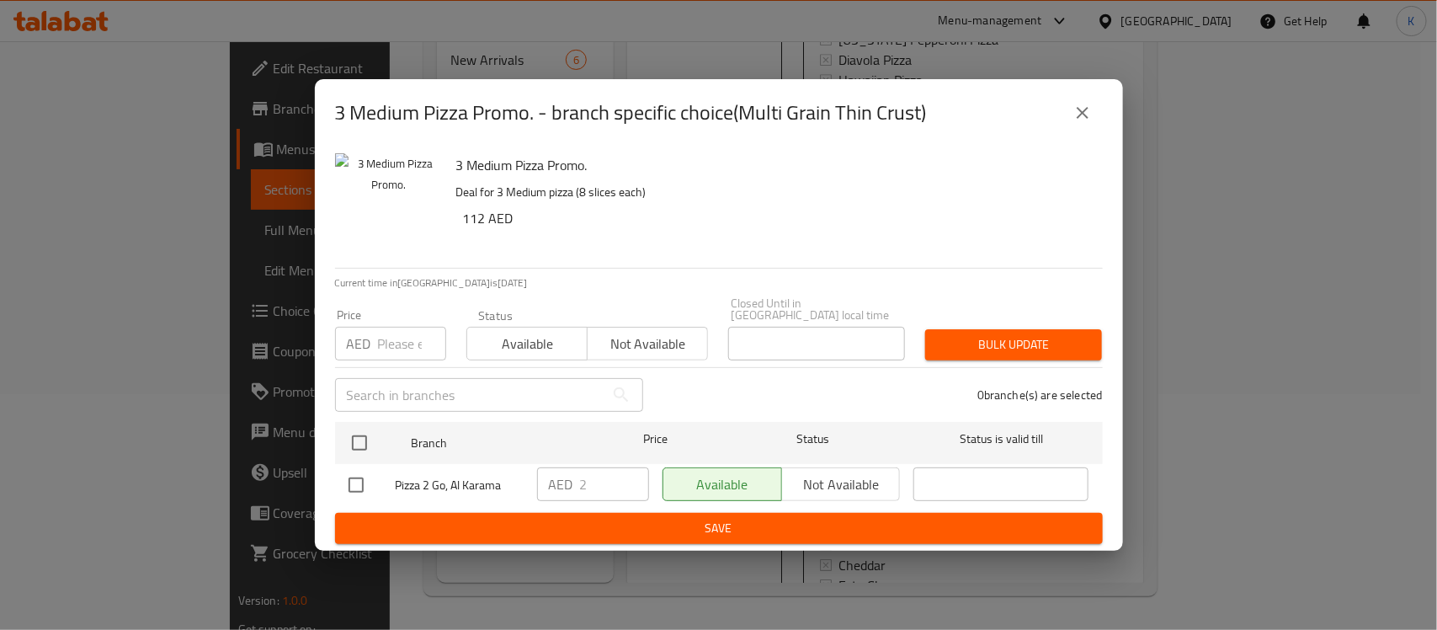
click at [1104, 106] on div "3 Medium Pizza Promo. - branch specific choice(Multi Grain Thin Crust)" at bounding box center [719, 112] width 808 height 67
click at [1091, 109] on icon "close" at bounding box center [1082, 113] width 20 height 20
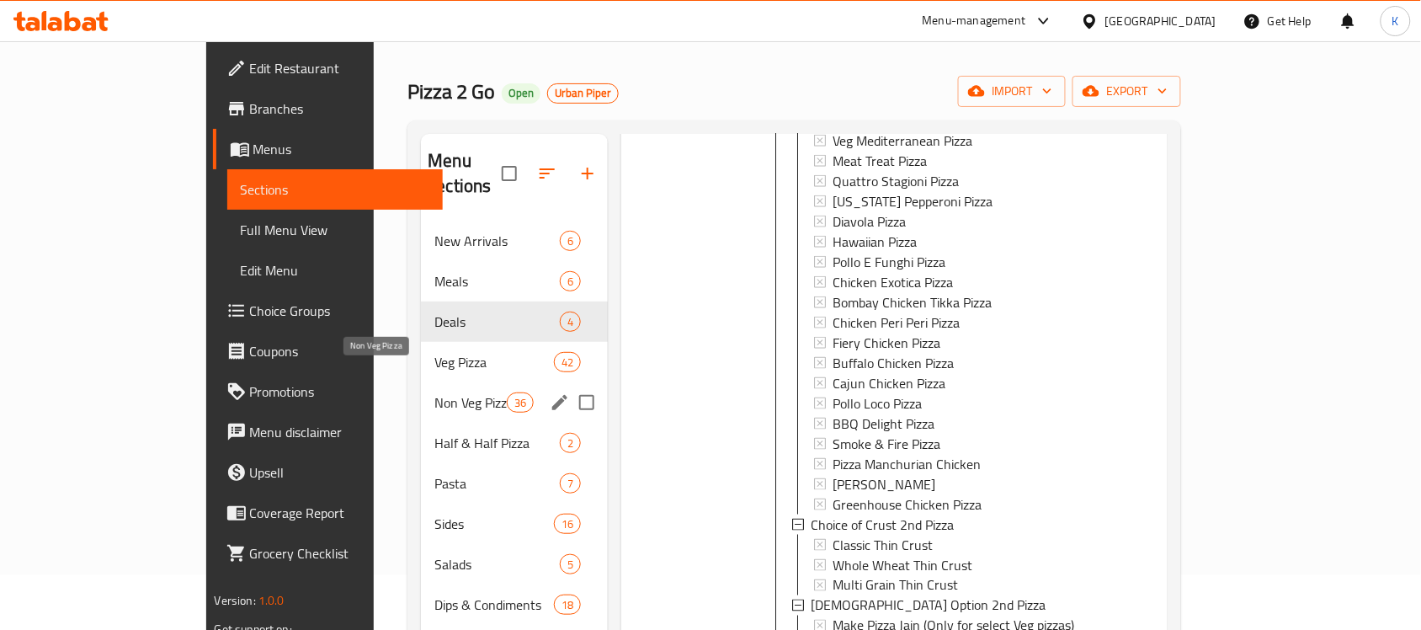
scroll to position [26, 0]
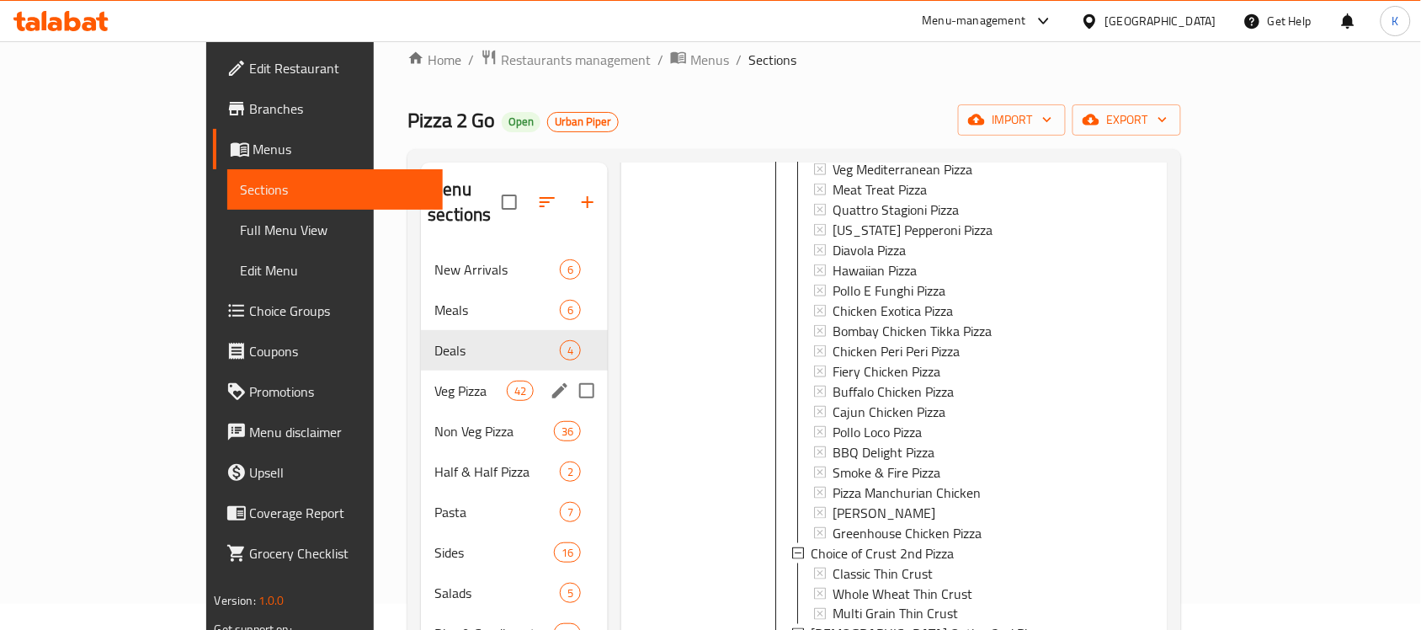
click at [421, 384] on div "Veg Pizza 42" at bounding box center [514, 390] width 187 height 40
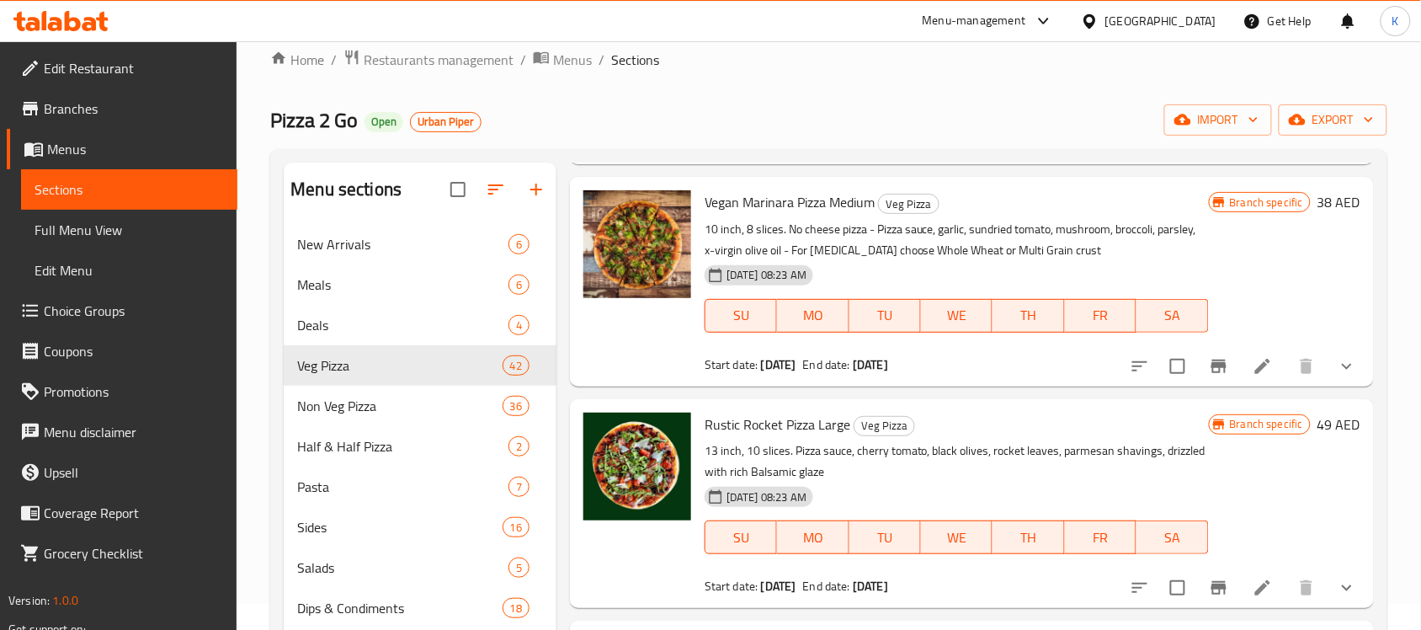
scroll to position [2122, 0]
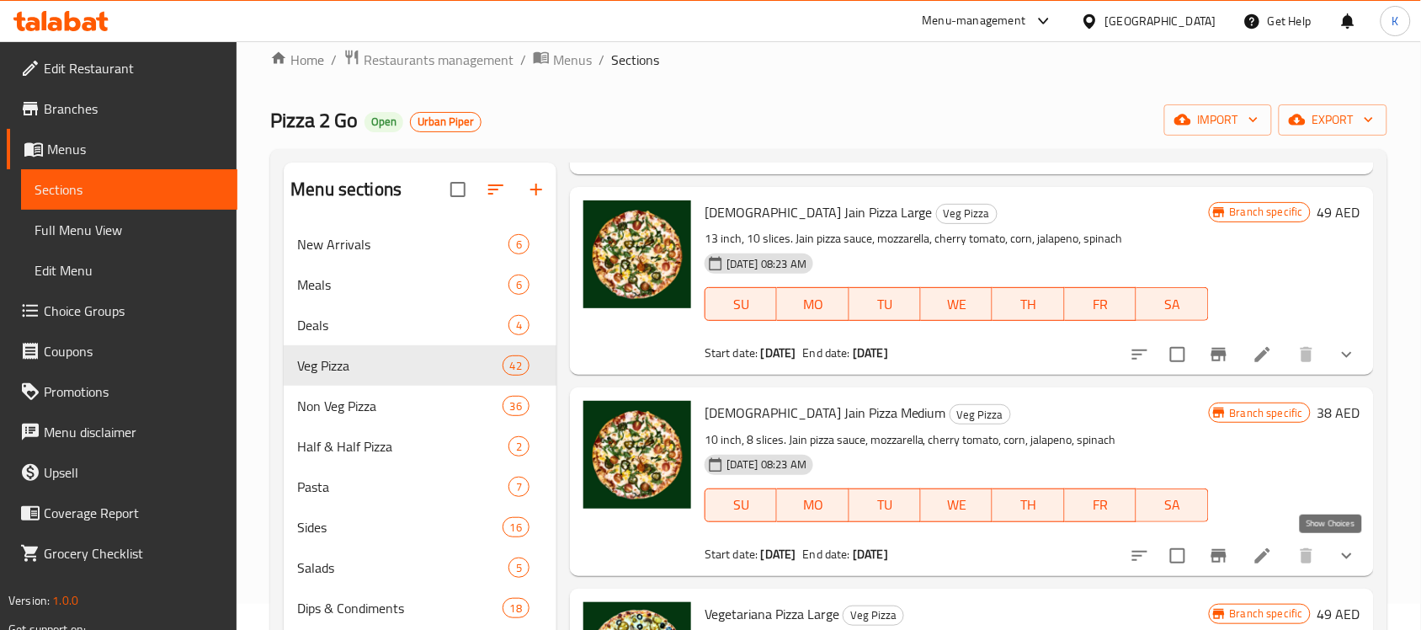
click at [1337, 558] on icon "show more" at bounding box center [1347, 555] width 20 height 20
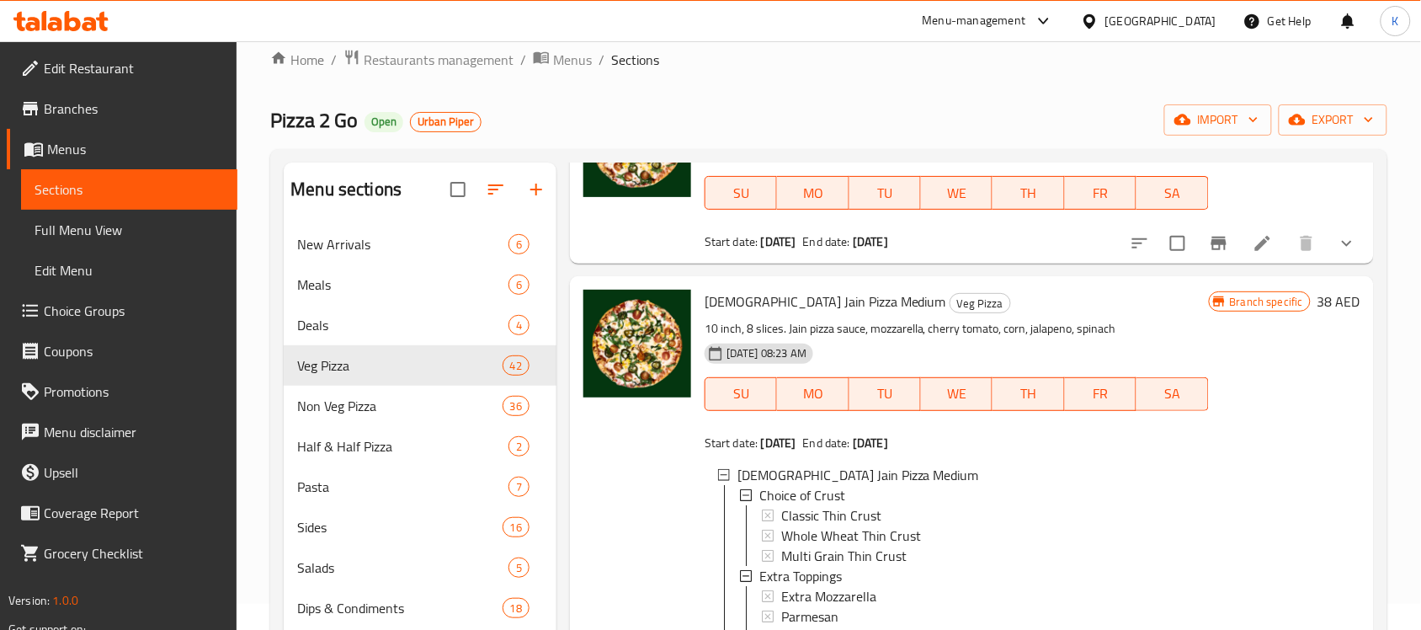
scroll to position [2227, 0]
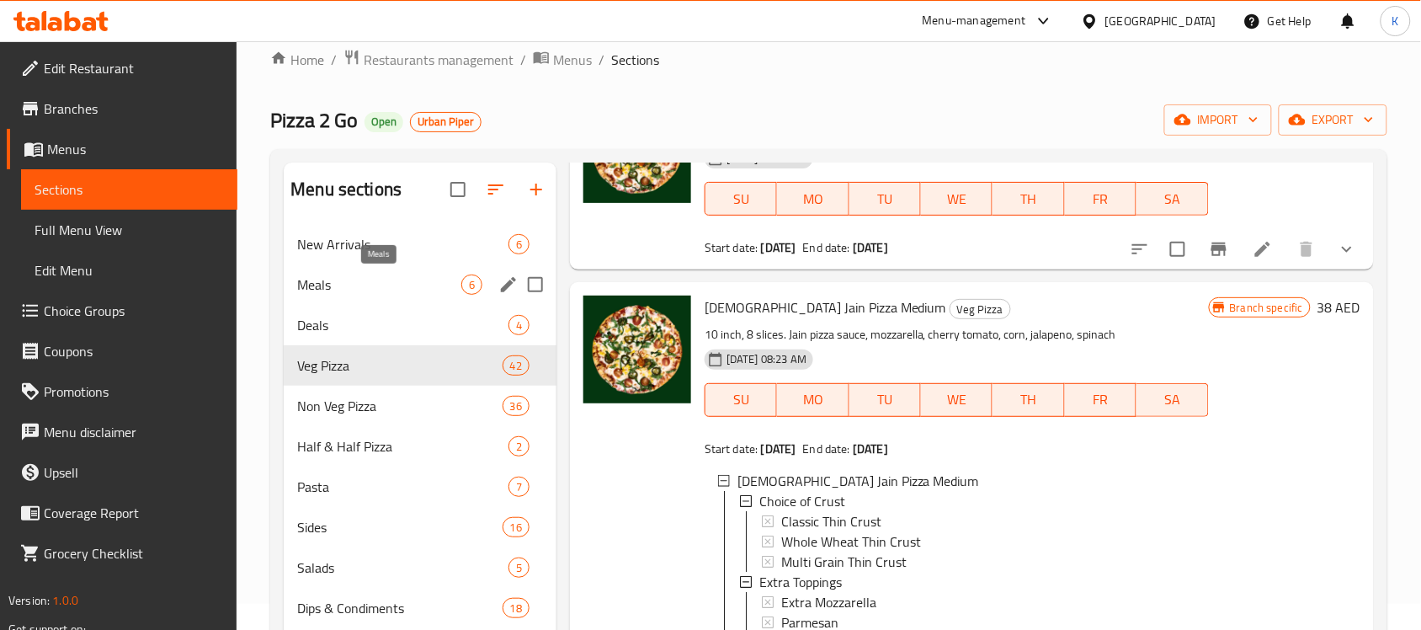
click at [376, 293] on span "Meals" at bounding box center [379, 284] width 164 height 20
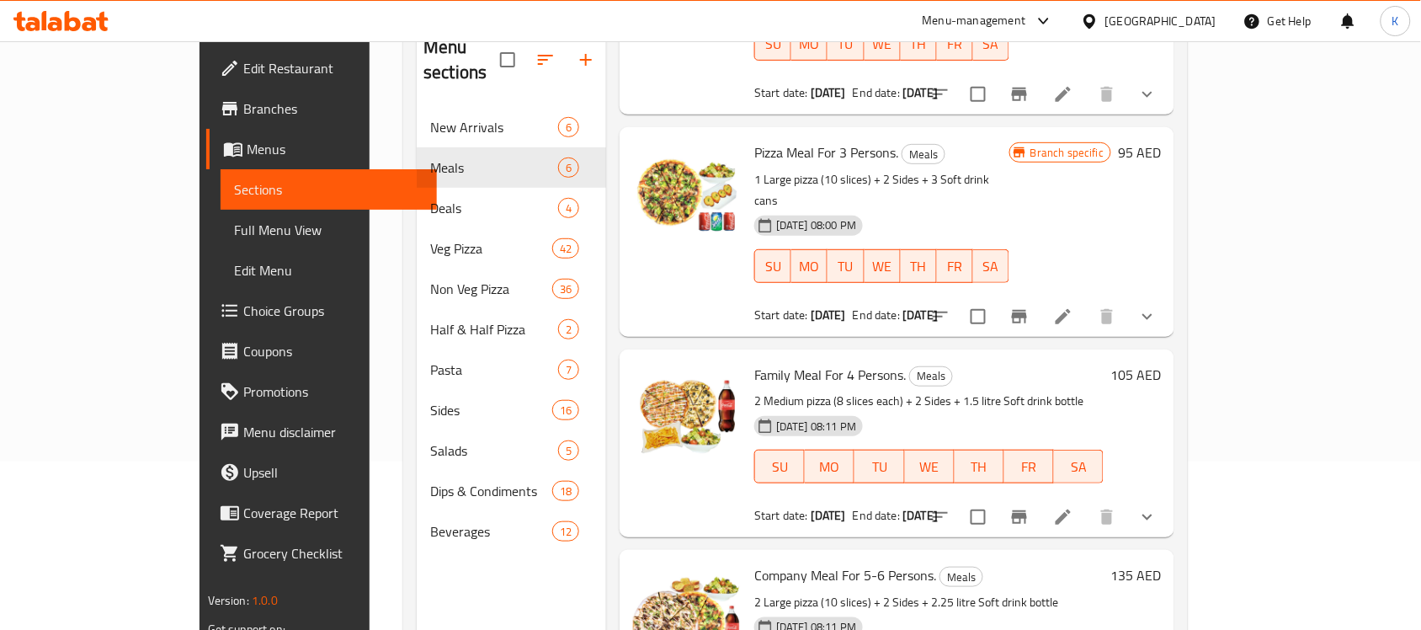
scroll to position [131, 0]
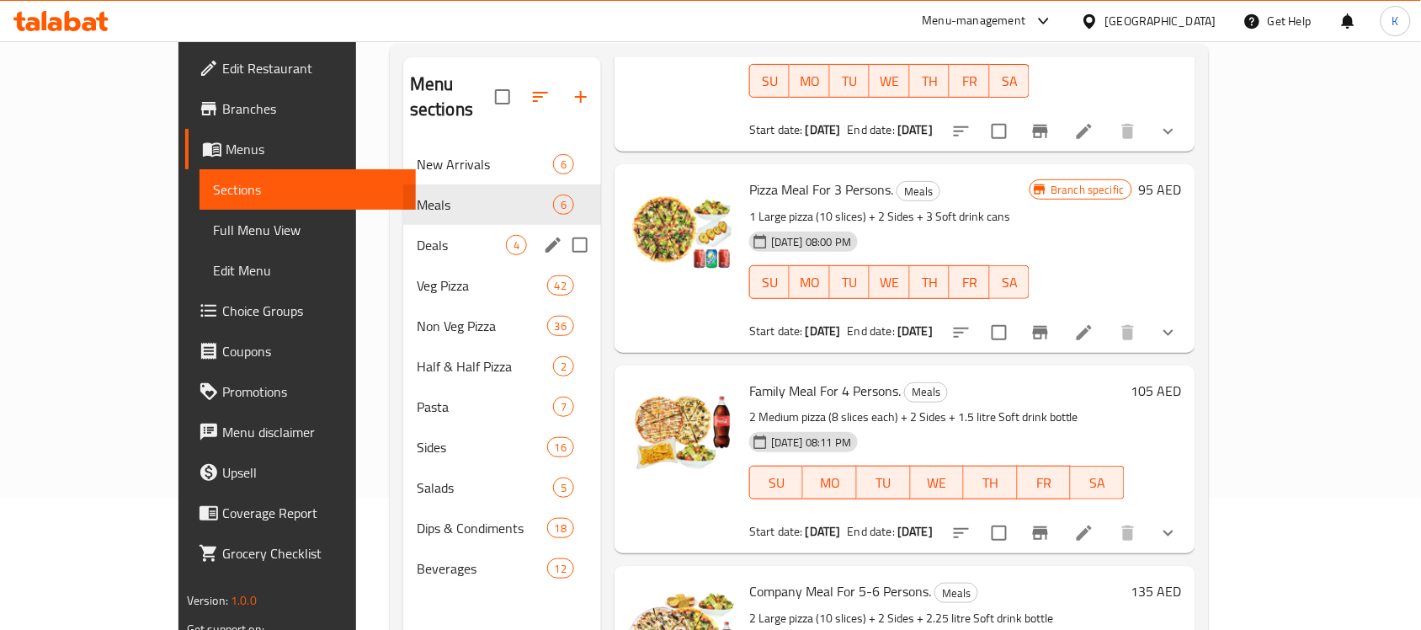
click at [417, 235] on span "Deals" at bounding box center [461, 245] width 89 height 20
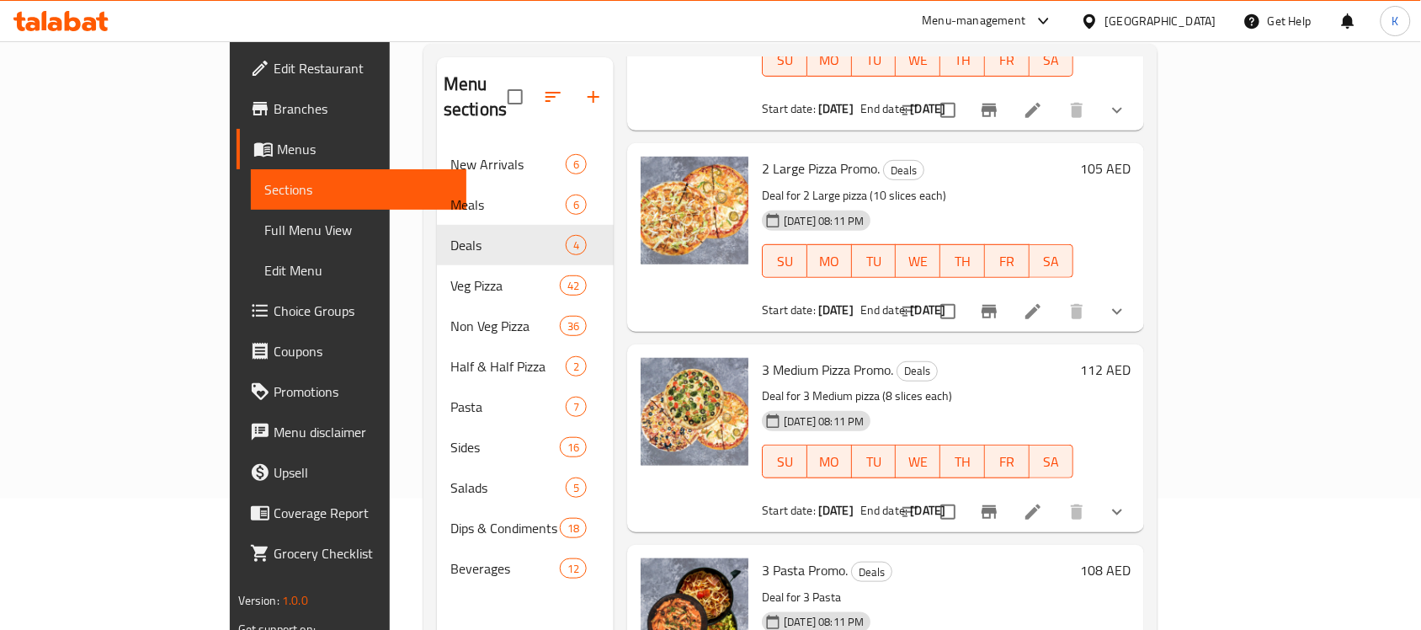
scroll to position [215, 0]
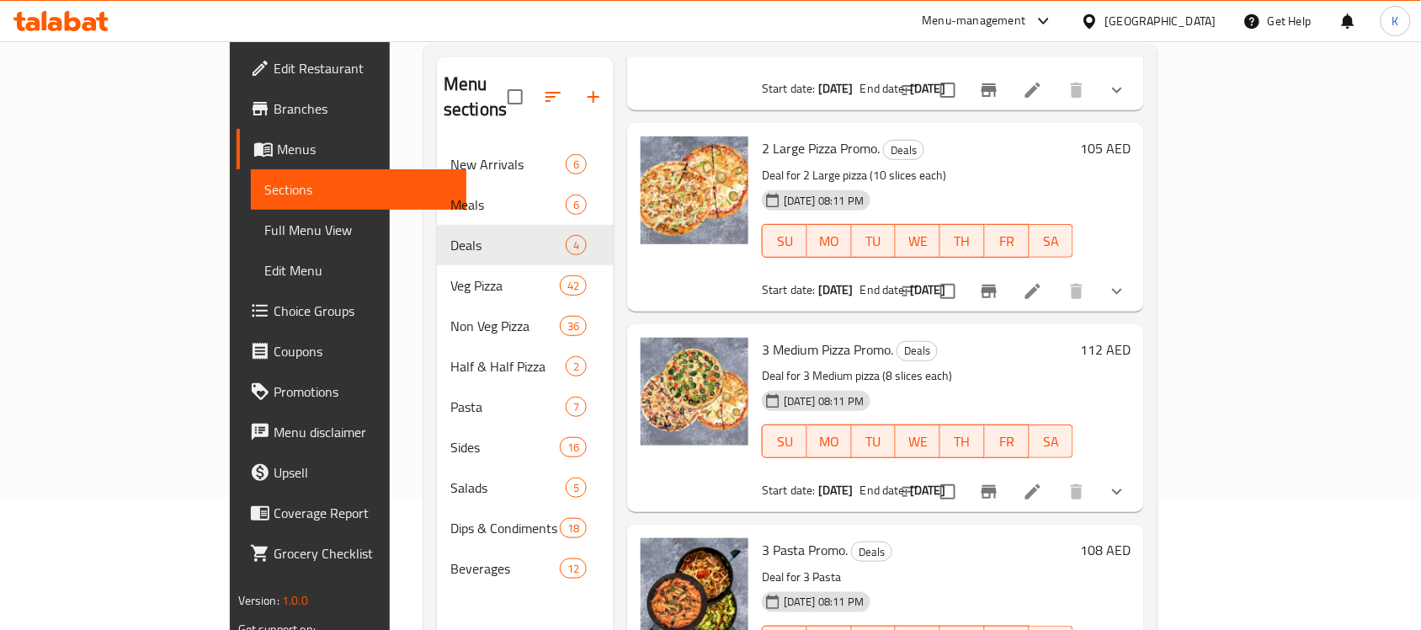
click at [806, 337] on span "3 Medium Pizza Promo." at bounding box center [827, 349] width 131 height 25
click at [1127, 481] on icon "show more" at bounding box center [1117, 491] width 20 height 20
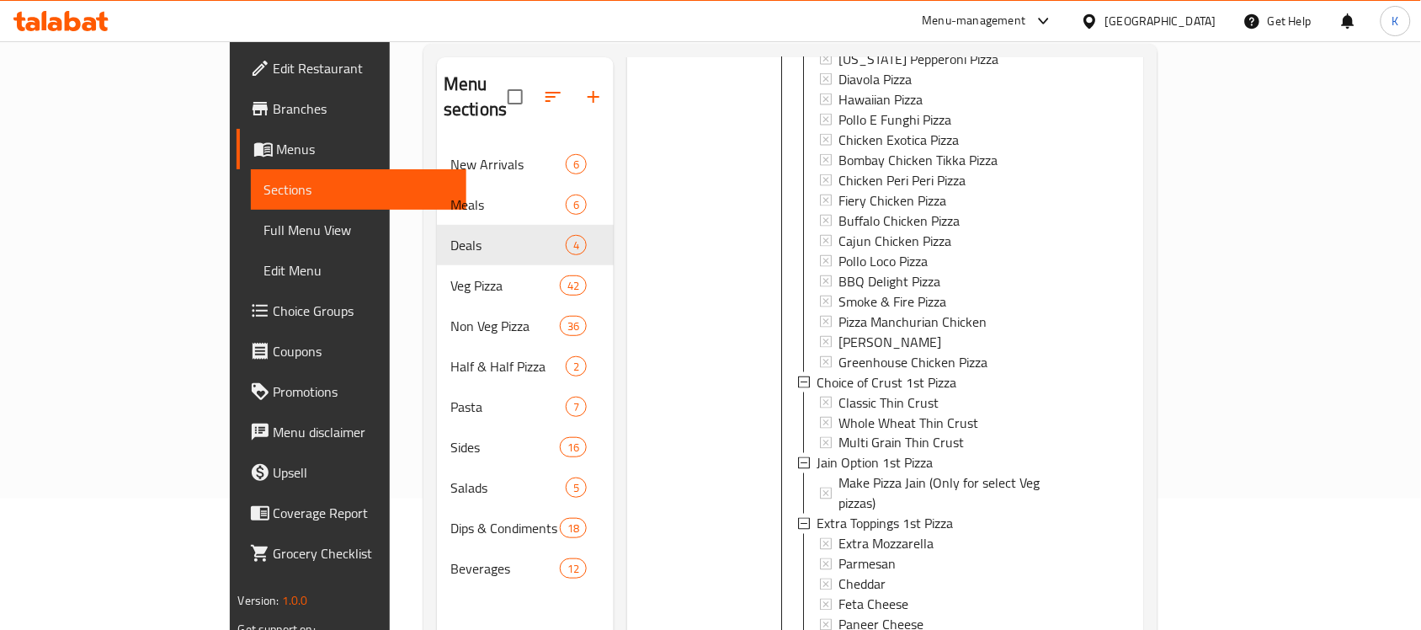
scroll to position [1267, 0]
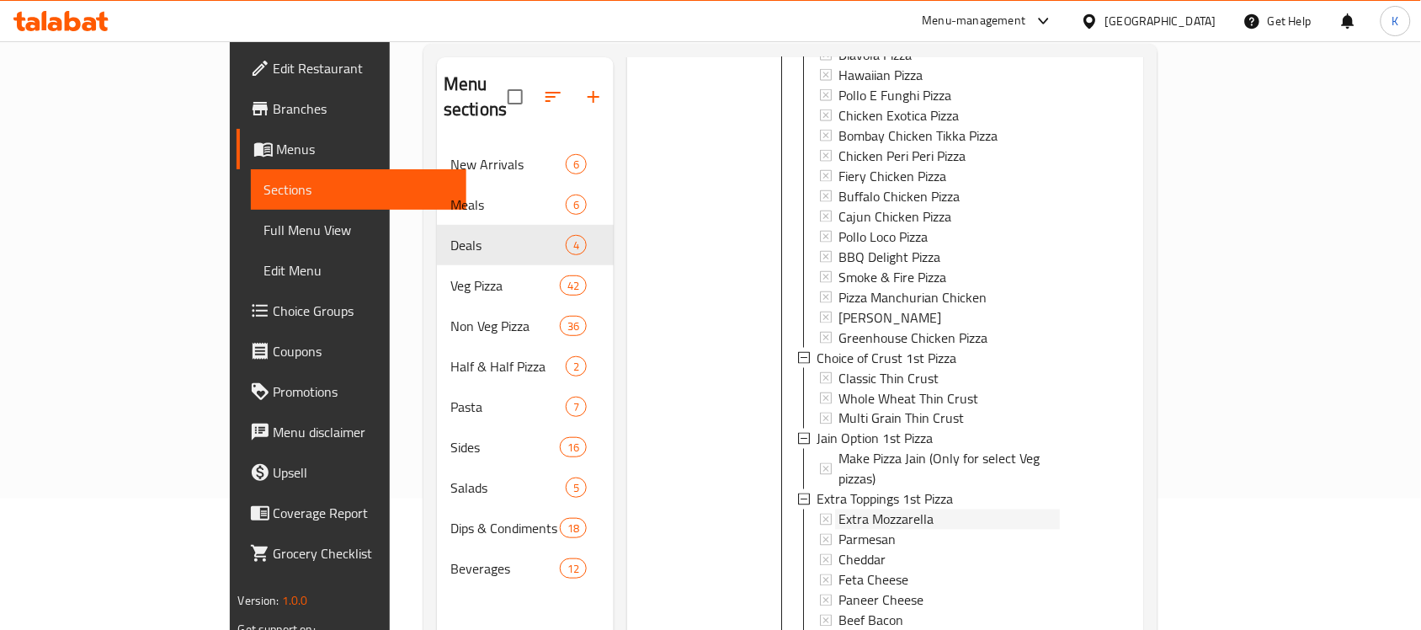
click at [843, 508] on span "Extra Mozzarella" at bounding box center [885, 518] width 95 height 20
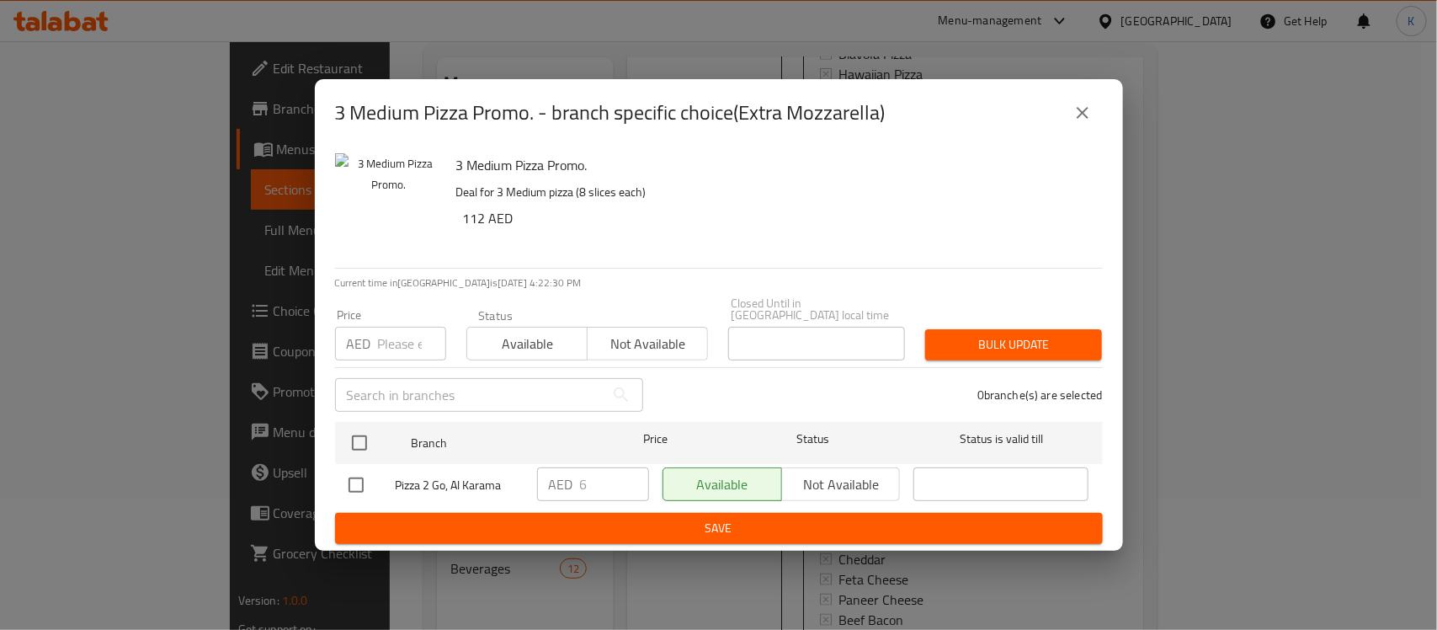
click at [1086, 114] on icon "close" at bounding box center [1082, 113] width 20 height 20
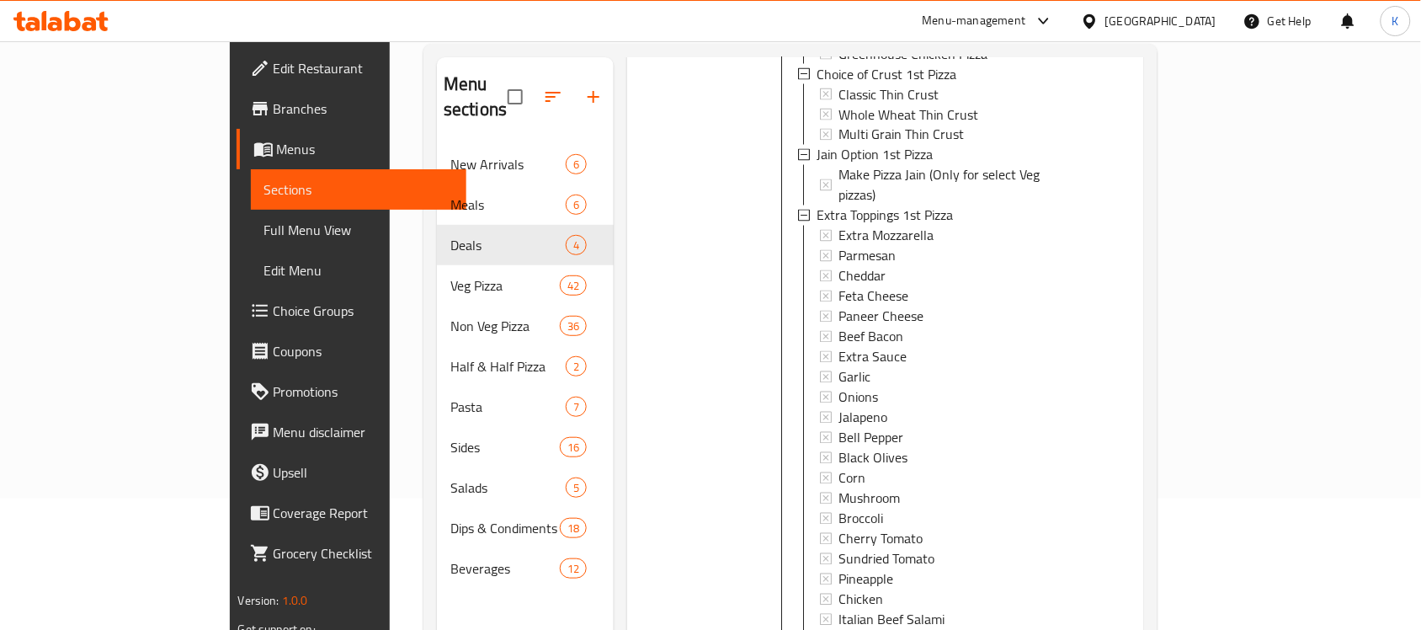
scroll to position [1583, 0]
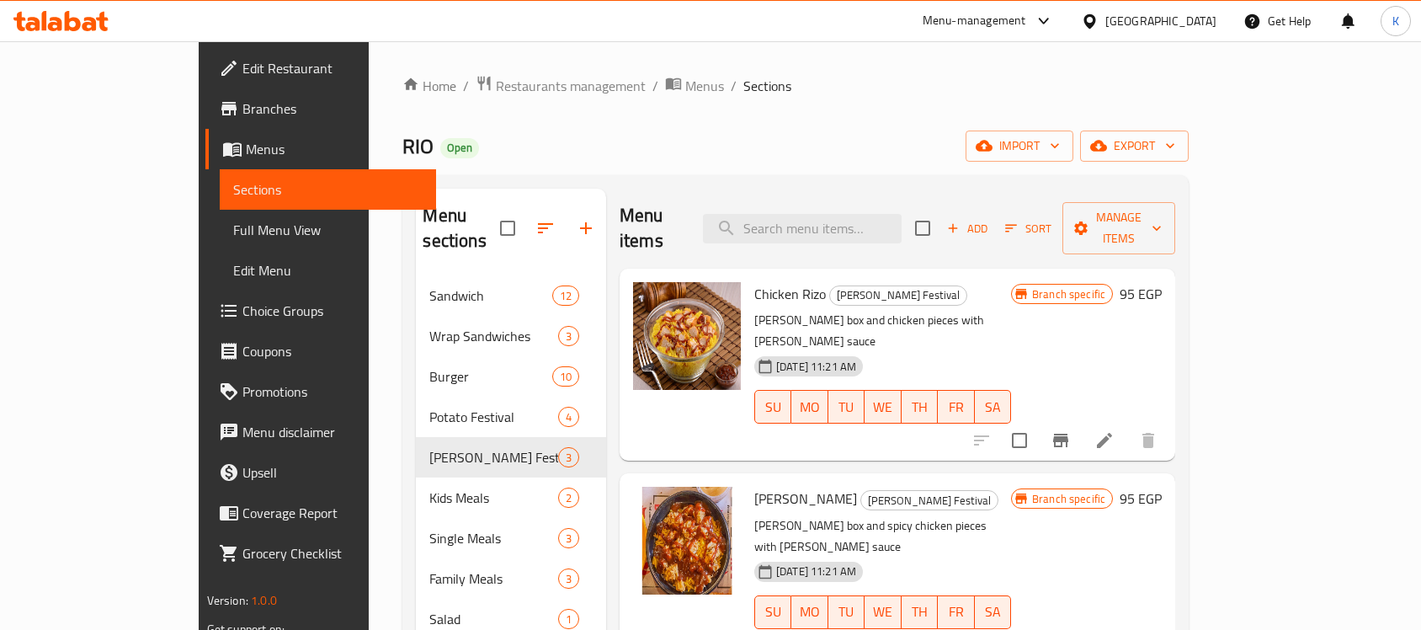
scroll to position [131, 0]
